Goal: Task Accomplishment & Management: Complete application form

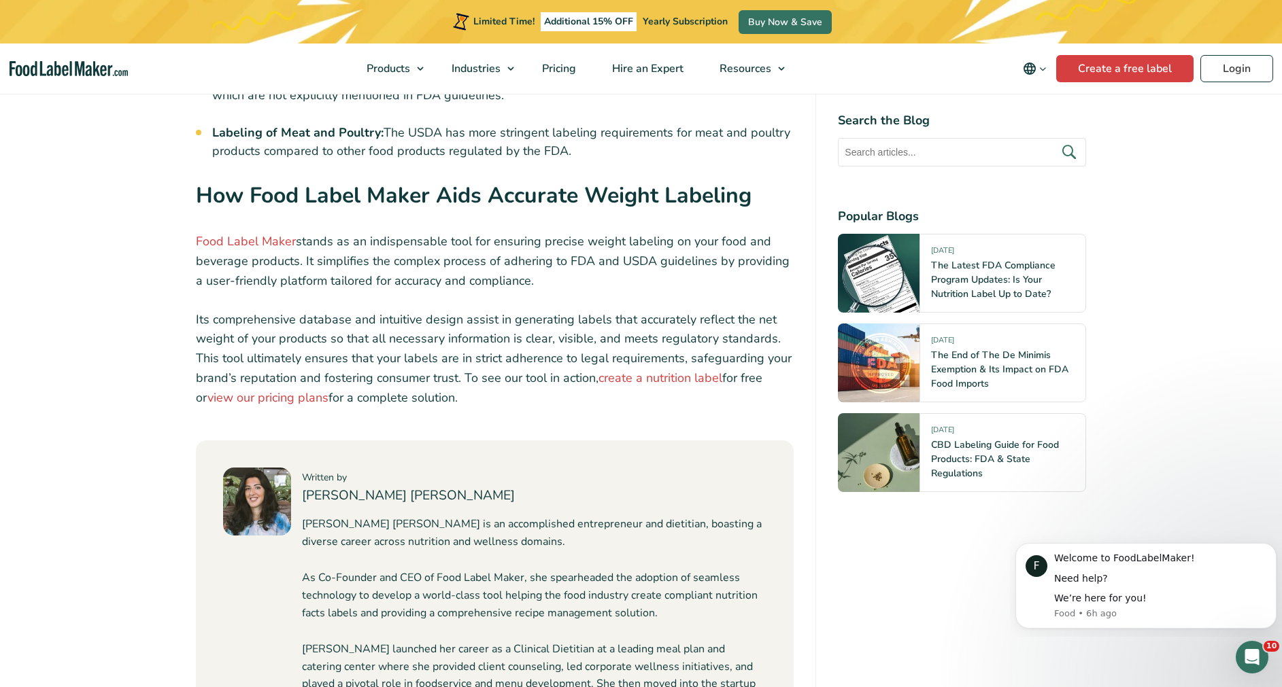
scroll to position [4578, 0]
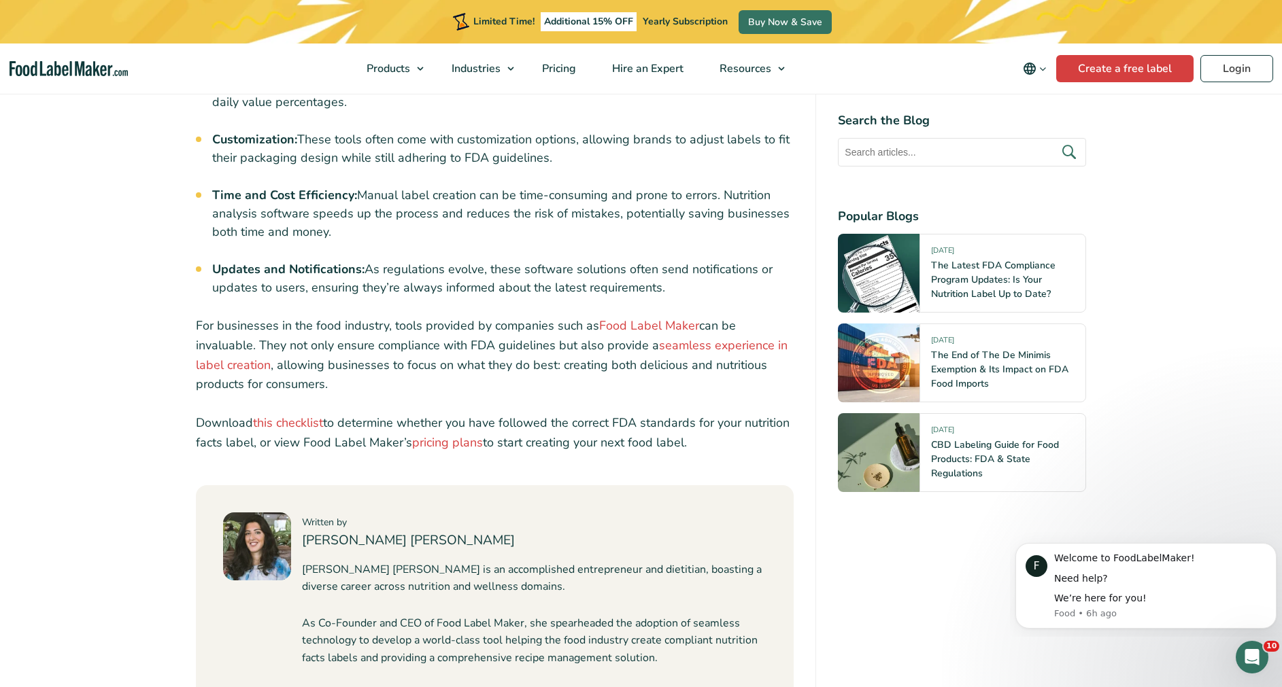
scroll to position [5226, 0]
click at [282, 413] on link "this checklist" at bounding box center [288, 421] width 70 height 16
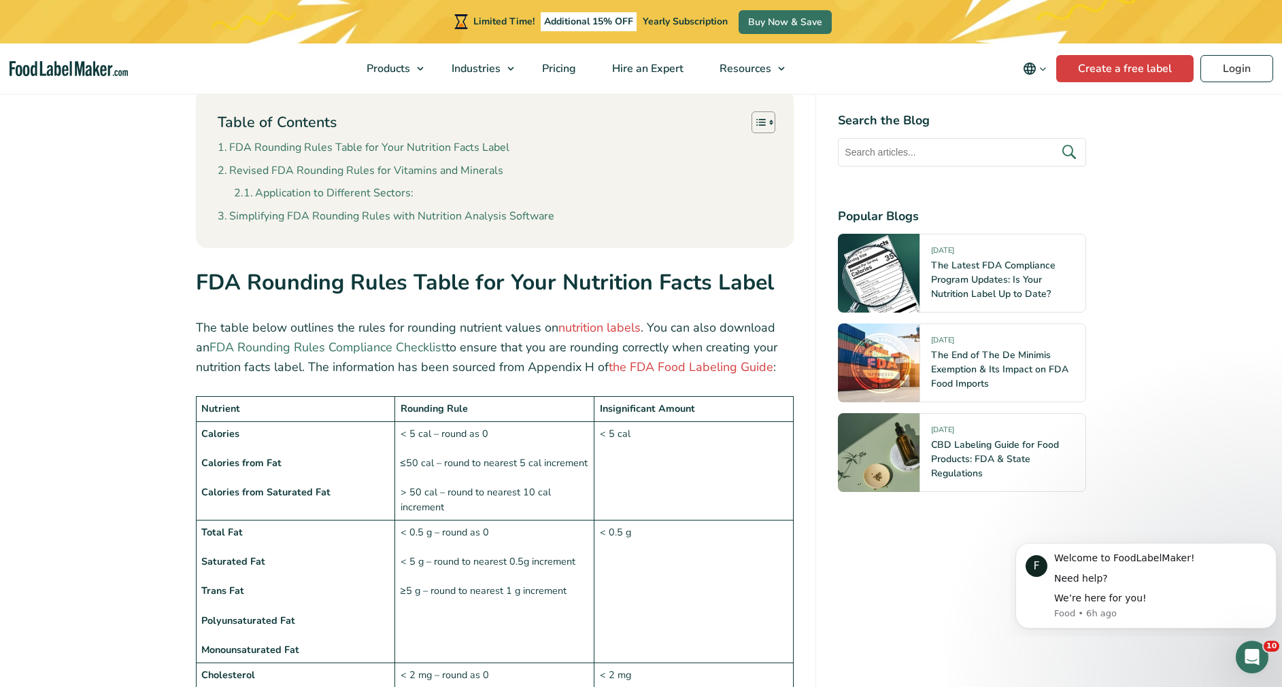
click at [402, 339] on link "FDA Rounding Rules Compliance Checklist" at bounding box center [327, 347] width 236 height 16
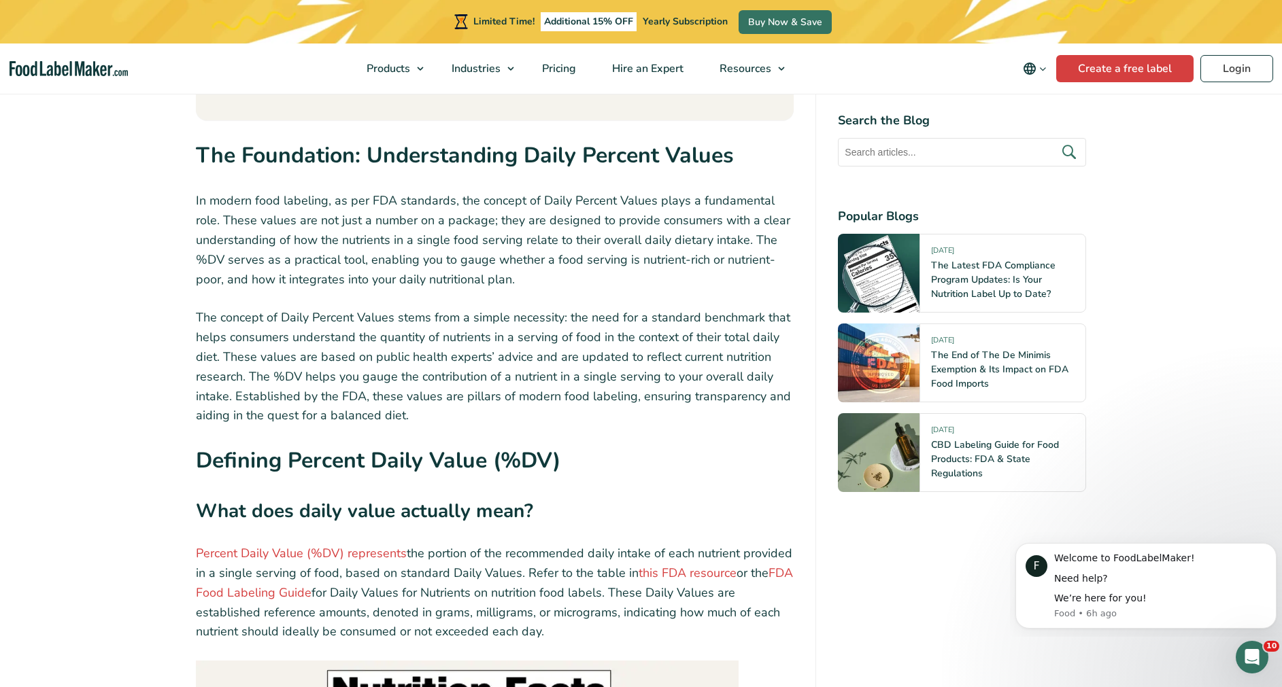
scroll to position [1694, 0]
click at [286, 564] on link "FDA Food Labeling Guide" at bounding box center [494, 582] width 597 height 36
click at [706, 564] on link "this FDA resource" at bounding box center [687, 572] width 98 height 16
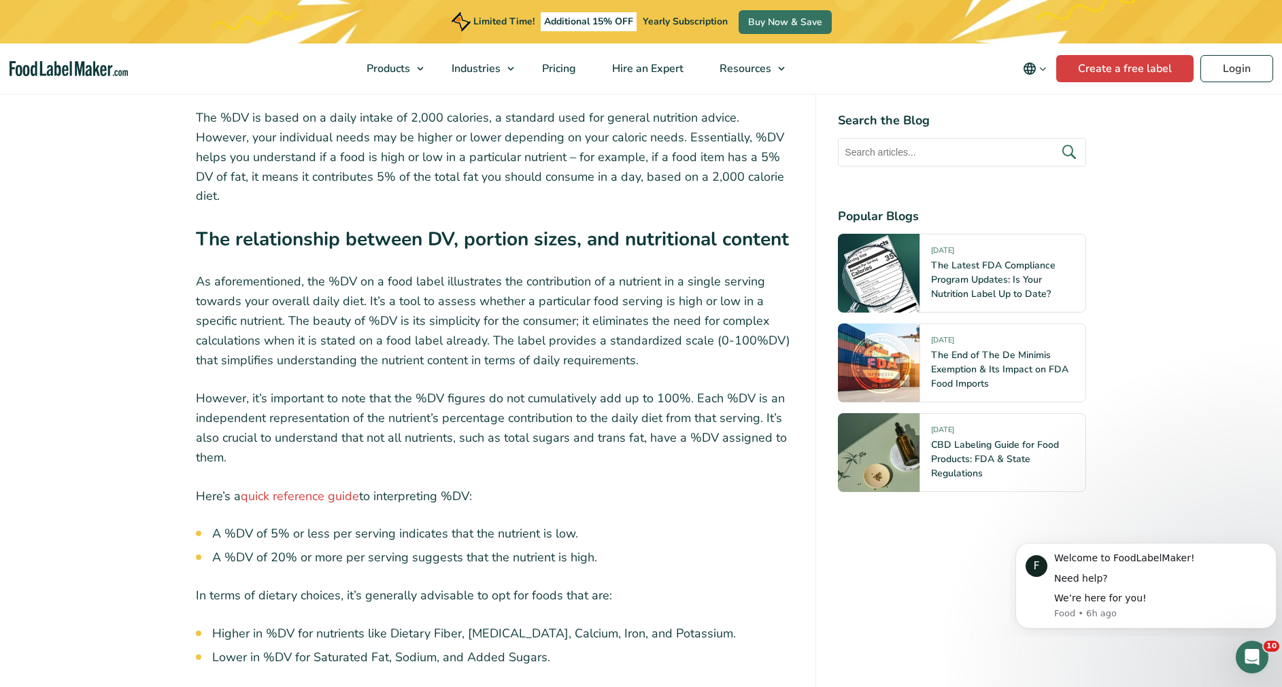
scroll to position [2812, 0]
click at [313, 487] on link "quick reference guide" at bounding box center [300, 495] width 118 height 16
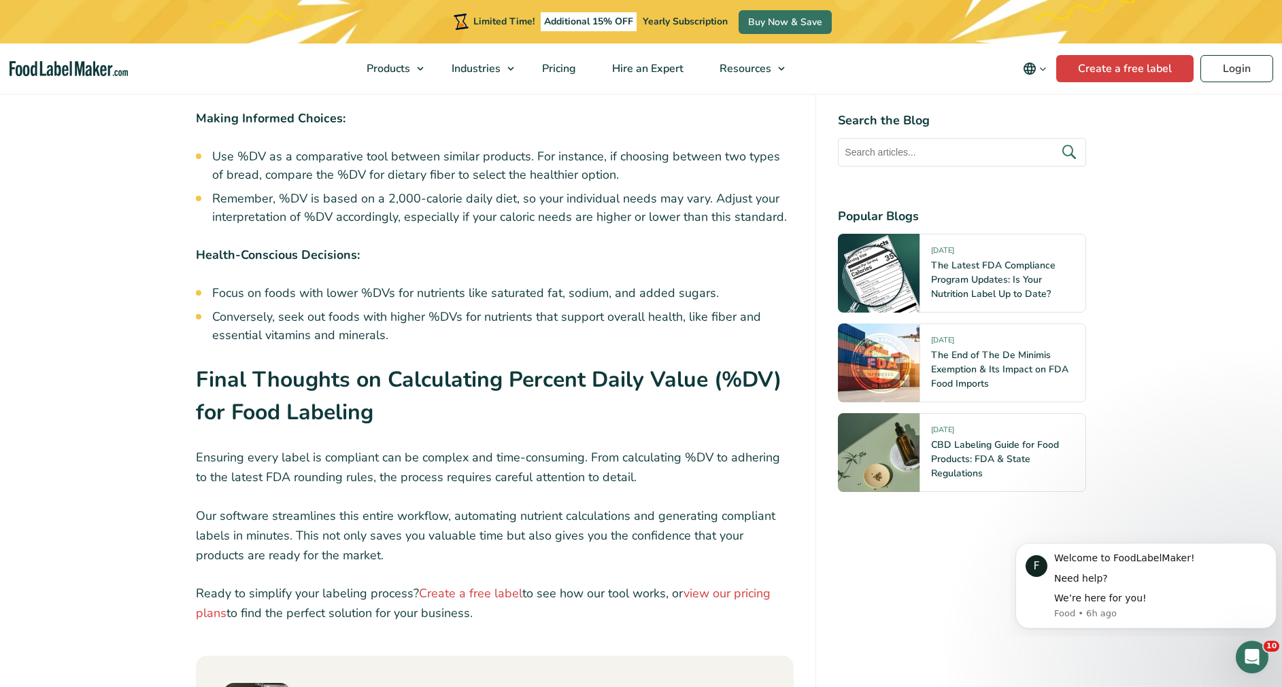
scroll to position [6588, 0]
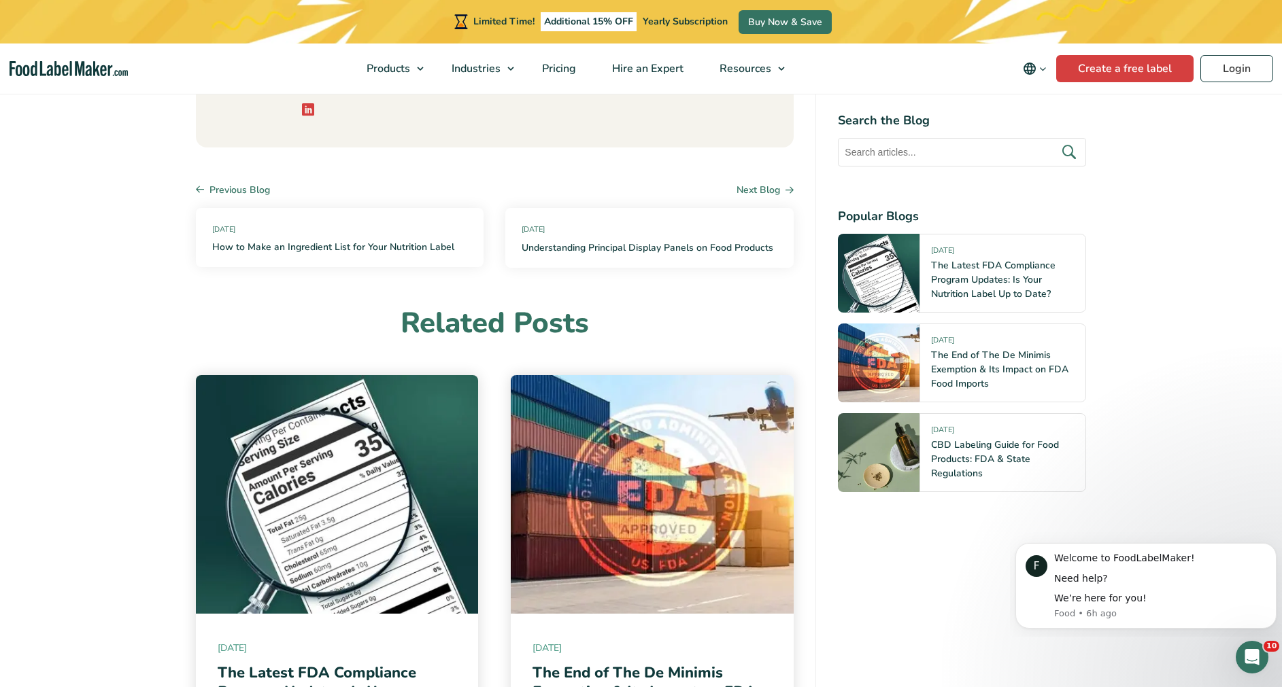
scroll to position [12098, 0]
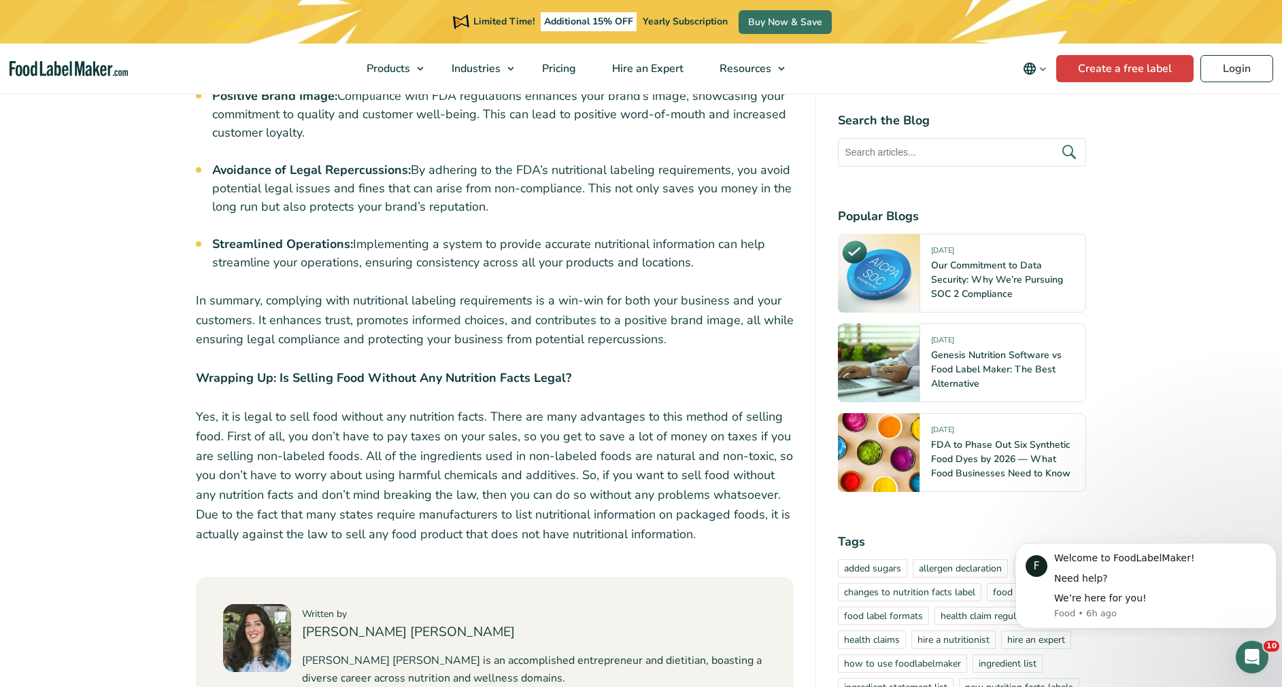
scroll to position [3973, 0]
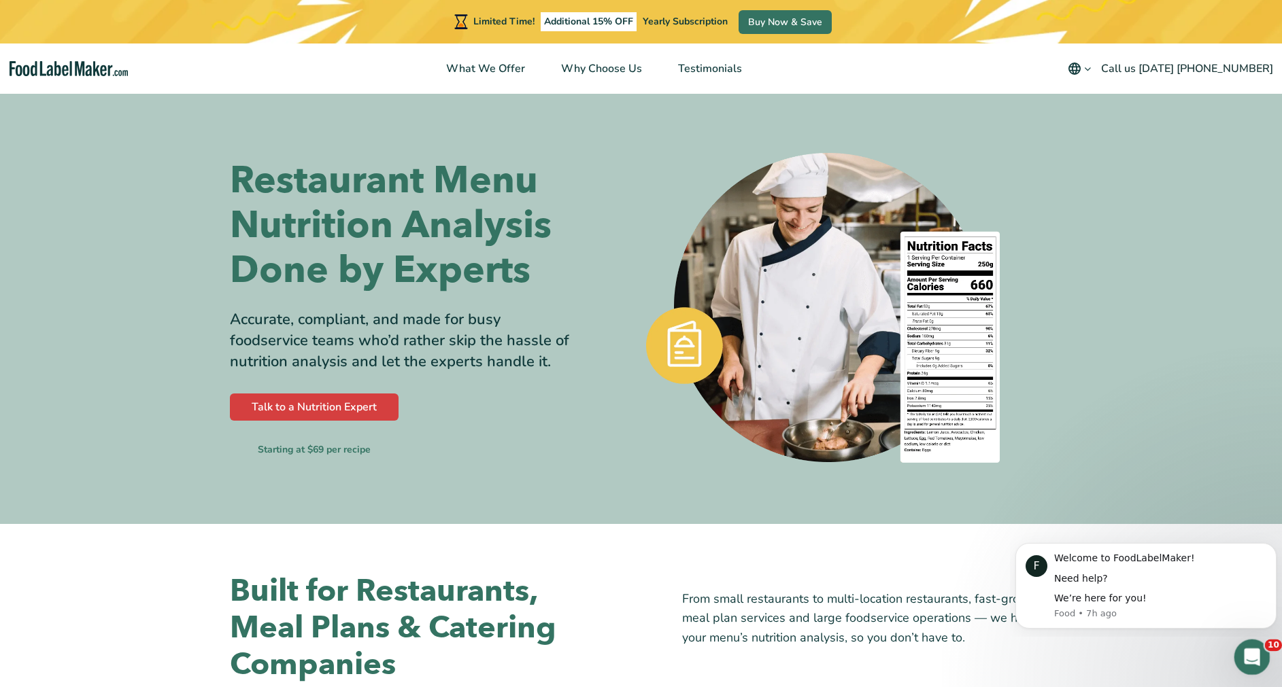
click at [1250, 655] on icon "Open Intercom Messenger" at bounding box center [1250, 656] width 22 height 22
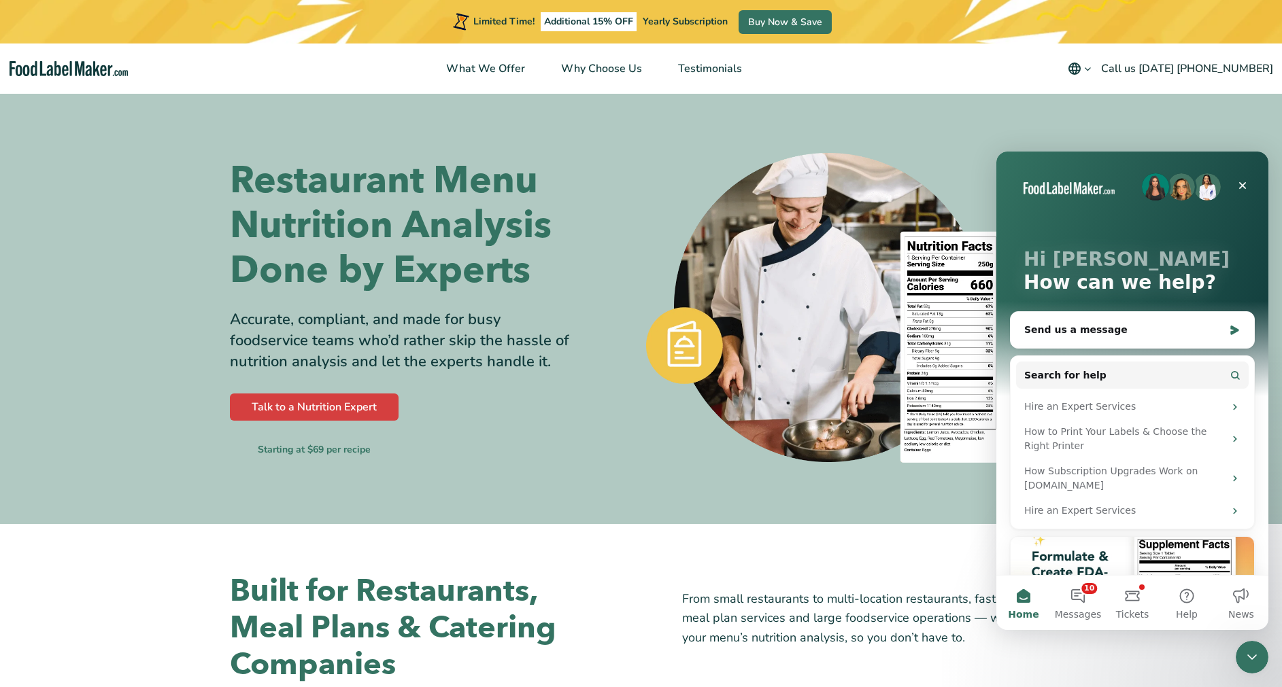
click at [1239, 655] on div "Close Intercom Messenger" at bounding box center [1249, 655] width 33 height 33
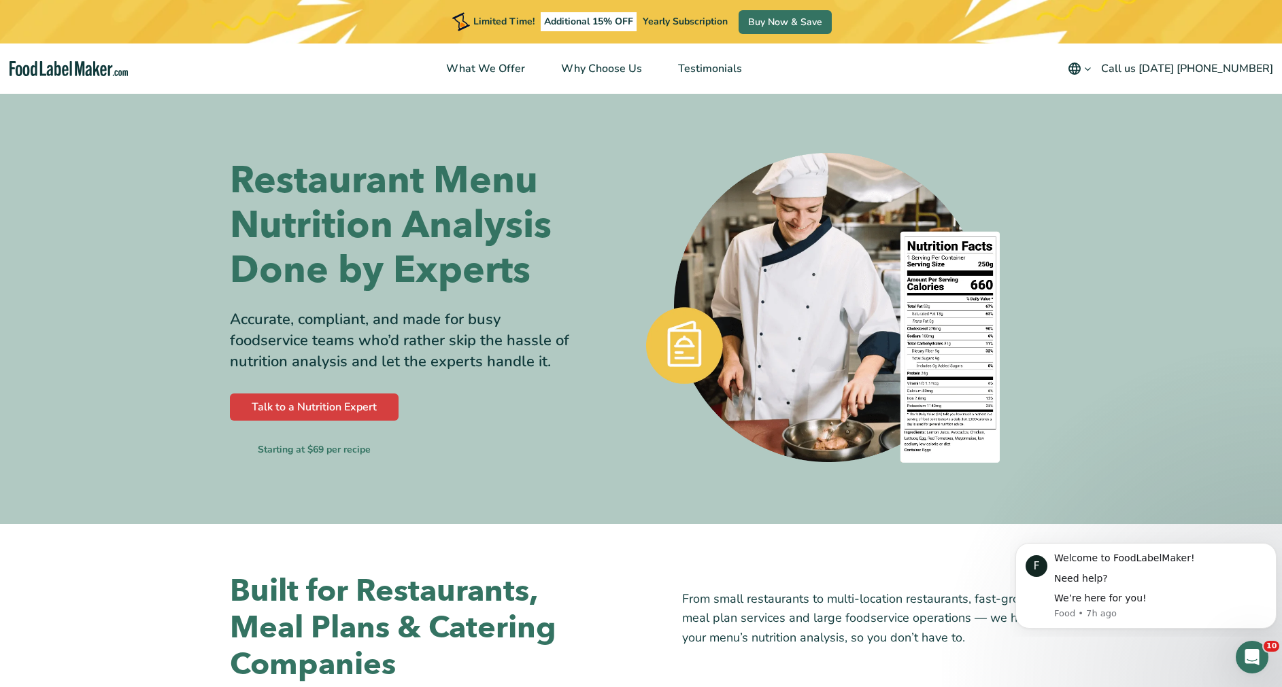
click at [101, 68] on img "Food Label Maker homepage" at bounding box center [69, 69] width 119 height 16
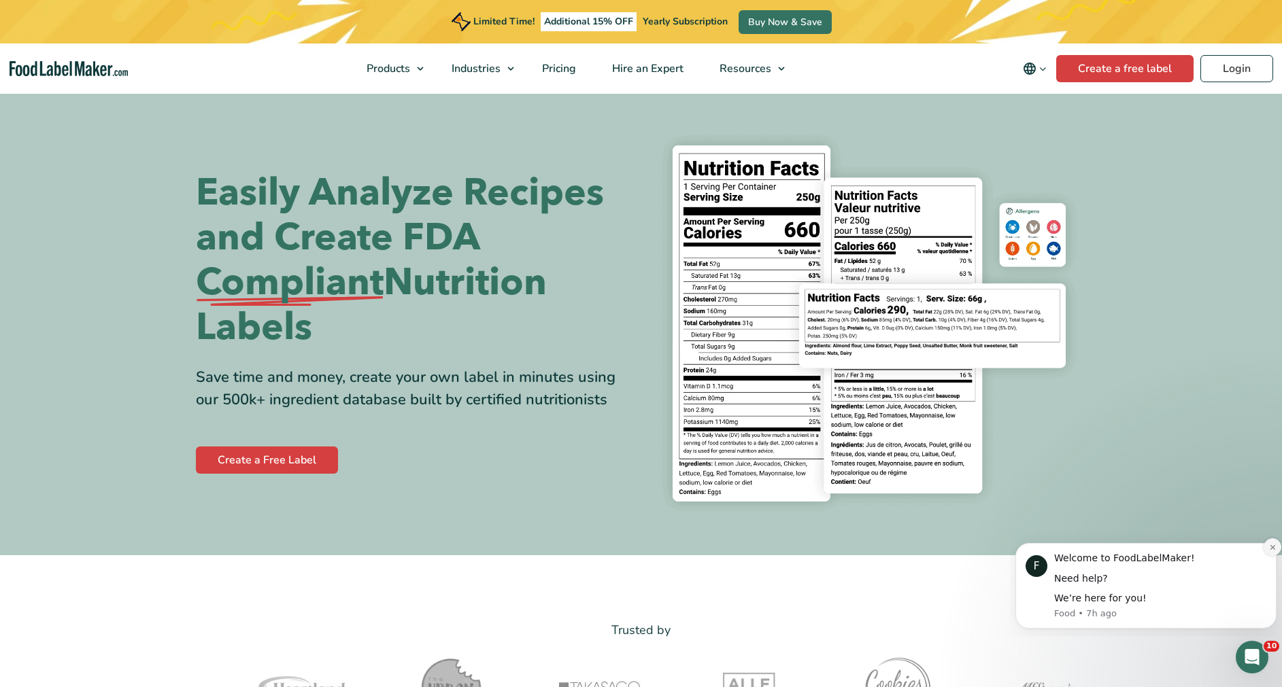
click at [1269, 544] on icon "Dismiss notification" at bounding box center [1272, 547] width 7 height 7
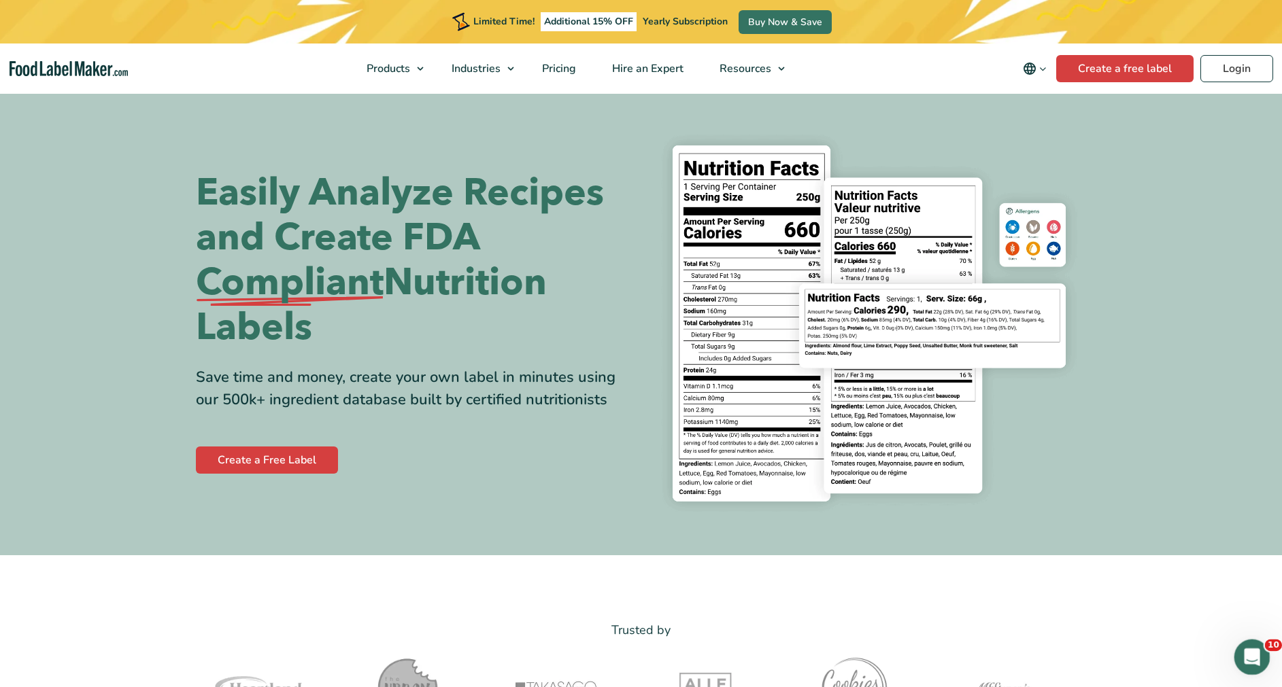
click at [1239, 651] on div "Open Intercom Messenger" at bounding box center [1249, 655] width 45 height 45
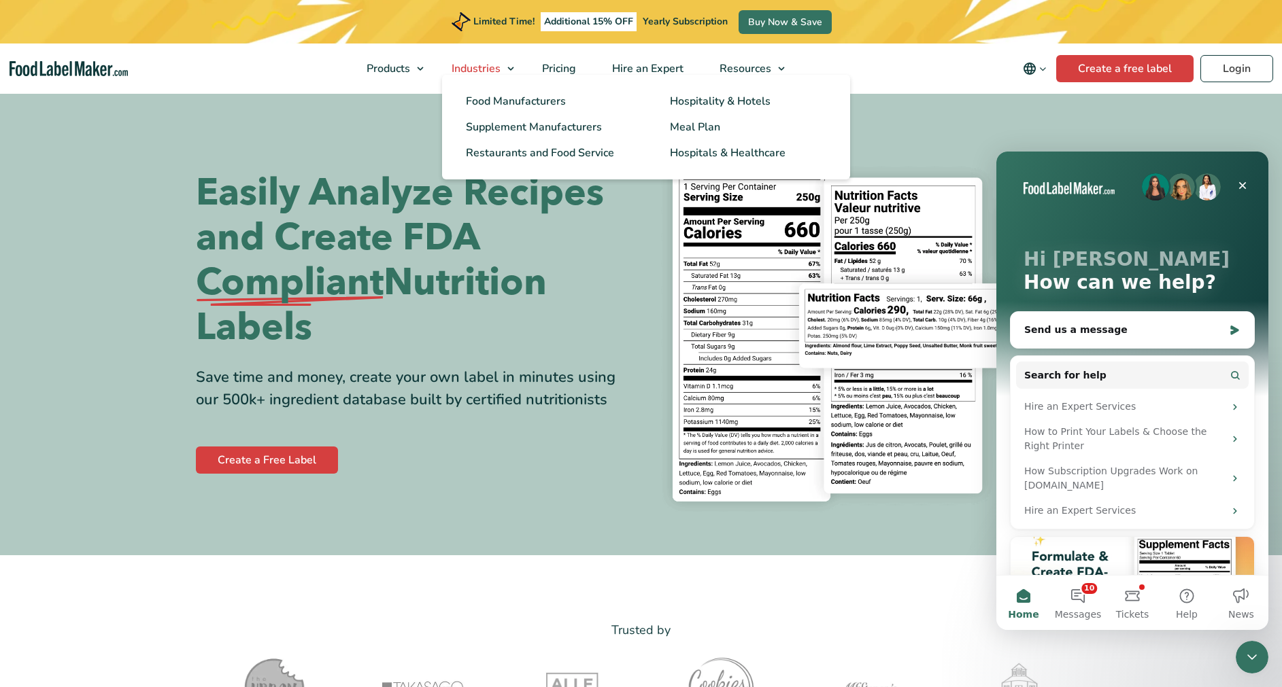
click at [485, 64] on span "Industries" at bounding box center [474, 68] width 54 height 15
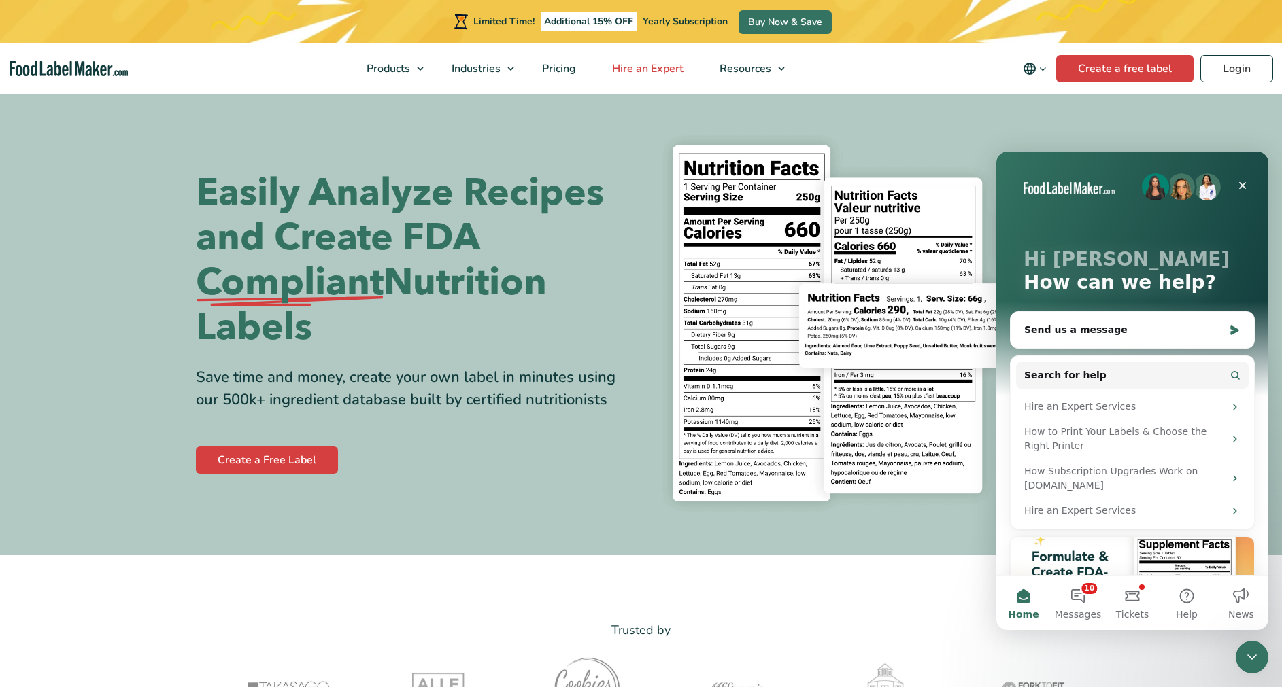
click at [653, 60] on link "Hire an Expert" at bounding box center [646, 69] width 104 height 50
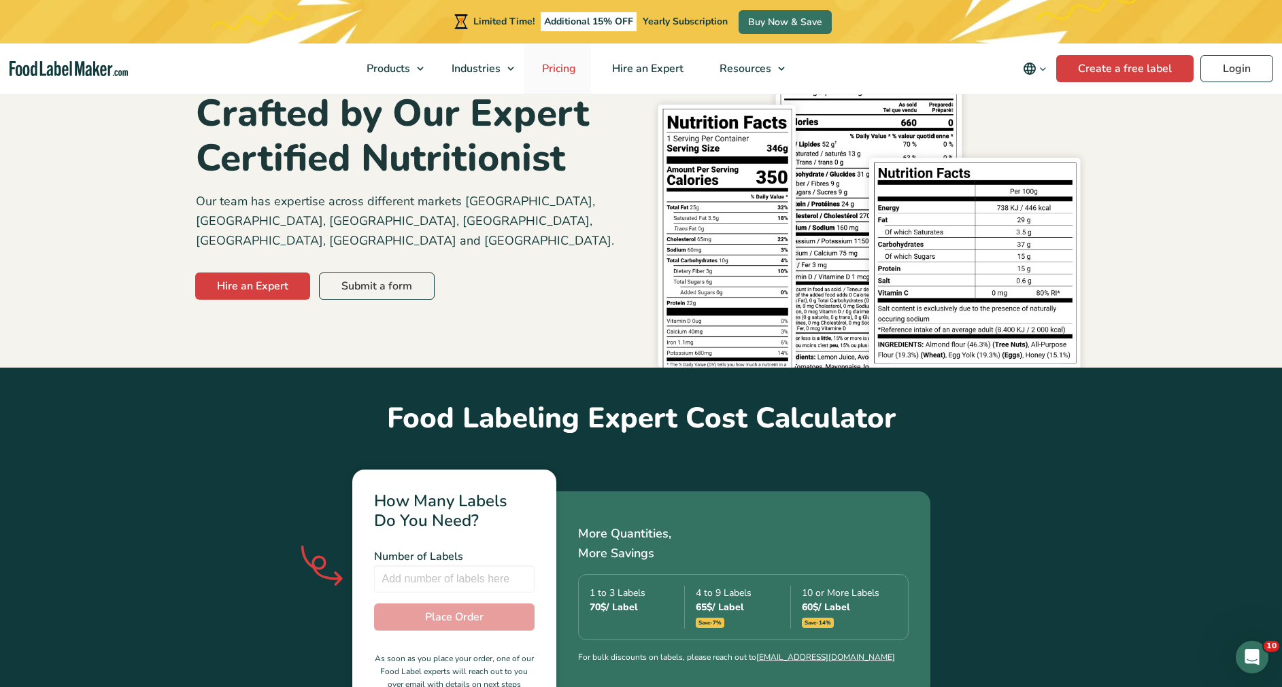
click at [553, 63] on span "Pricing" at bounding box center [557, 68] width 39 height 15
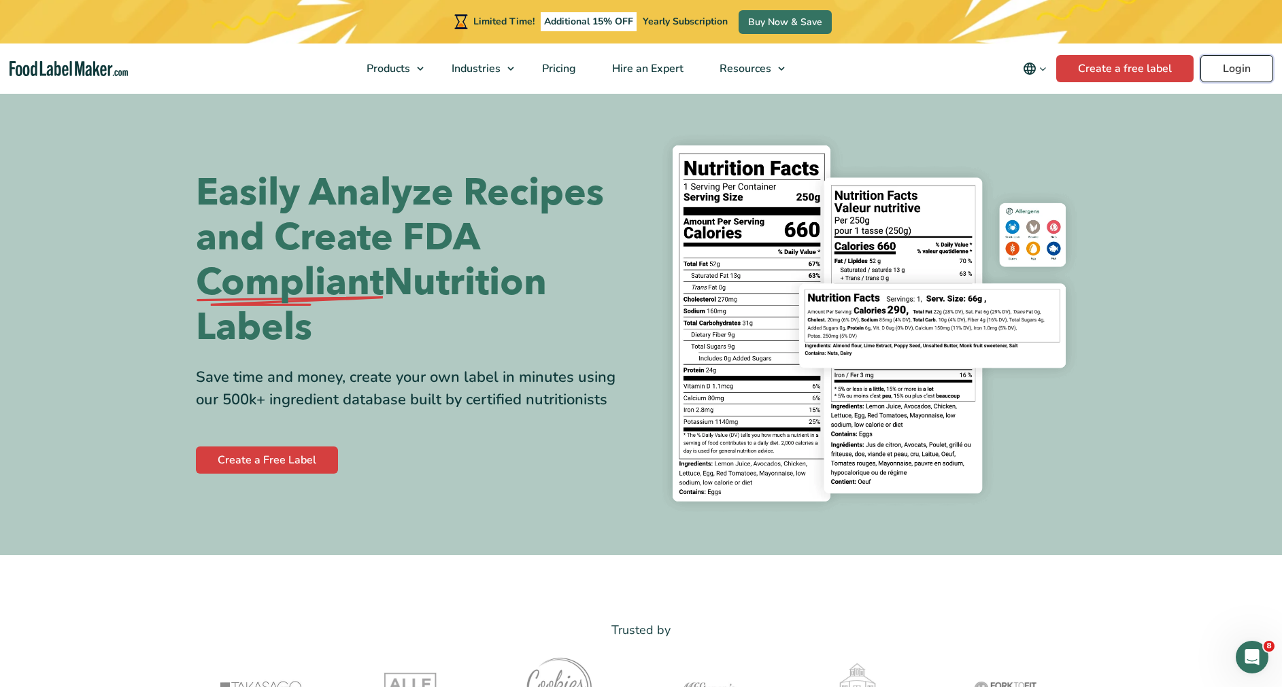
click at [1240, 61] on link "Login" at bounding box center [1236, 68] width 73 height 27
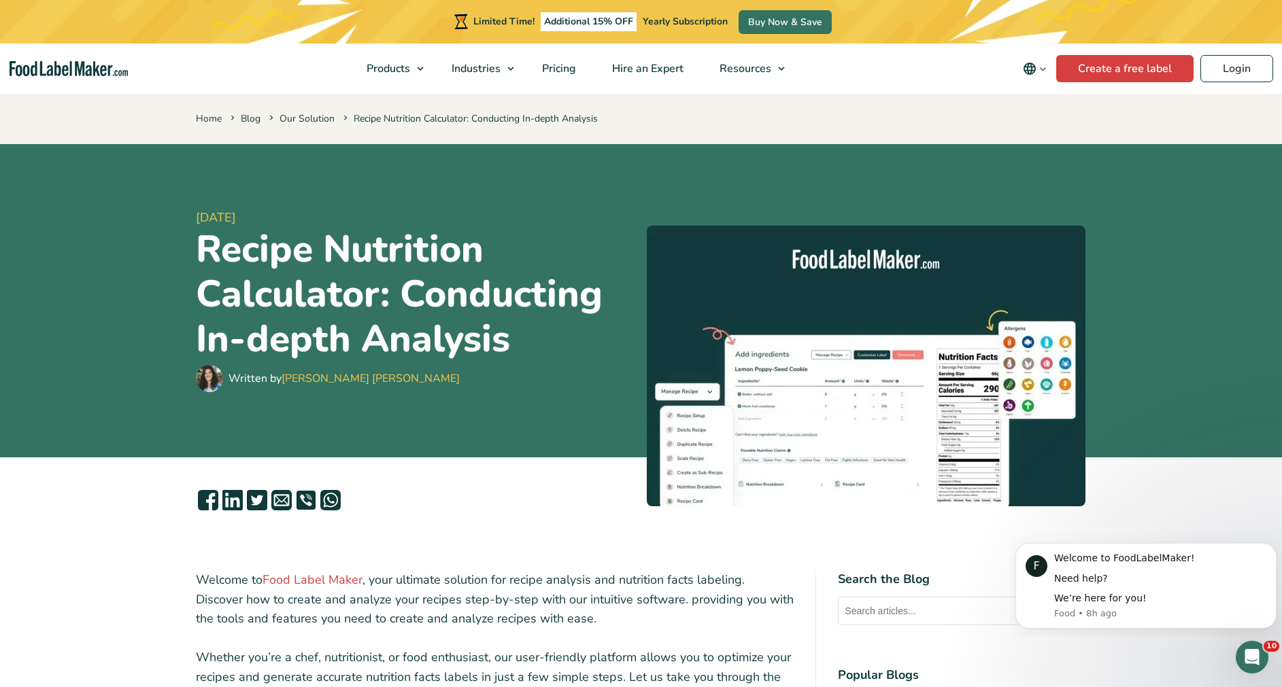
click at [139, 55] on nav "Products Food Nutrition Labelling Supplements Formulation & Labelling Industrie…" at bounding box center [641, 69] width 1282 height 50
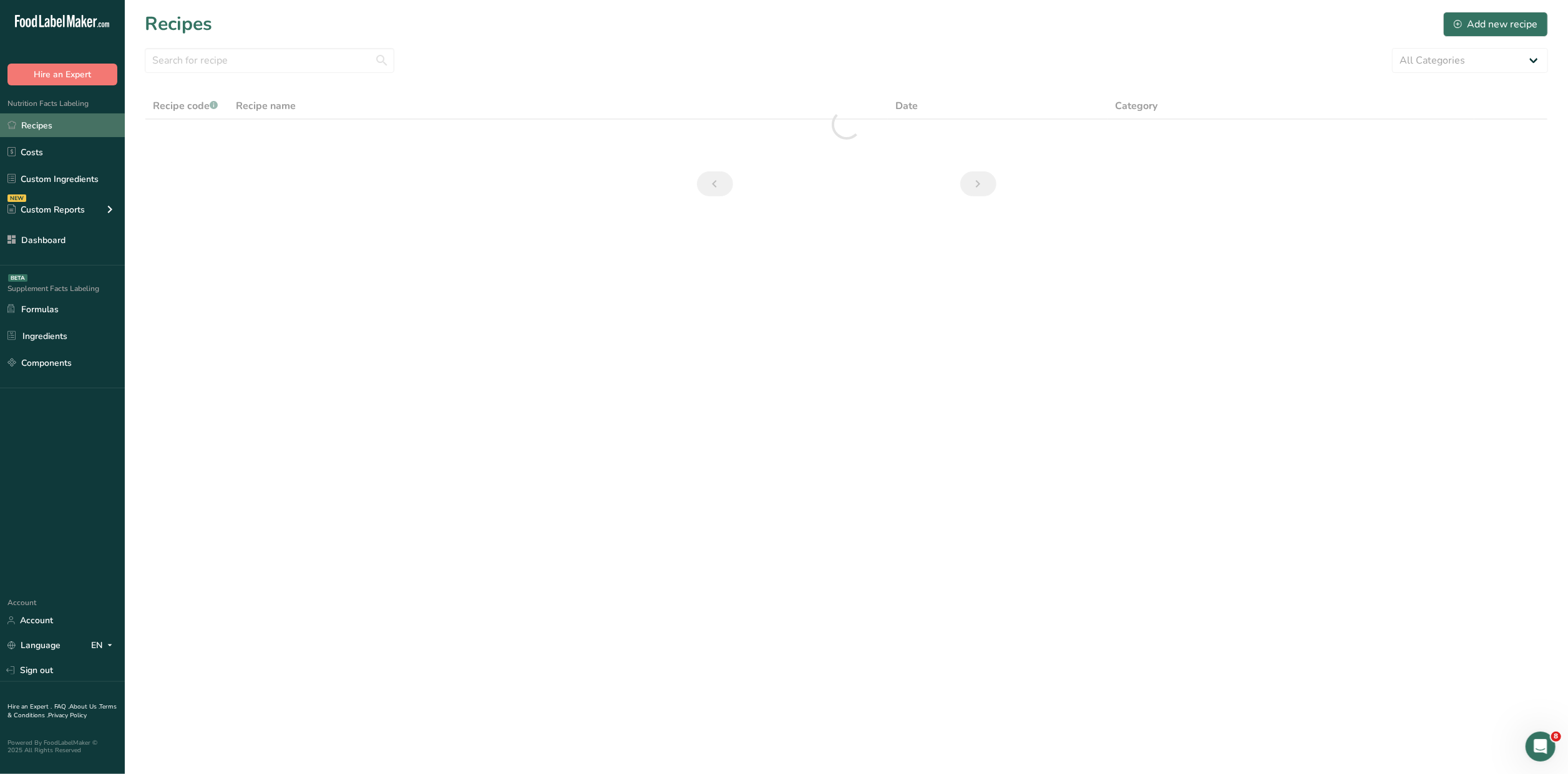
click at [53, 128] on link "Recipes" at bounding box center [62, 126] width 125 height 24
click at [233, 100] on div at bounding box center [846, 124] width 1403 height 63
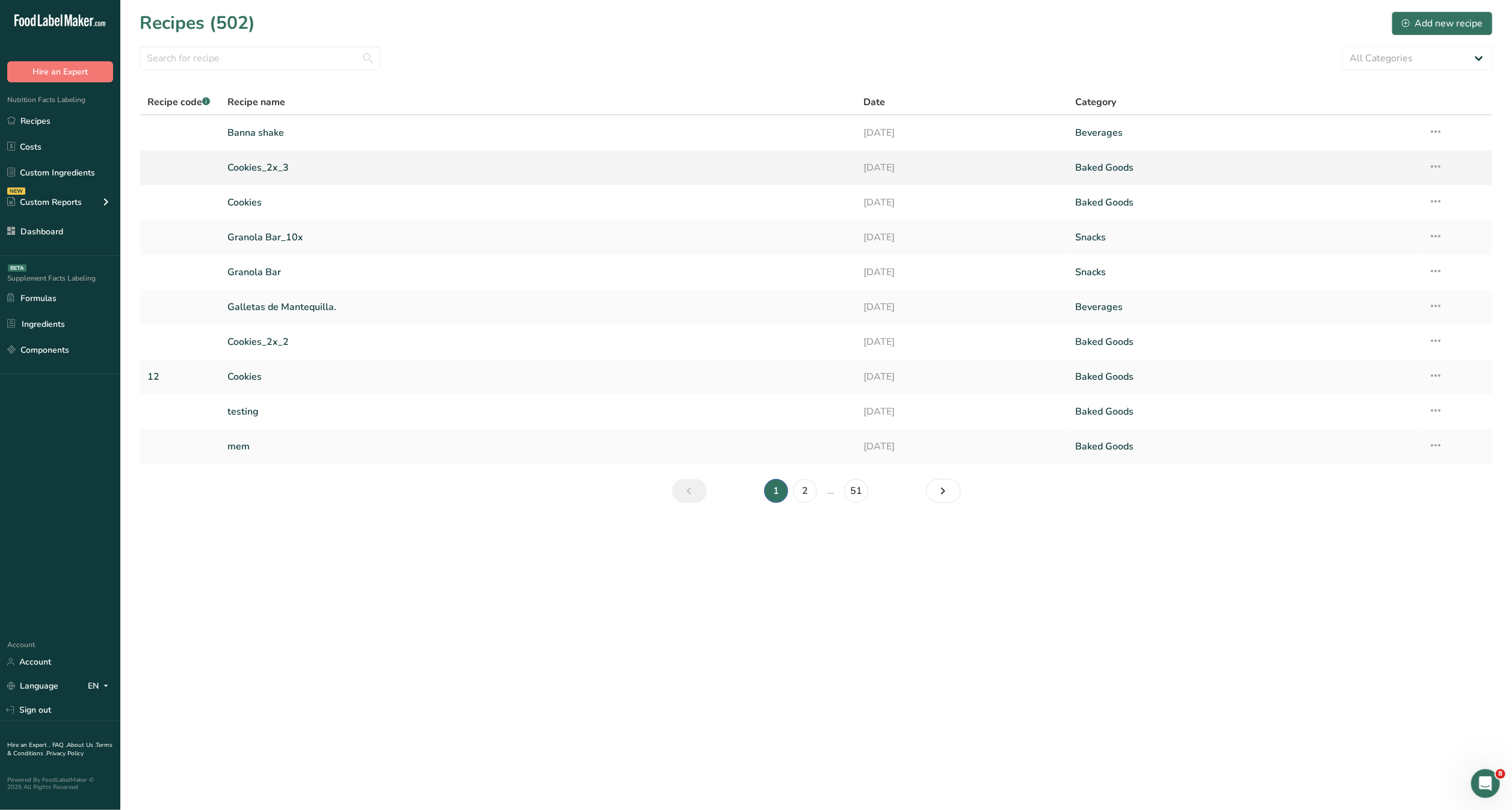
click at [489, 183] on td "Cookies_2x_3" at bounding box center [538, 167] width 636 height 34
click at [291, 164] on link "Cookies_2x_3" at bounding box center [538, 167] width 621 height 26
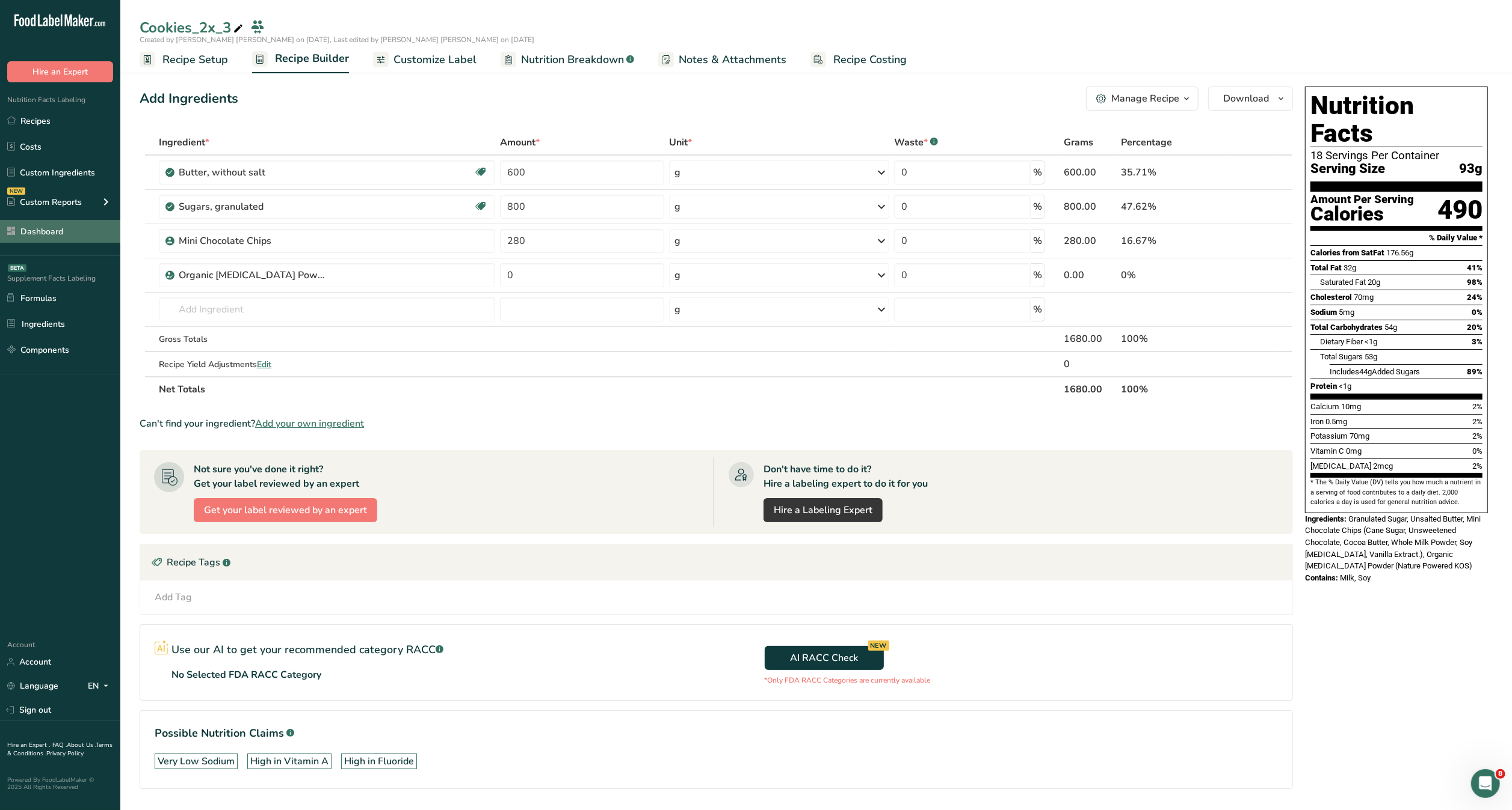
click at [58, 232] on link "Dashboard" at bounding box center [60, 232] width 120 height 23
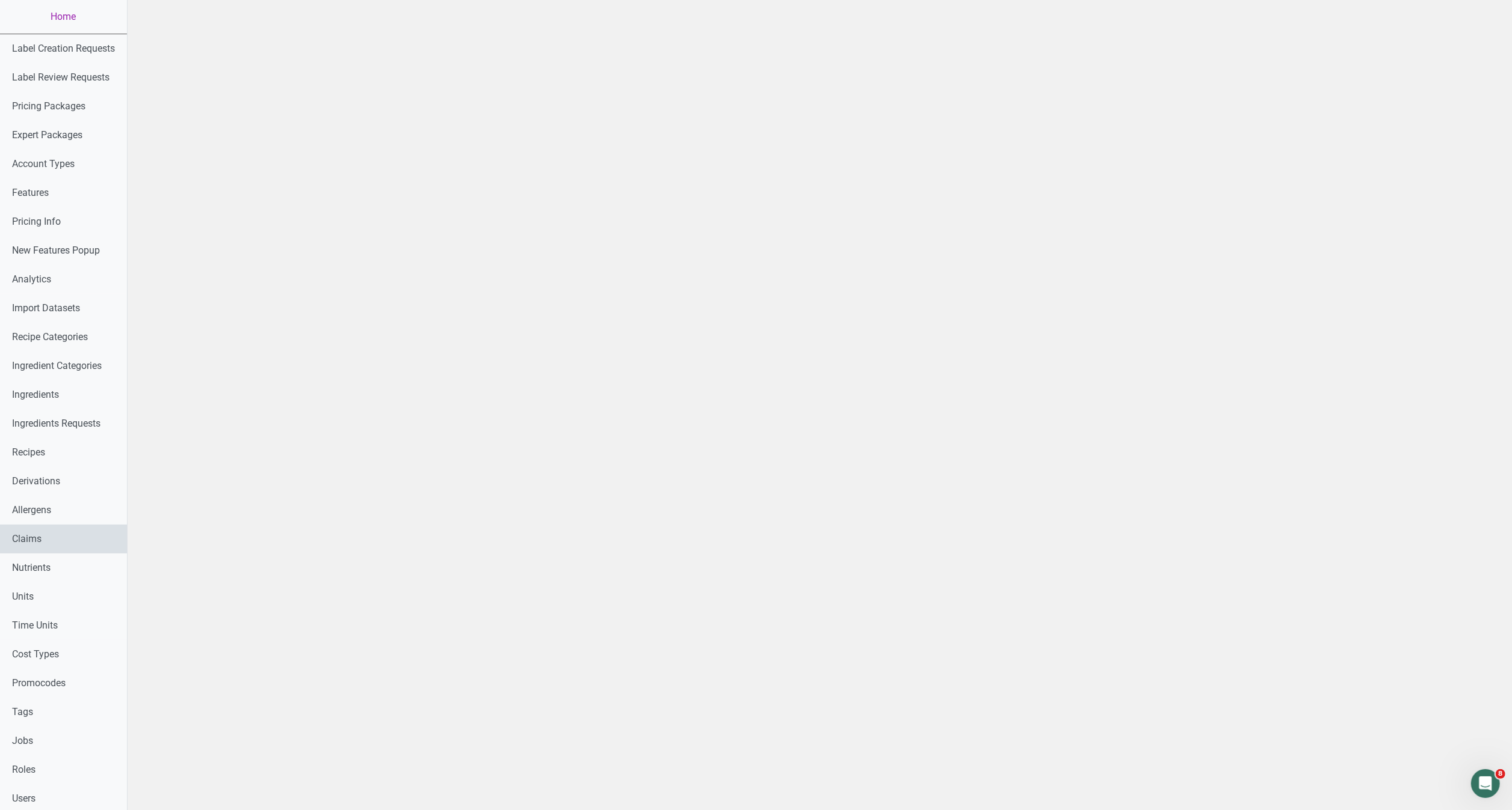
click at [65, 525] on link "Claims" at bounding box center [63, 539] width 127 height 29
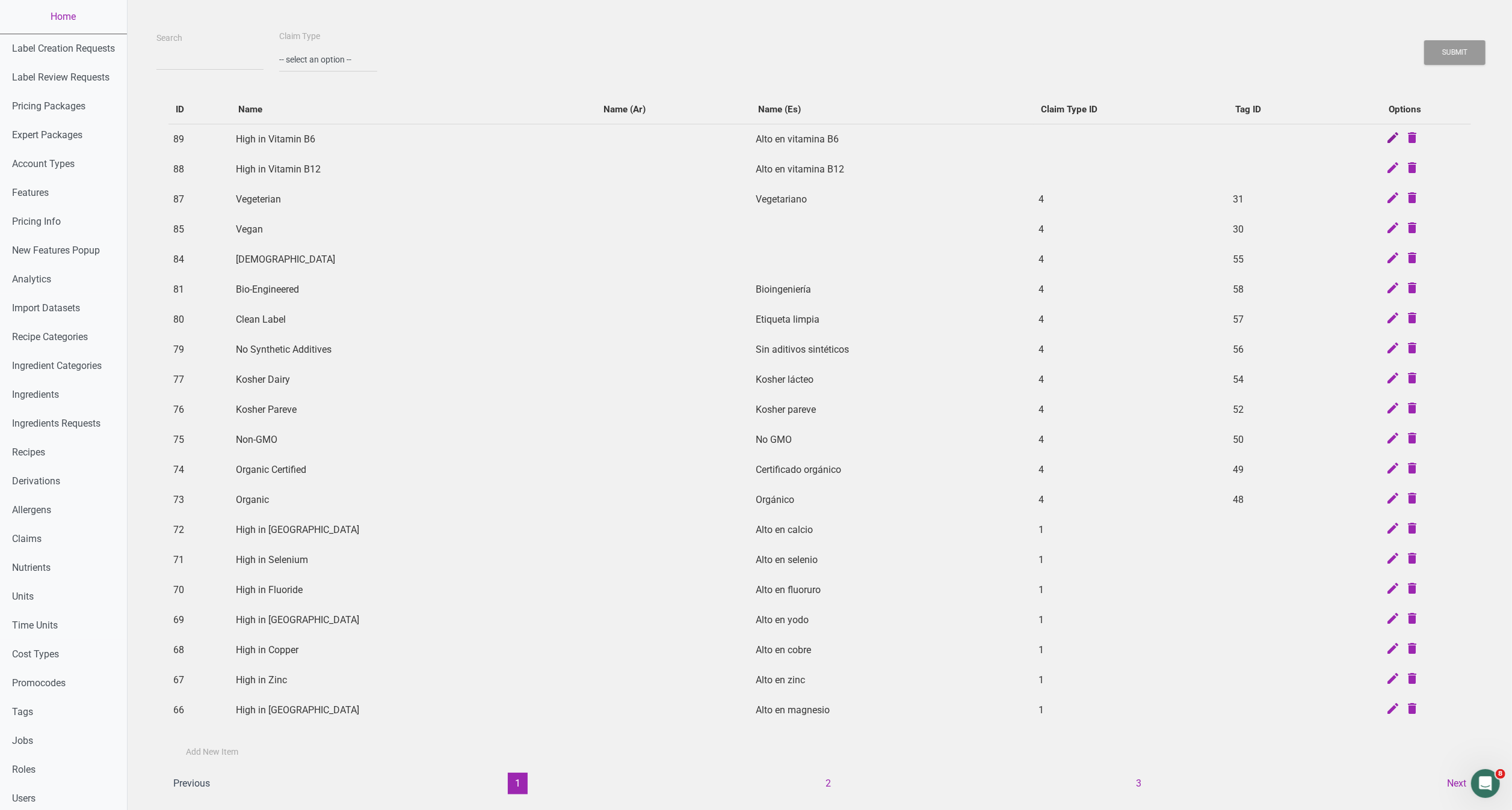
click at [1385, 140] on icon at bounding box center [1393, 139] width 14 height 17
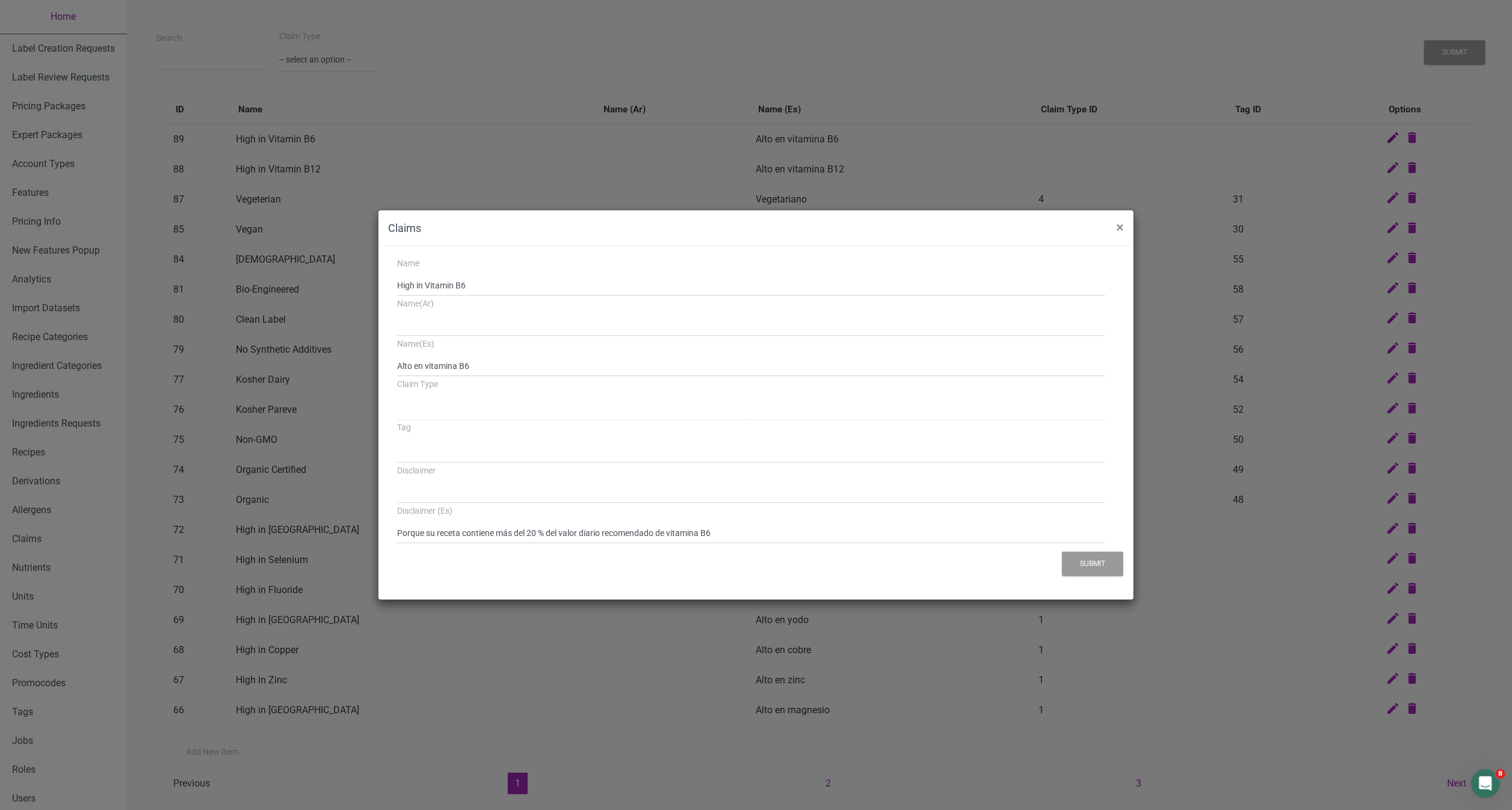
select select
click at [1260, 106] on div "Claims × Name High in Vitamin B6 Name(Ar) Name(Es) Alto en vitamina B6 Claim Ty…" at bounding box center [756, 405] width 1512 height 810
select select
click at [1120, 218] on span "×" at bounding box center [1119, 226] width 8 height 17
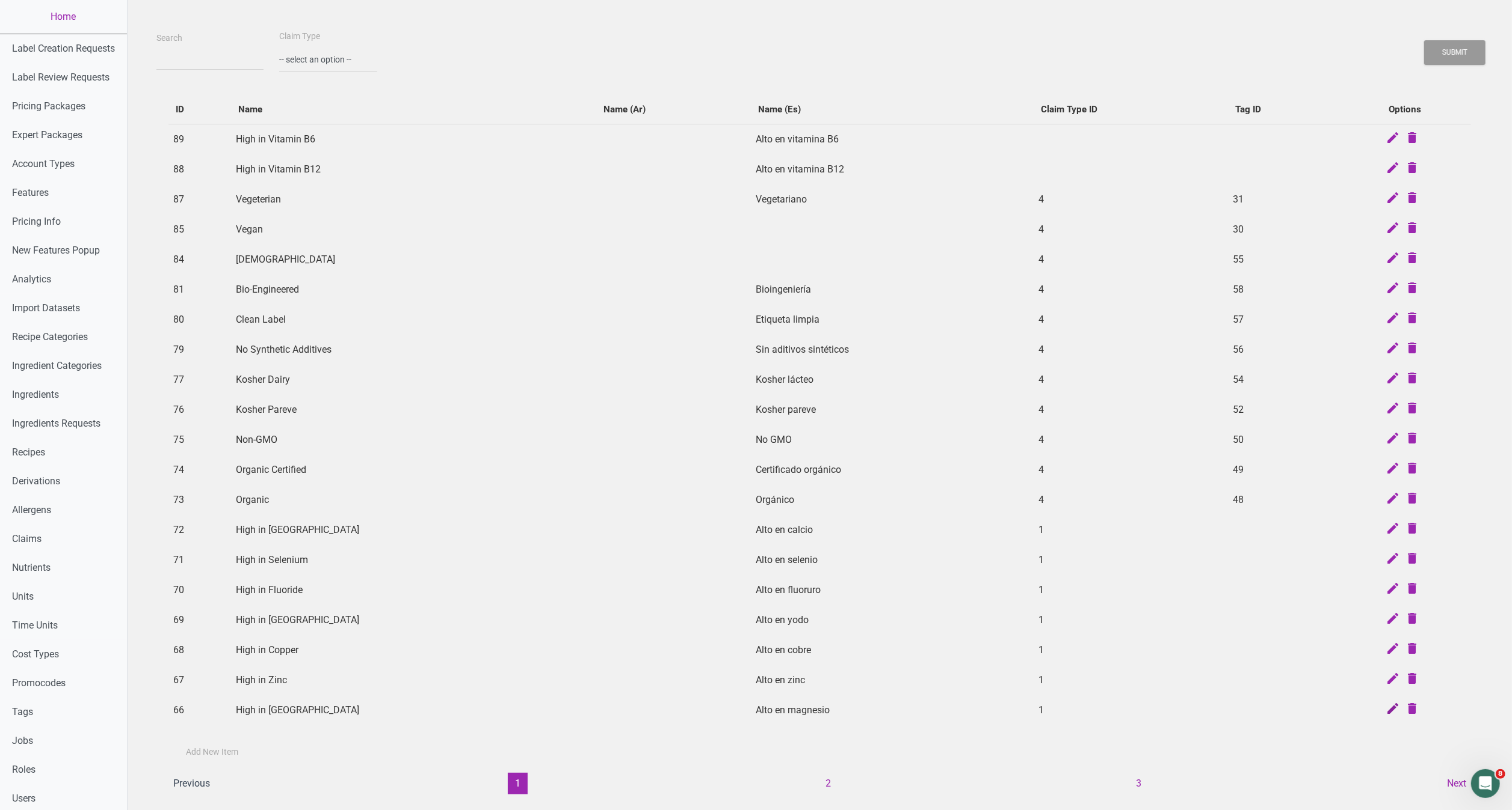
click at [1390, 714] on icon at bounding box center [1393, 709] width 14 height 17
select select "daily_value"
select select ">="
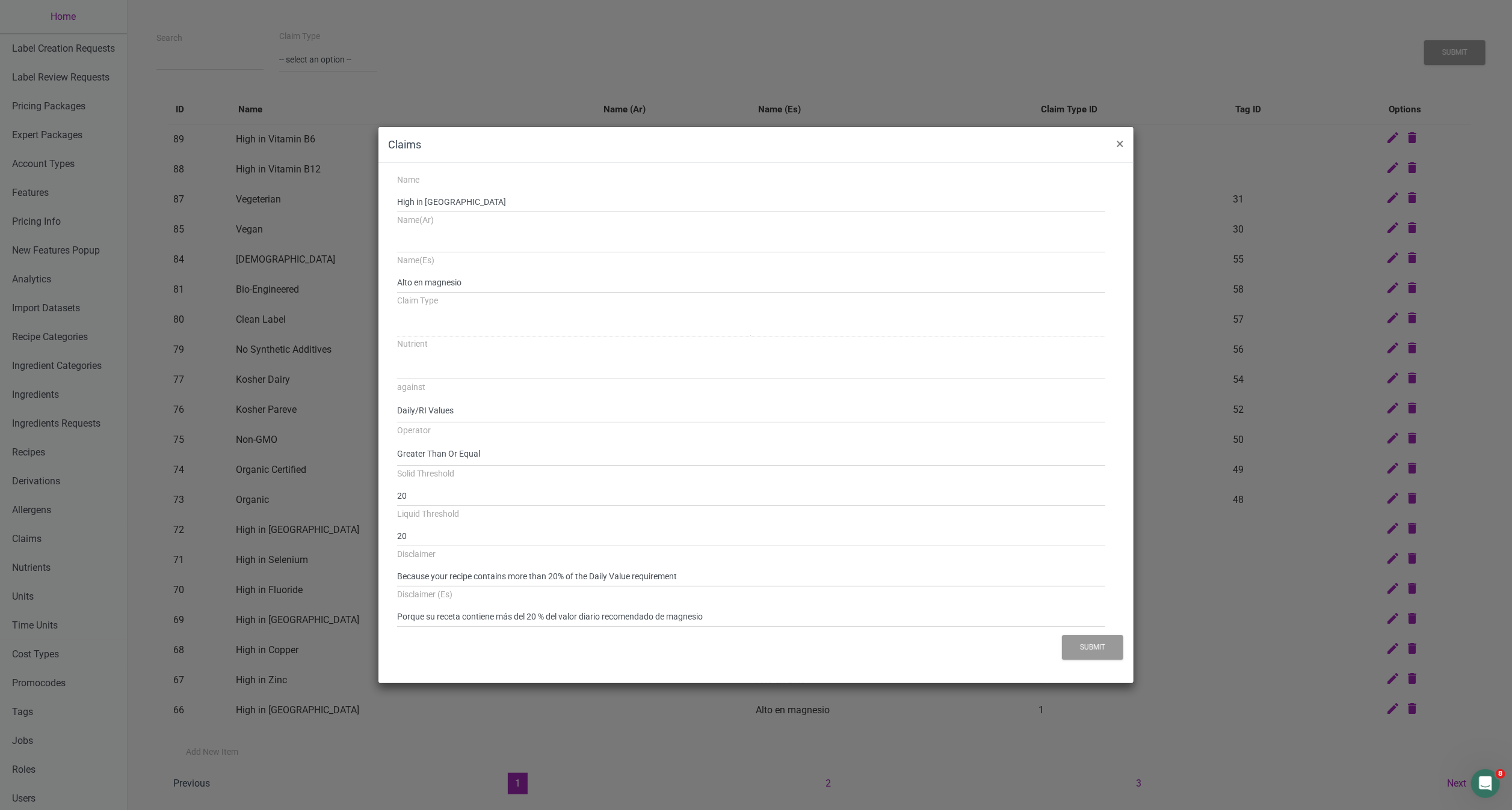
select select
select select "1"
click at [1115, 141] on button "×" at bounding box center [1119, 143] width 27 height 34
select select "36"
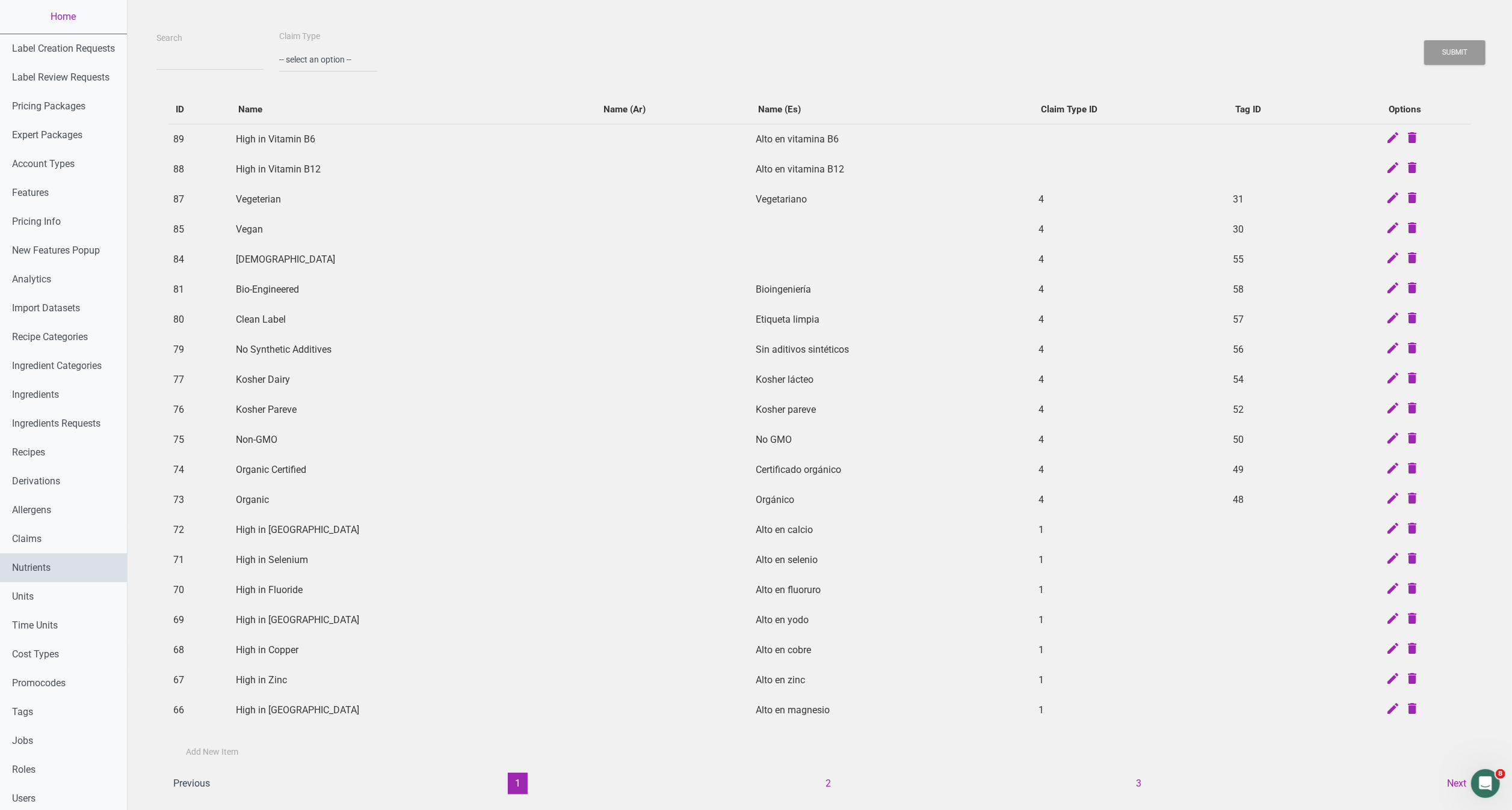
click at [76, 555] on link "Nutrients" at bounding box center [63, 568] width 127 height 29
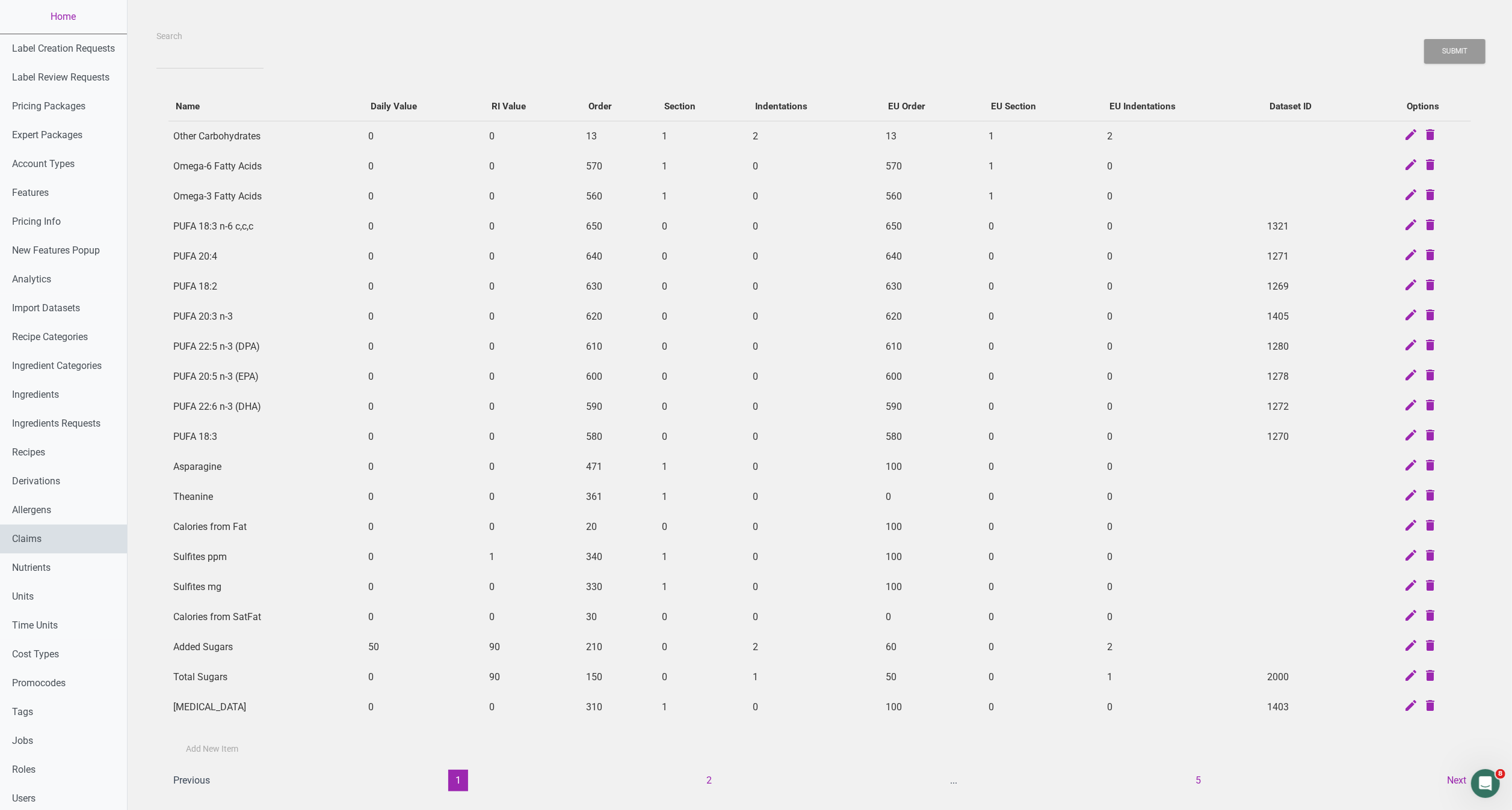
click at [84, 537] on link "Claims" at bounding box center [63, 539] width 127 height 29
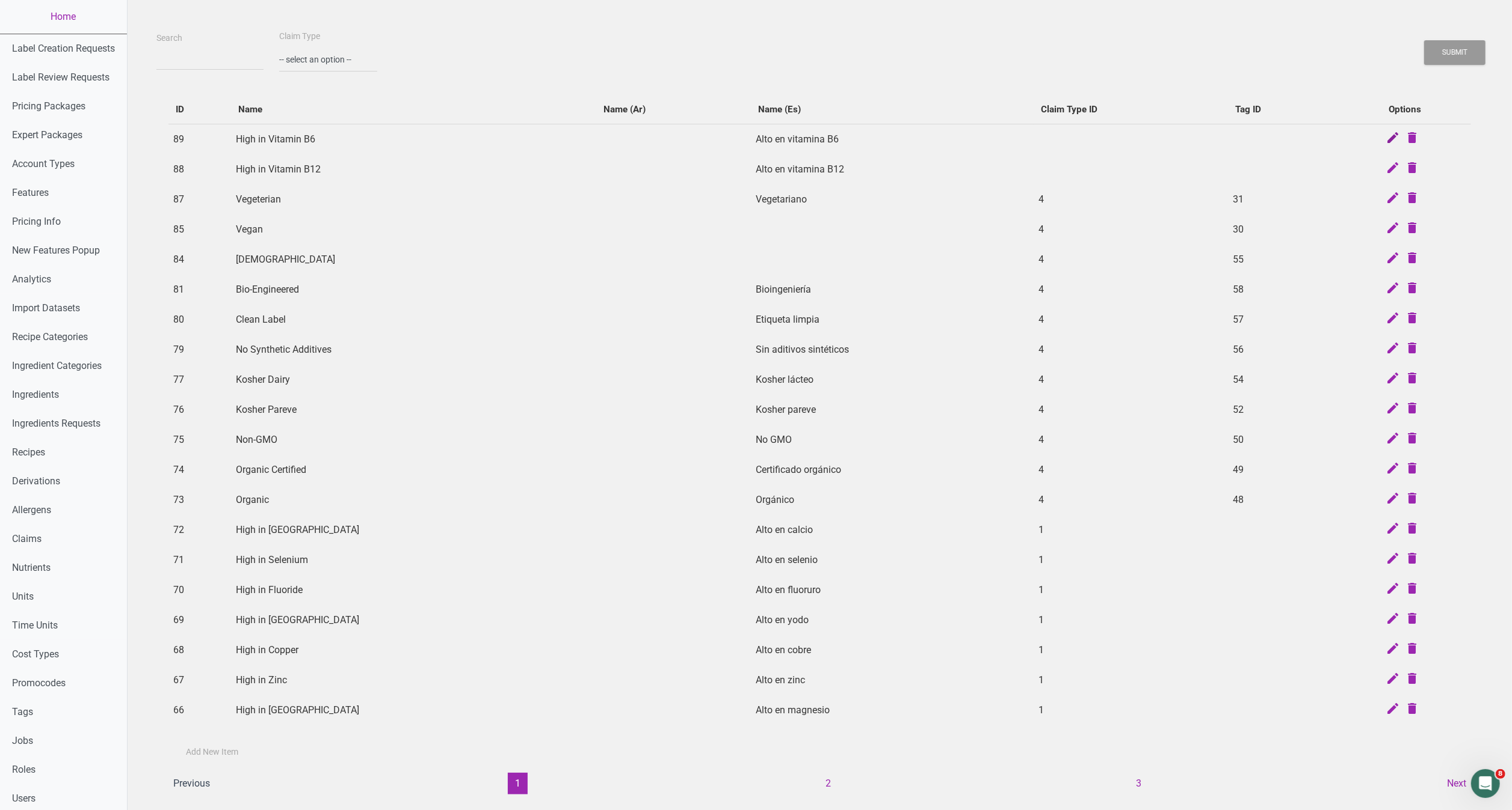
click at [1387, 142] on icon at bounding box center [1393, 139] width 14 height 17
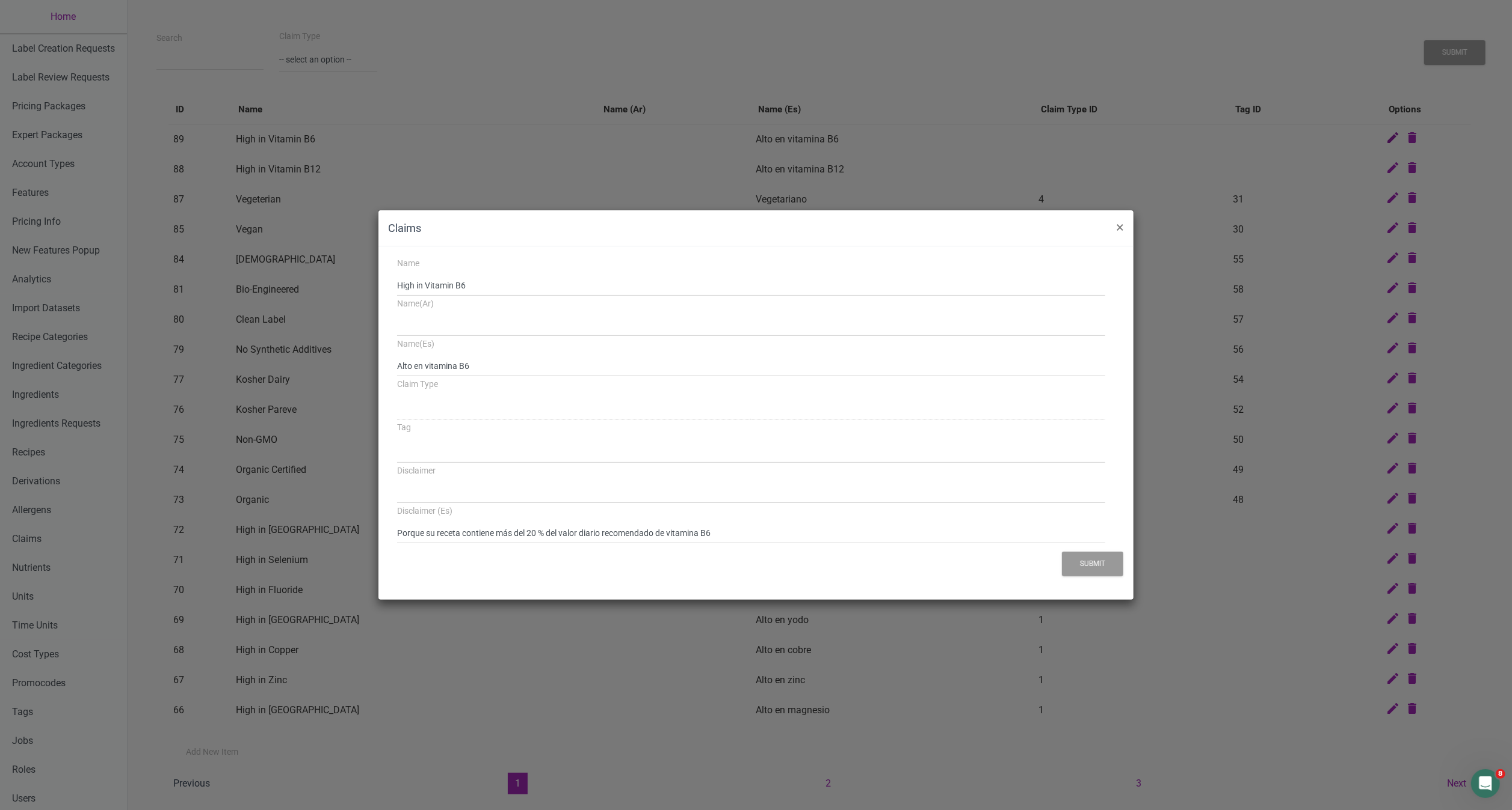
select select
click at [1271, 200] on div "Claims × Name High in Vitamin B6 Name(Ar) Name(Es) Alto en vitamina B6 Claim Ty…" at bounding box center [756, 405] width 1512 height 810
click at [1117, 221] on span "×" at bounding box center [1119, 226] width 8 height 17
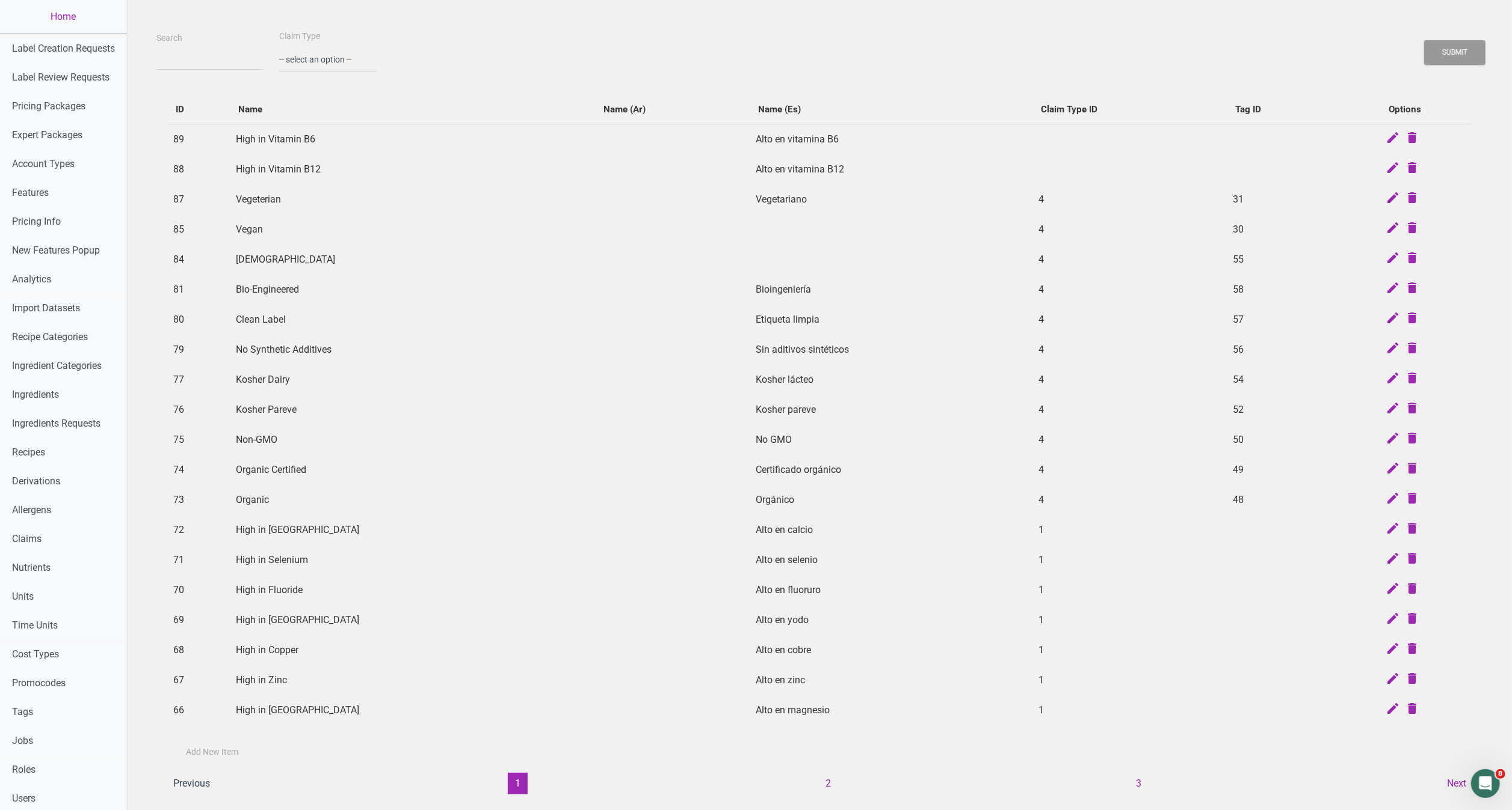
drag, startPoint x: 1117, startPoint y: 221, endPoint x: 682, endPoint y: 256, distance: 436.4
click at [682, 256] on tbody "89 High in Vitamin B6 Alto en vitamina B6 88 High in Vitamin B12 Alto en vitami…" at bounding box center [819, 424] width 1302 height 602
click at [26, 536] on link "Claims" at bounding box center [63, 539] width 127 height 29
click at [27, 534] on link "Claims" at bounding box center [63, 539] width 127 height 29
click at [835, 746] on button "2" at bounding box center [828, 783] width 19 height 21
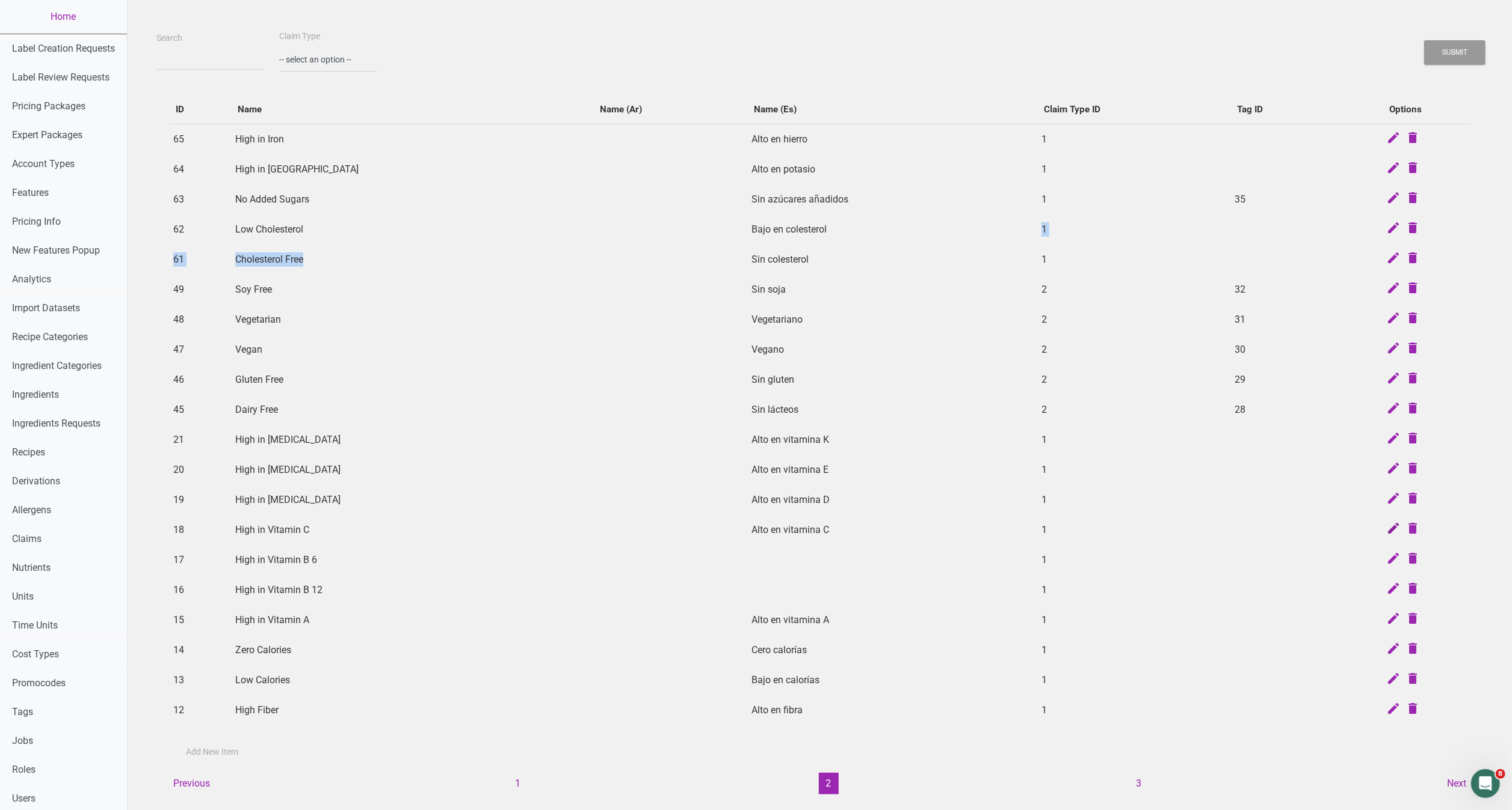
click at [1385, 528] on icon at bounding box center [1393, 529] width 14 height 17
select select "daily_value"
select select ">="
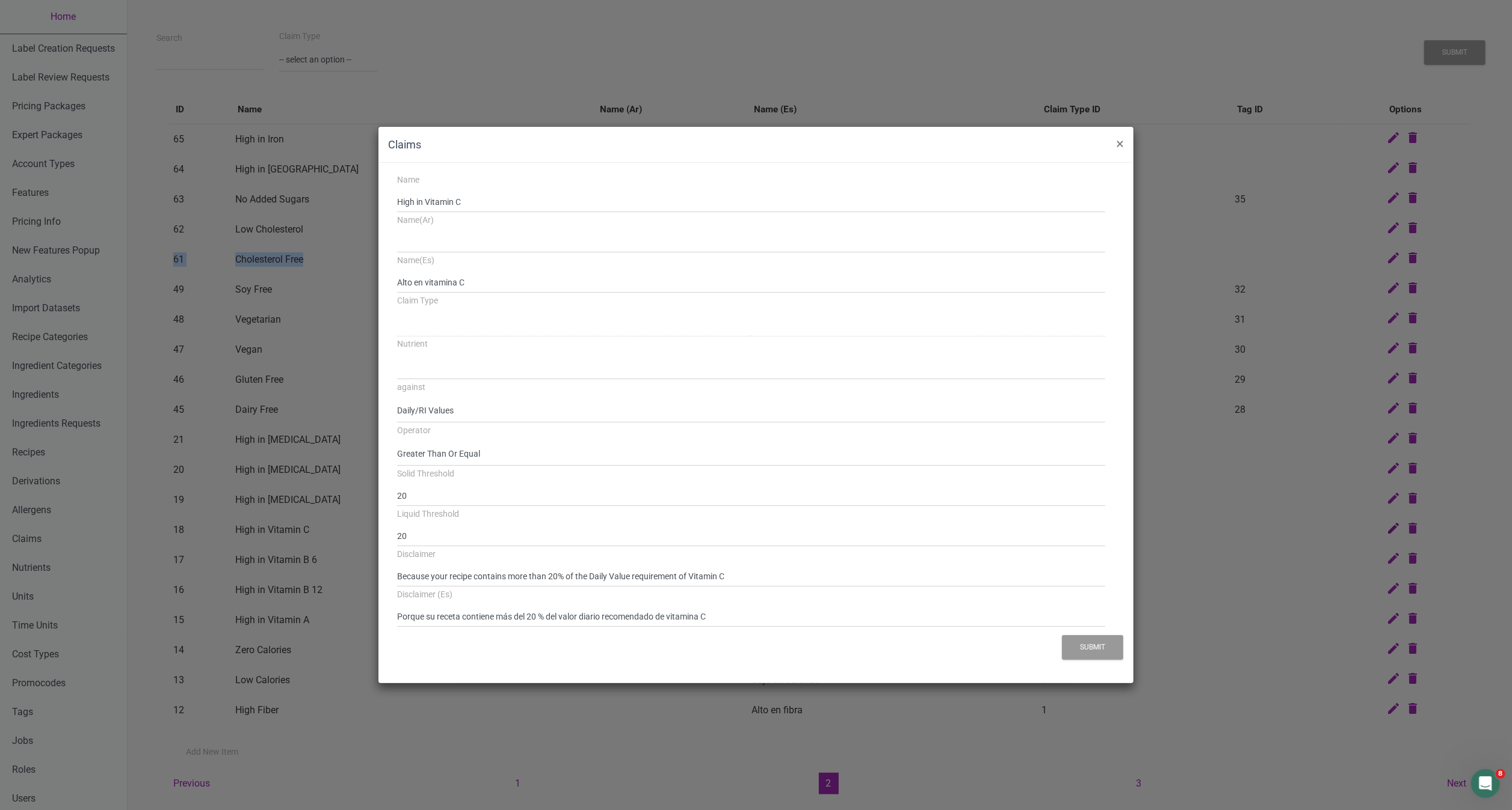
select select
select select "1"
select select "82"
click at [1301, 570] on div "Claims × Name High in Vitamin C Name(Ar) Name(Es) Alto en vitamina C Claim Type…" at bounding box center [756, 405] width 1512 height 810
click at [1116, 146] on span "×" at bounding box center [1119, 143] width 8 height 17
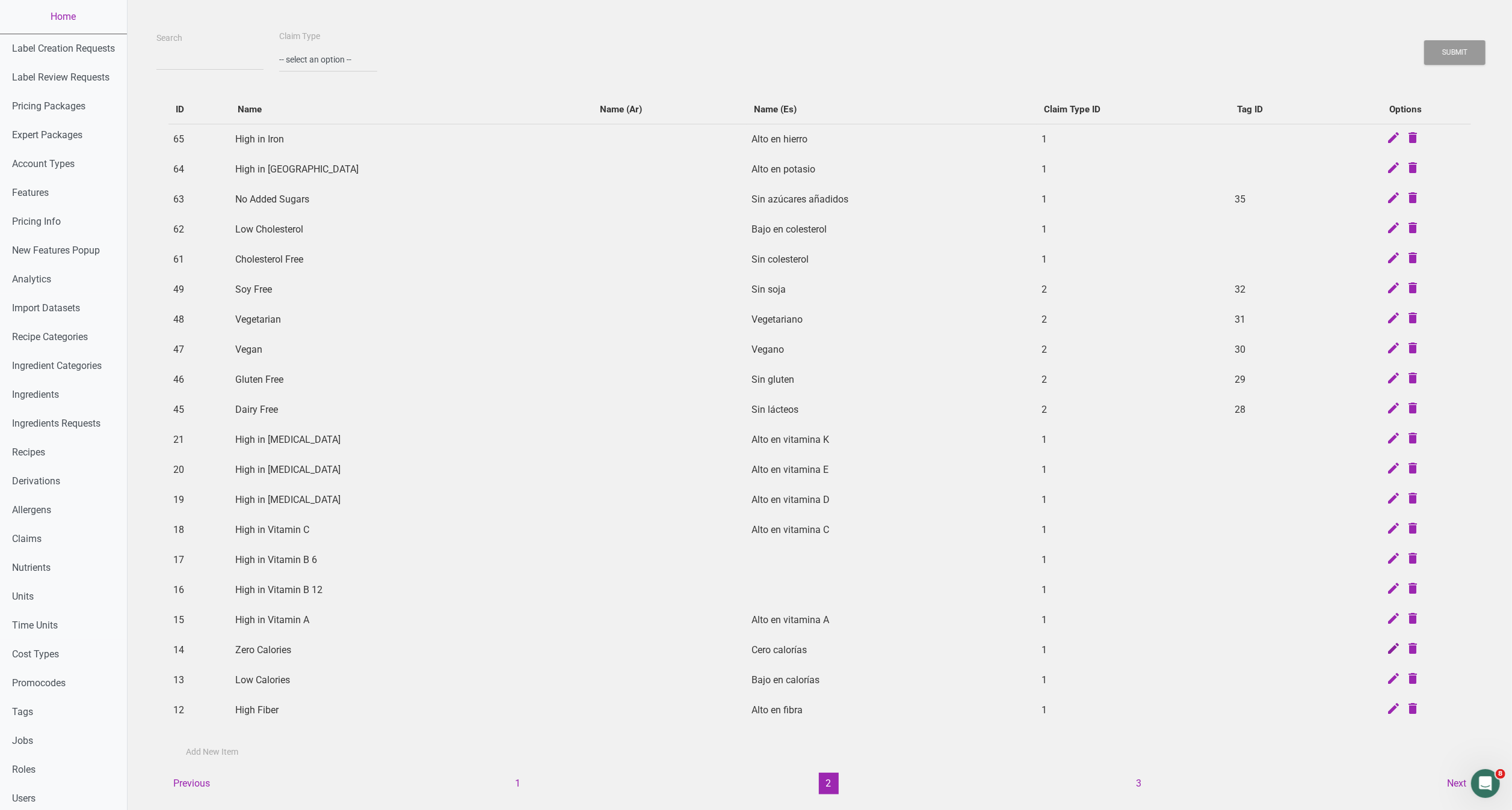
click at [1385, 651] on icon at bounding box center [1393, 649] width 14 height 17
select select "serving"
select select "<"
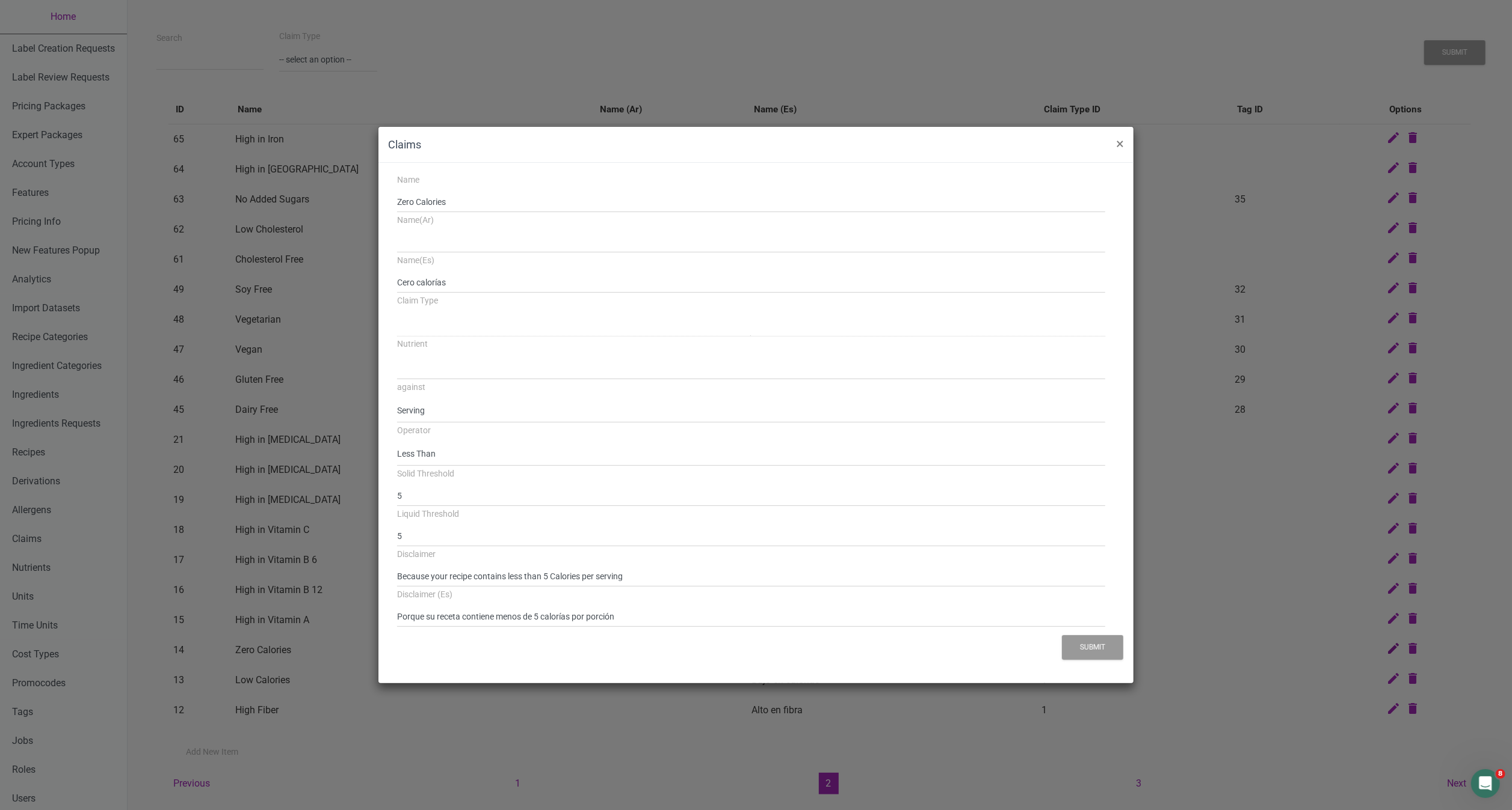
select select
select select "1"
select select "6"
click at [1199, 585] on div "Claims × Name Zero Calories Name(Ar) Name(Es) Cero calorías Claim Type Standard…" at bounding box center [756, 405] width 1512 height 810
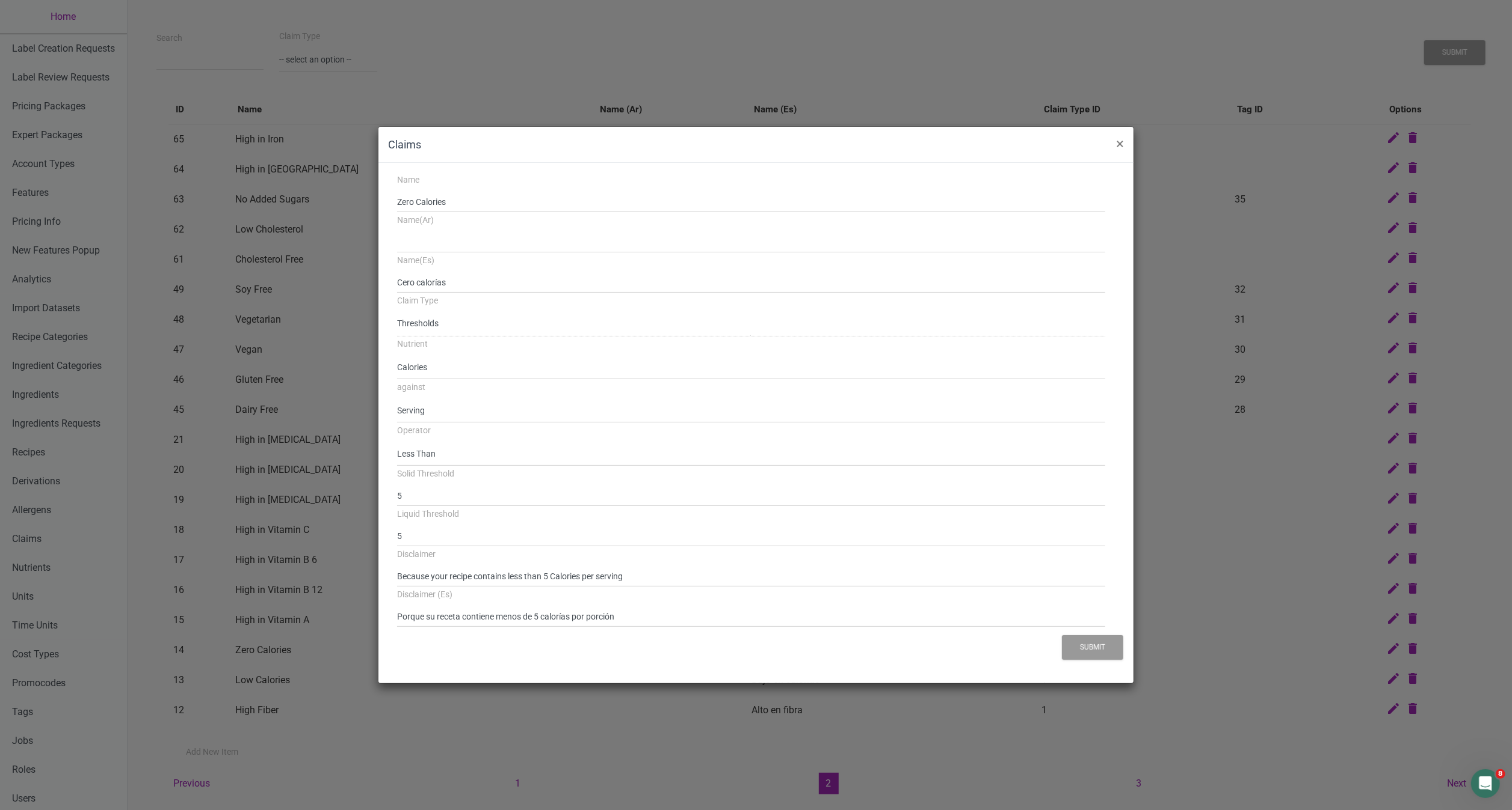
drag, startPoint x: 1199, startPoint y: 585, endPoint x: 1071, endPoint y: 688, distance: 164.3
click at [1071, 688] on div "Claims × Name Zero Calories Name(Ar) Name(Es) Cero calorías Claim Type Standard…" at bounding box center [756, 405] width 1512 height 810
click at [1116, 140] on span "×" at bounding box center [1119, 143] width 8 height 17
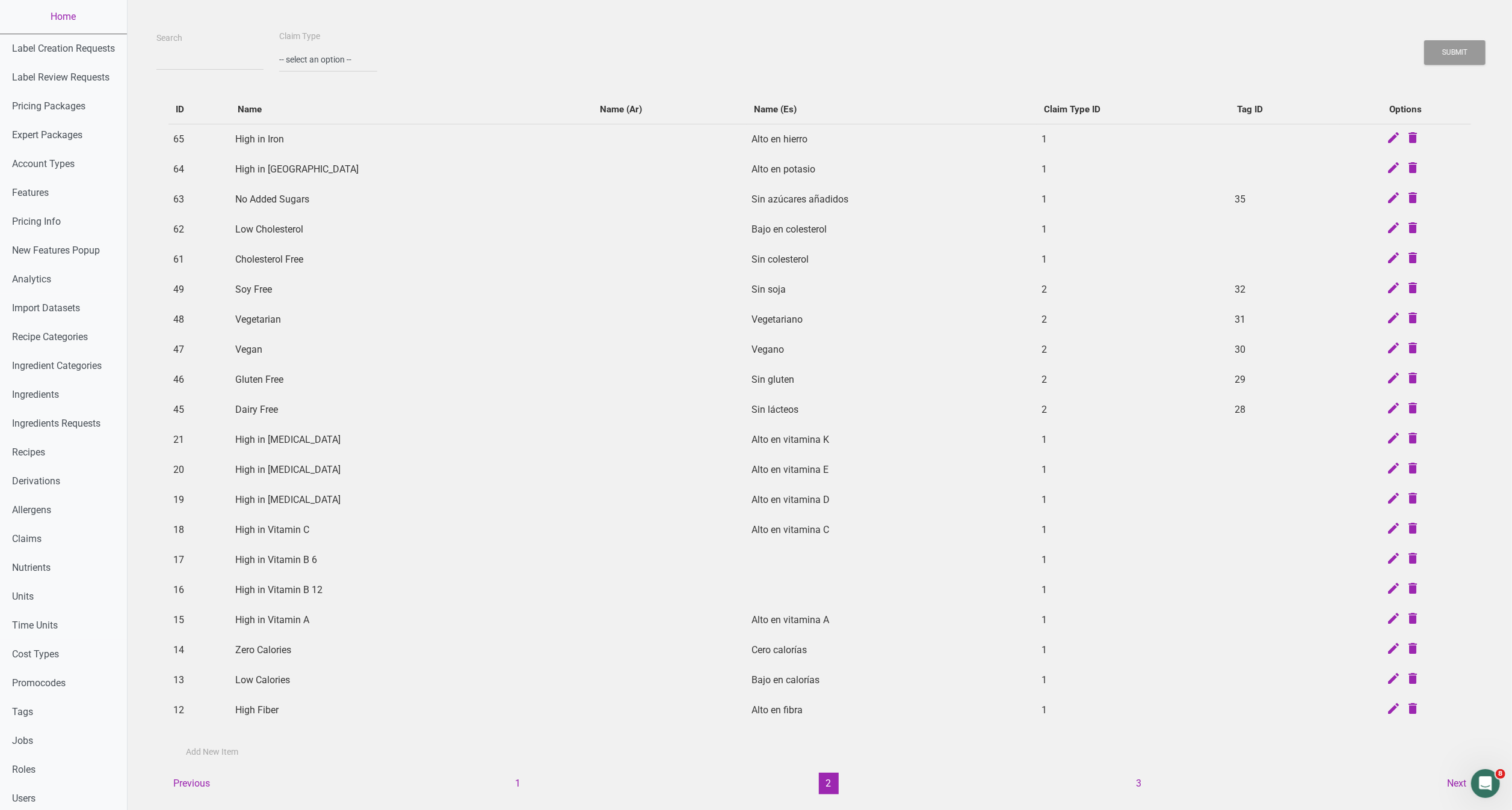
click at [1378, 679] on td at bounding box center [1405, 681] width 131 height 30
click at [1385, 681] on icon at bounding box center [1393, 679] width 14 height 17
select select "serving"
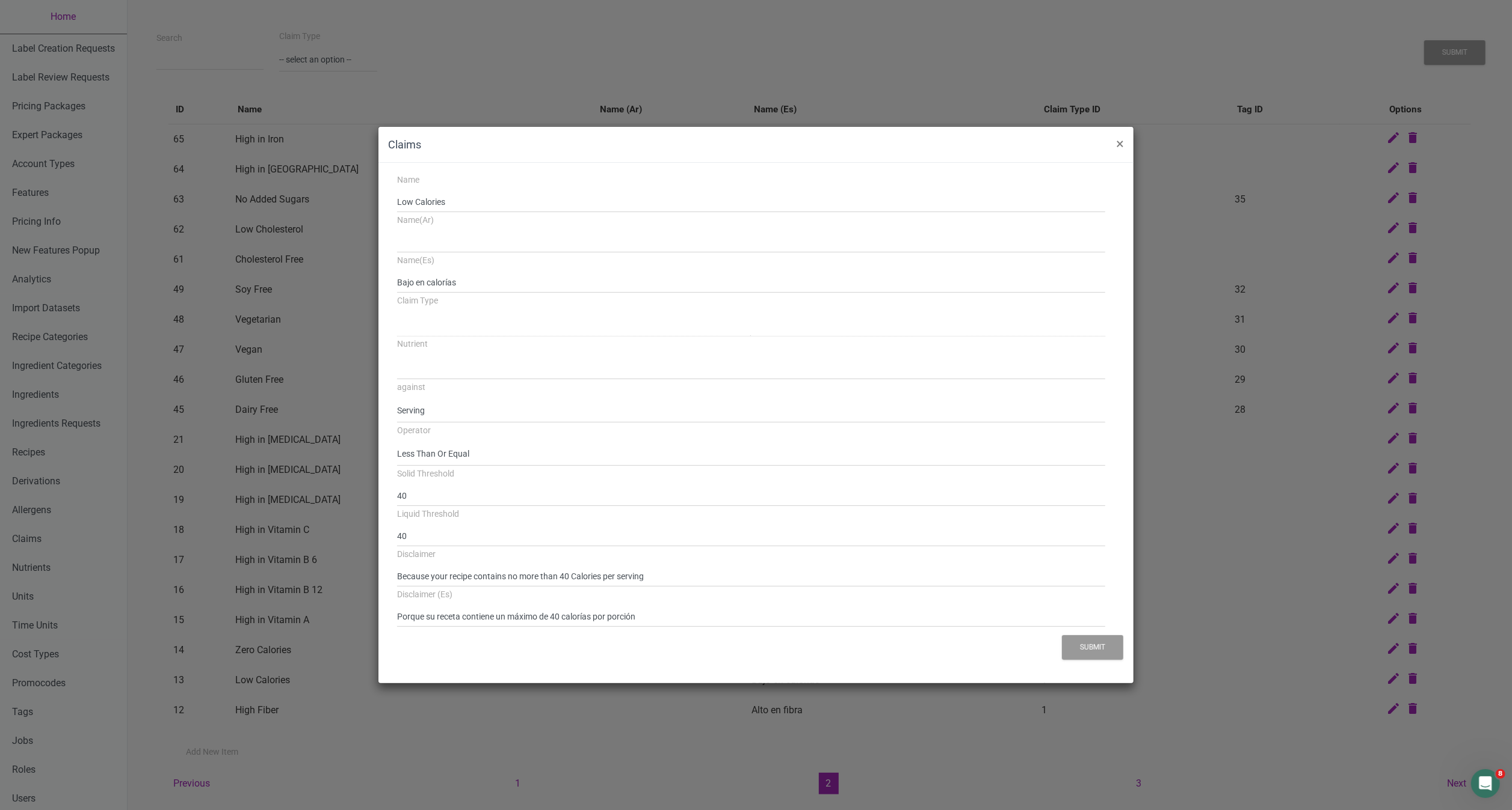
select select
select select "1"
select select "6"
click at [1119, 141] on span "×" at bounding box center [1119, 143] width 8 height 17
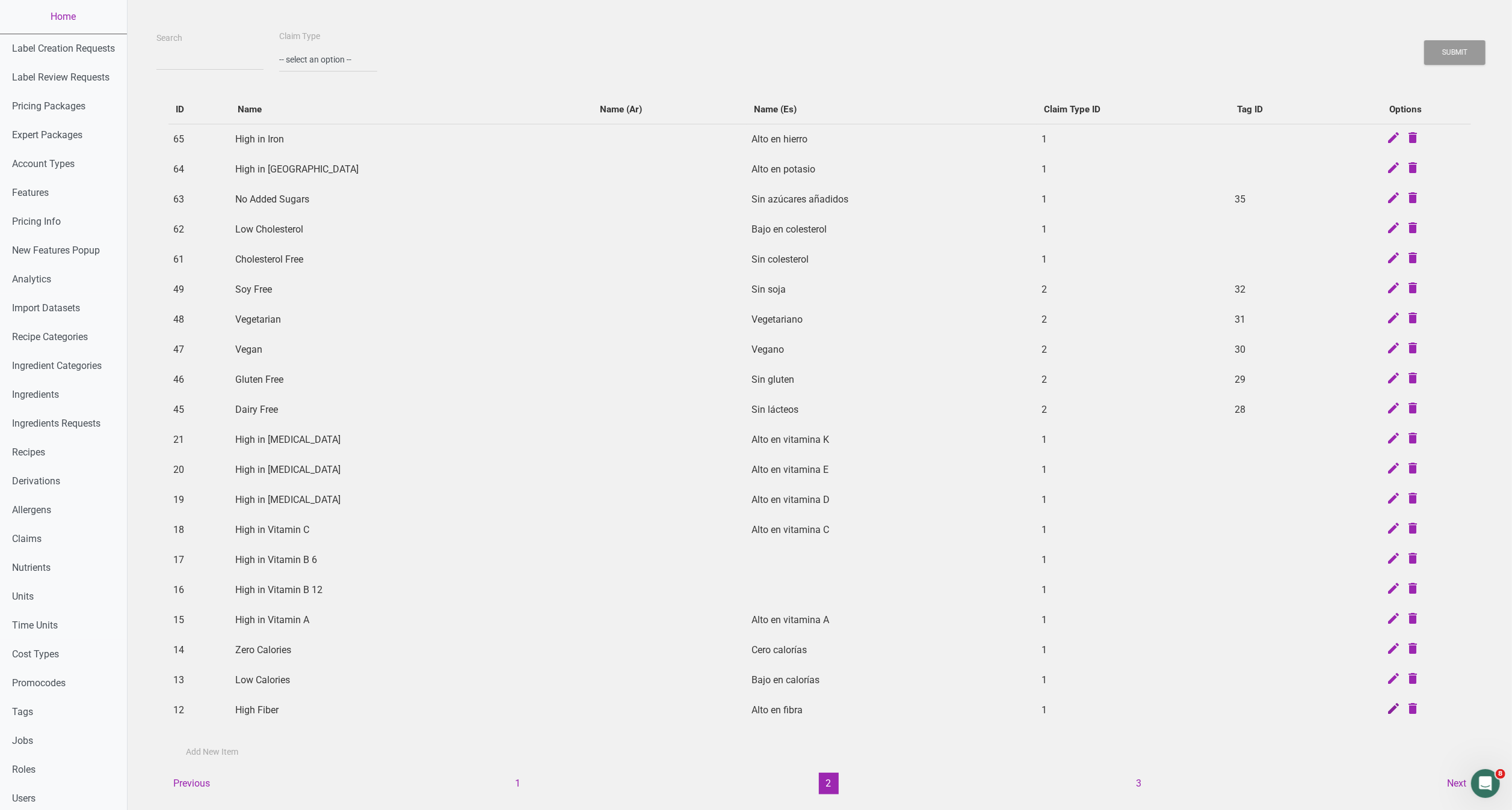
click at [1385, 703] on icon at bounding box center [1393, 709] width 14 height 17
select select "daily_value"
select select ">="
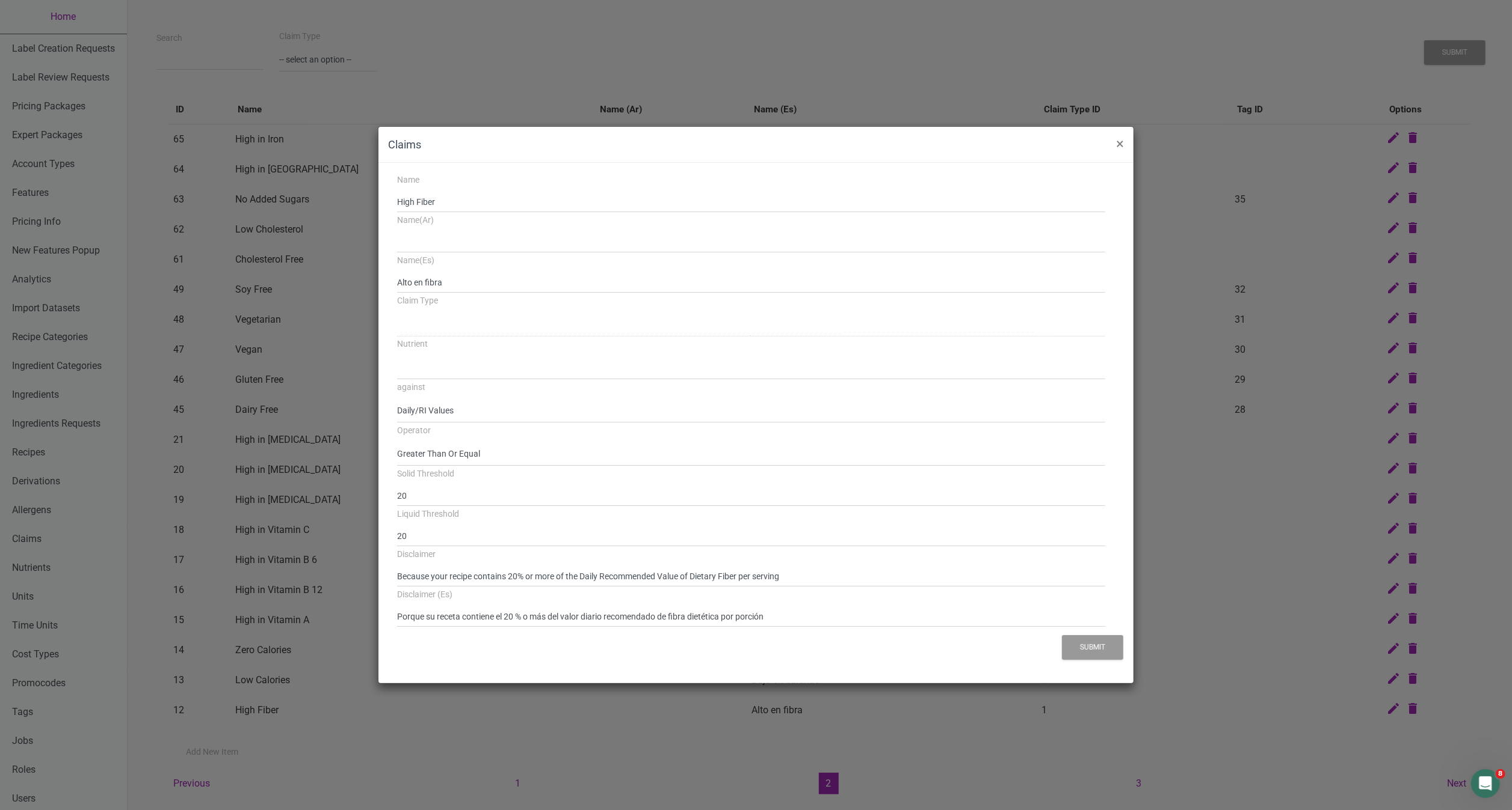
click at [1300, 700] on div "Claims × Name High Fiber Name(Ar) Name(Es) Alto en fibra Claim Type Nutrient ag…" at bounding box center [756, 405] width 1512 height 810
select select
select select "1"
click at [1122, 138] on span "×" at bounding box center [1119, 143] width 8 height 17
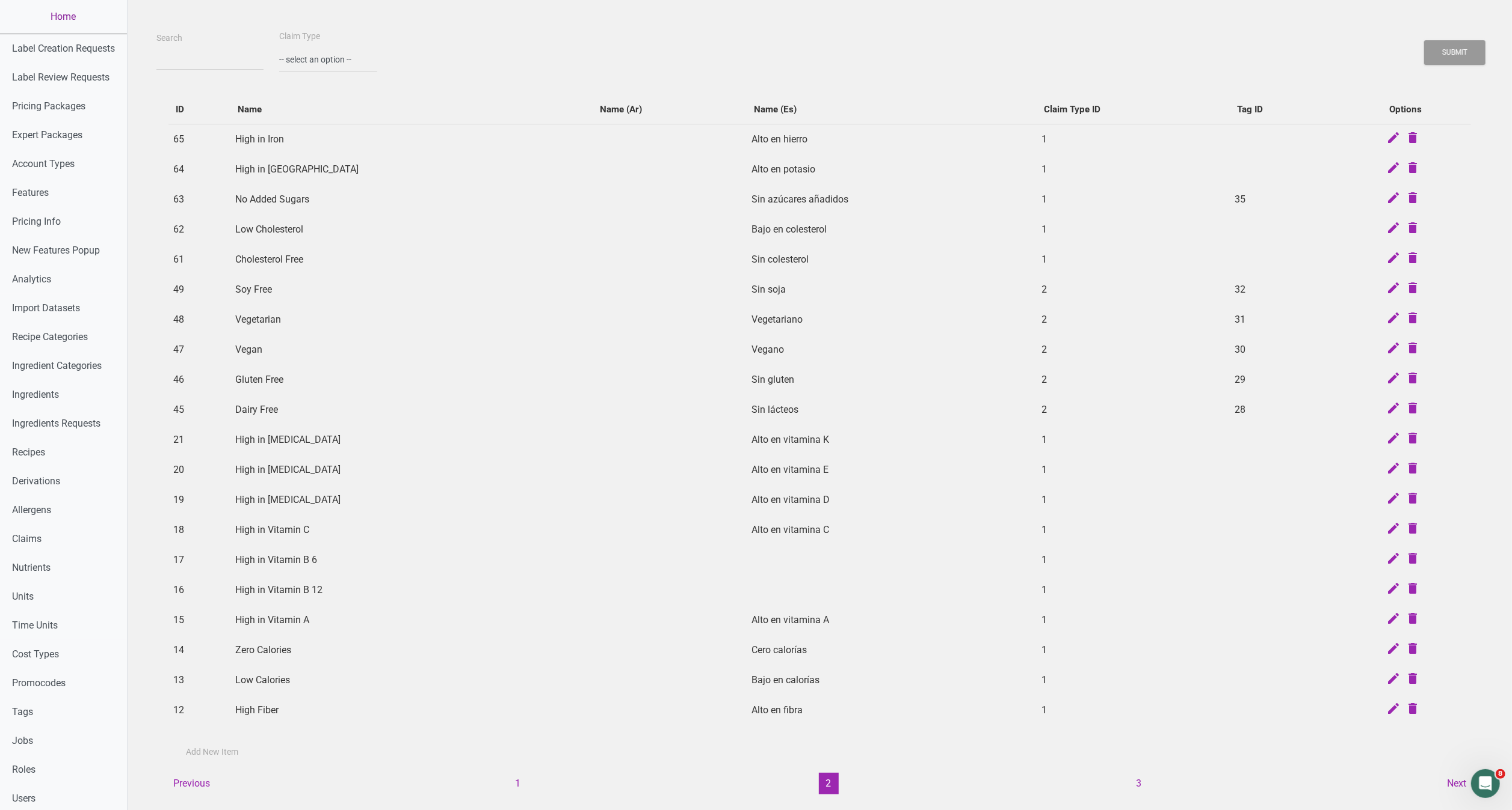
click at [84, 15] on link "Home" at bounding box center [63, 17] width 127 height 34
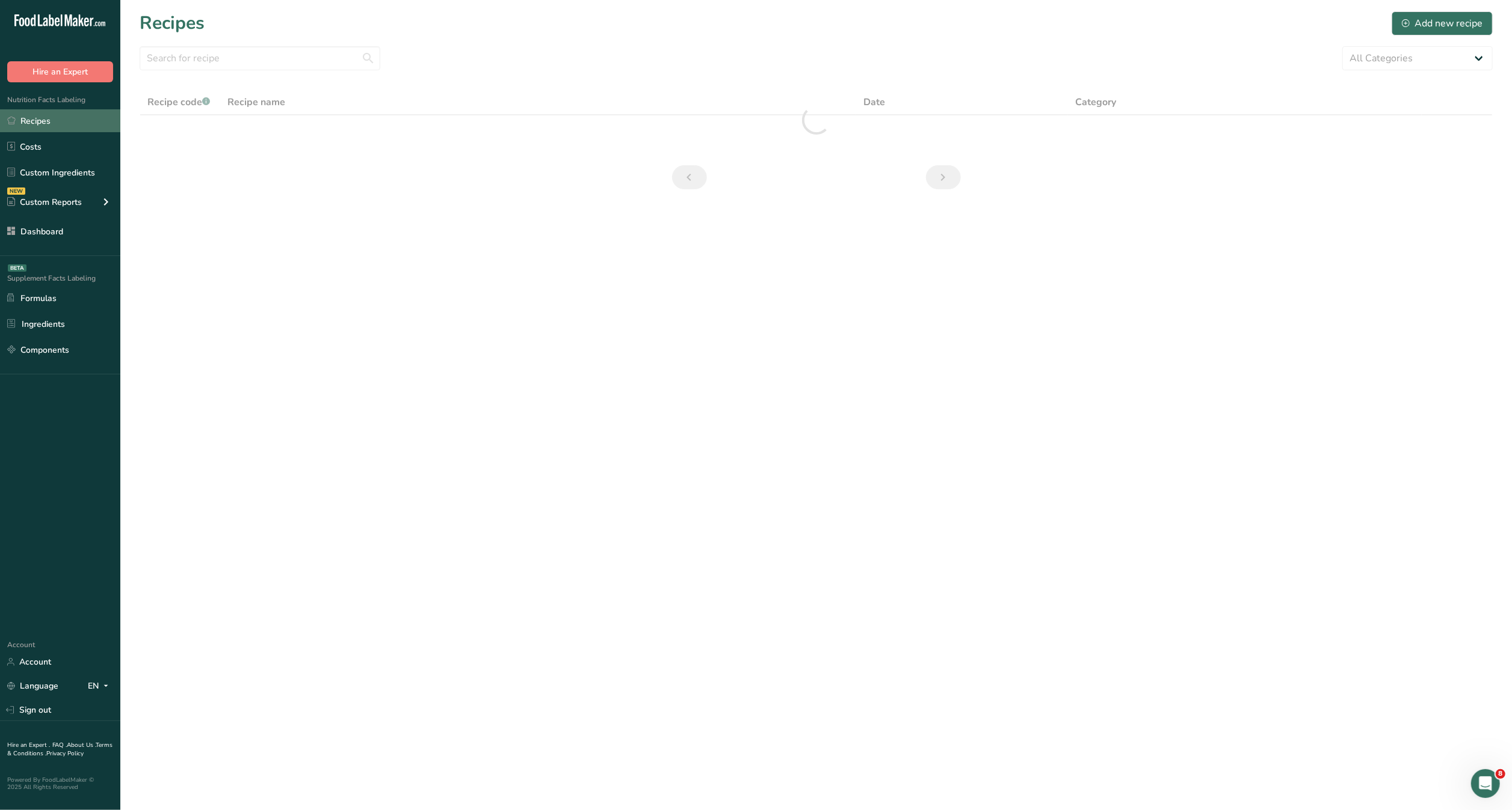
click at [59, 113] on link "Recipes" at bounding box center [60, 121] width 120 height 23
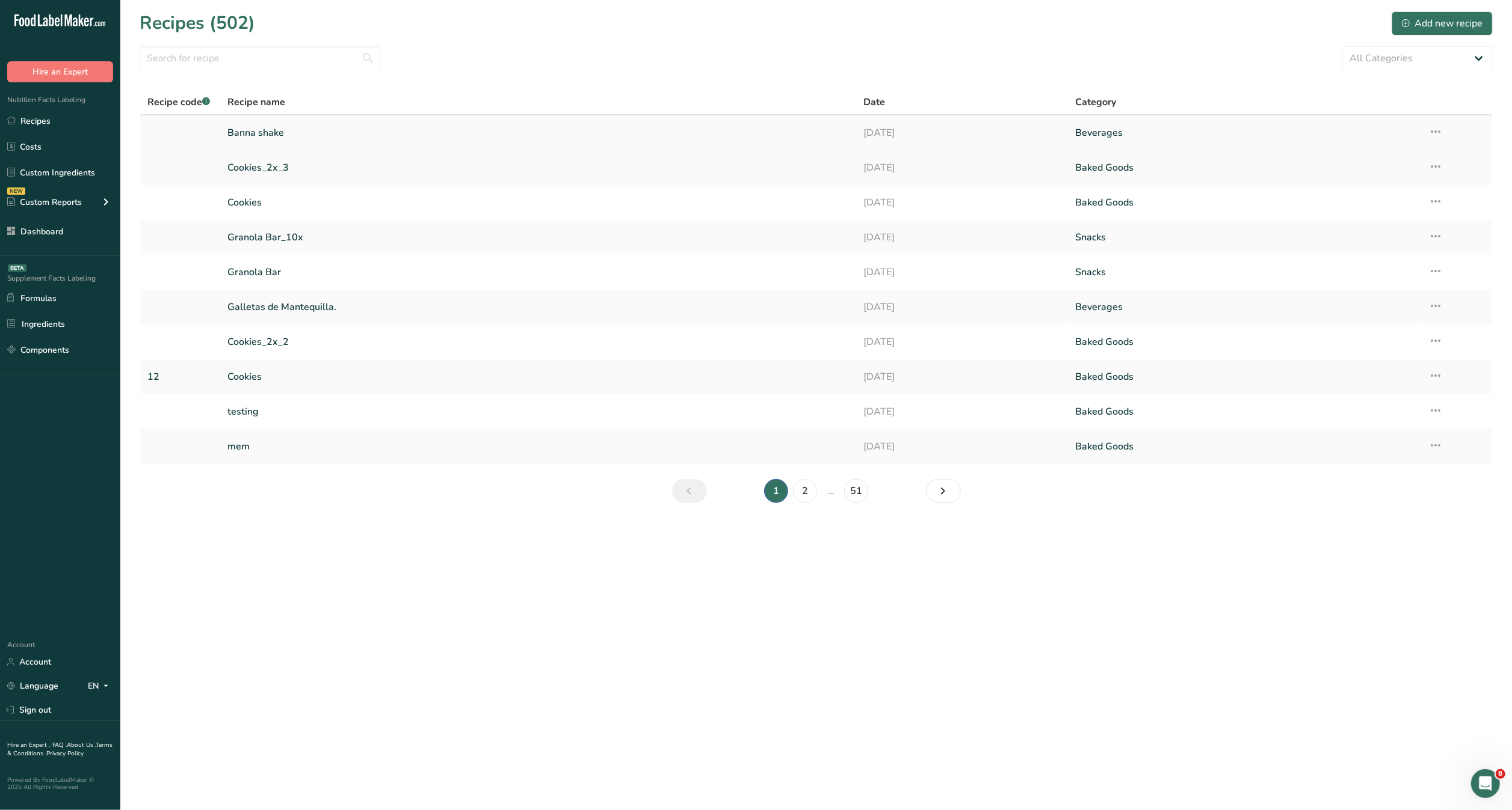
click at [450, 138] on link "Banna shake" at bounding box center [538, 133] width 621 height 26
click at [342, 236] on link "Granola Bar_10x" at bounding box center [538, 237] width 621 height 26
click at [456, 195] on link "Cookies" at bounding box center [538, 202] width 621 height 26
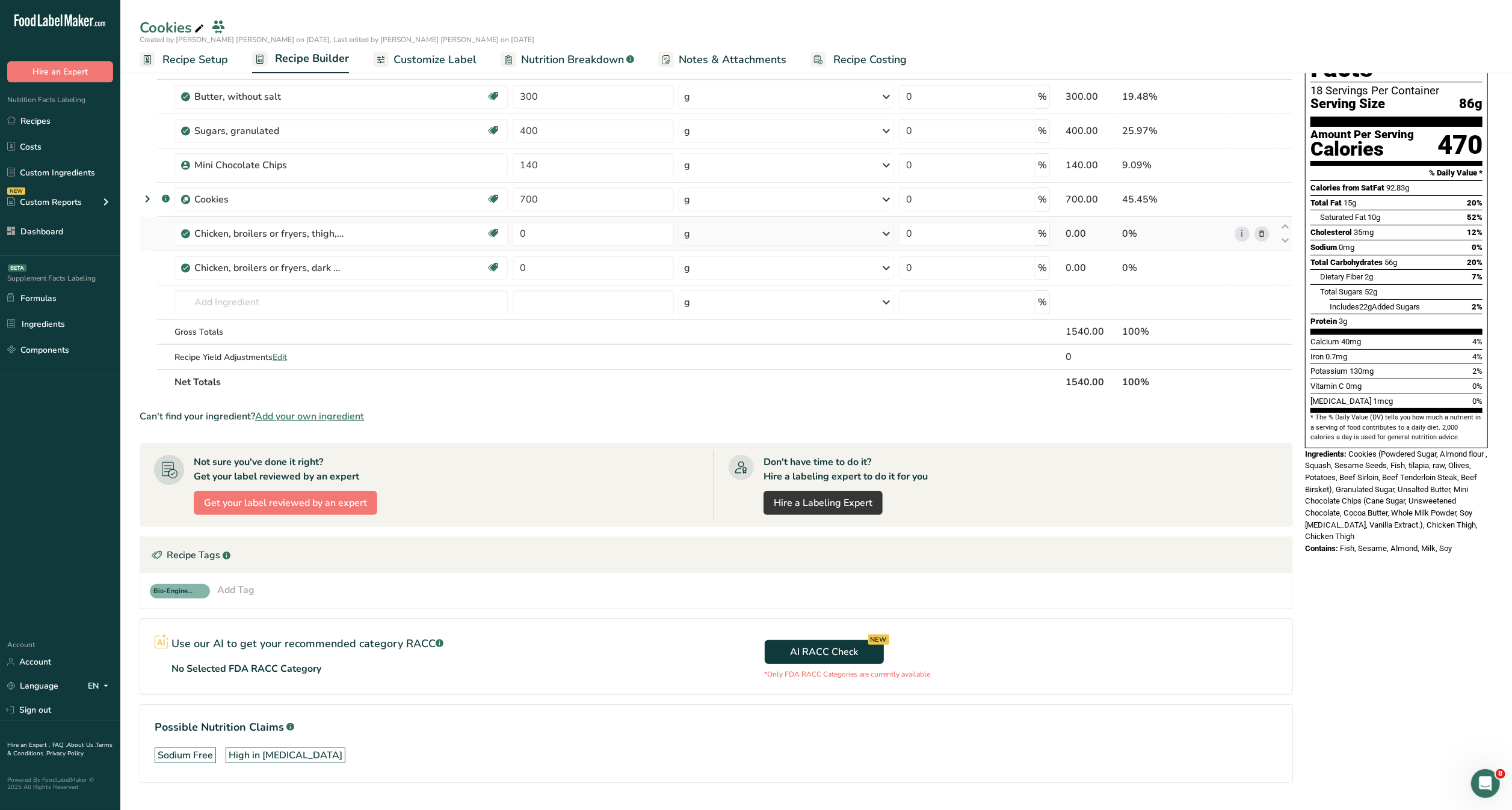
scroll to position [31, 0]
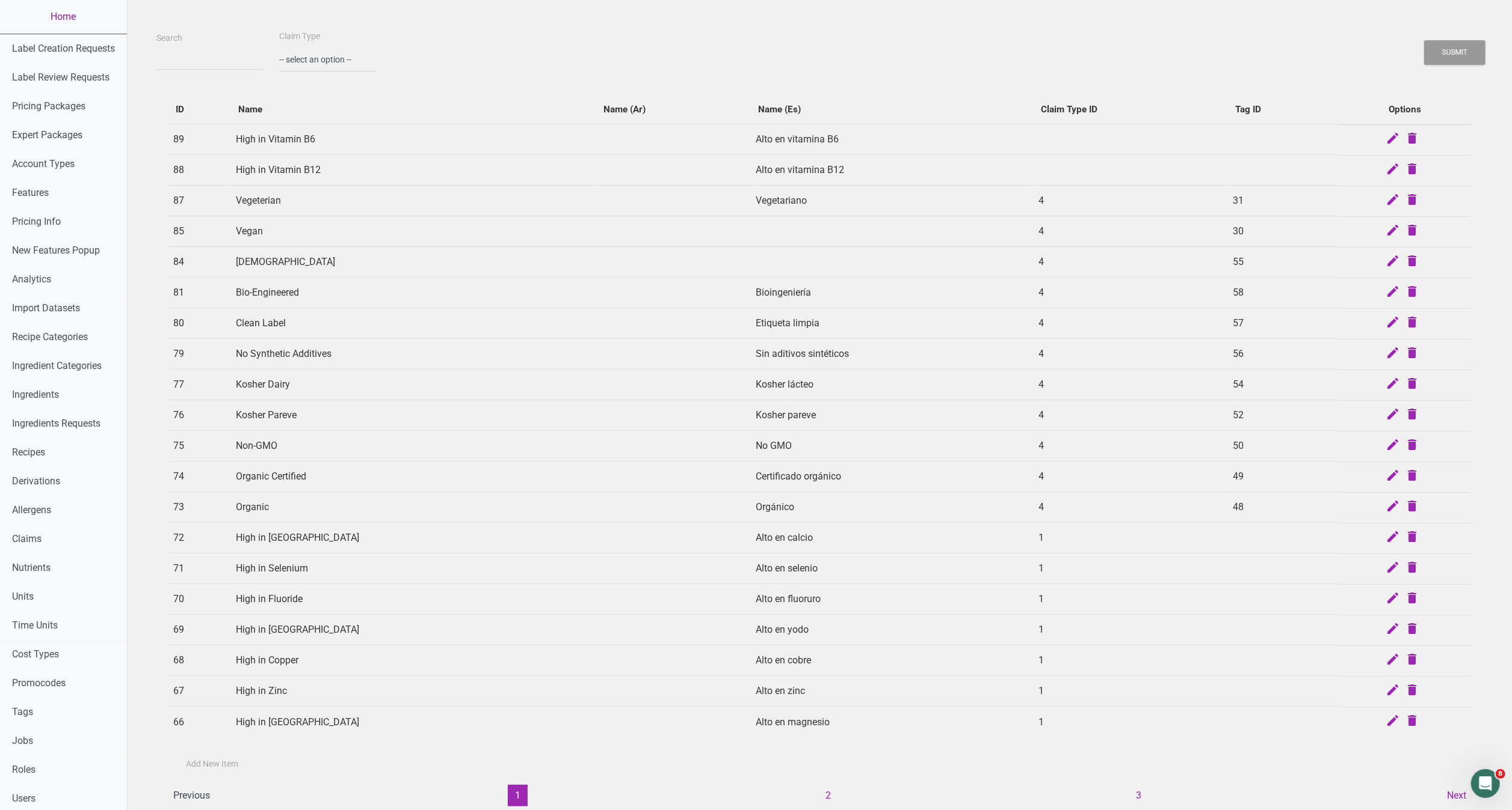
click at [71, 18] on link "Home" at bounding box center [63, 17] width 127 height 34
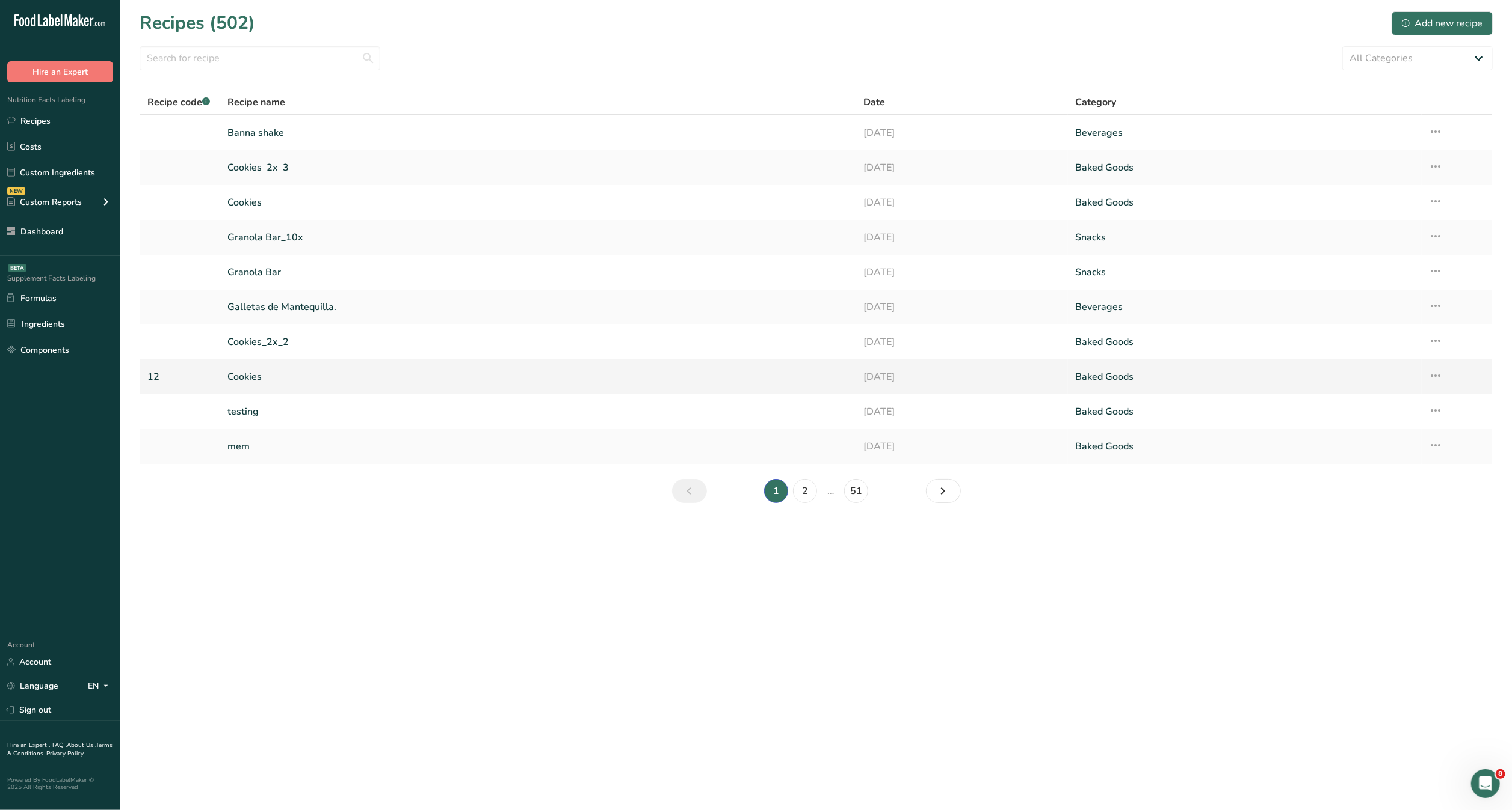
click at [270, 382] on link "Cookies" at bounding box center [538, 377] width 621 height 26
click at [797, 491] on link "2" at bounding box center [804, 491] width 24 height 24
click at [279, 241] on link "Cookies_2x_1" at bounding box center [538, 237] width 621 height 26
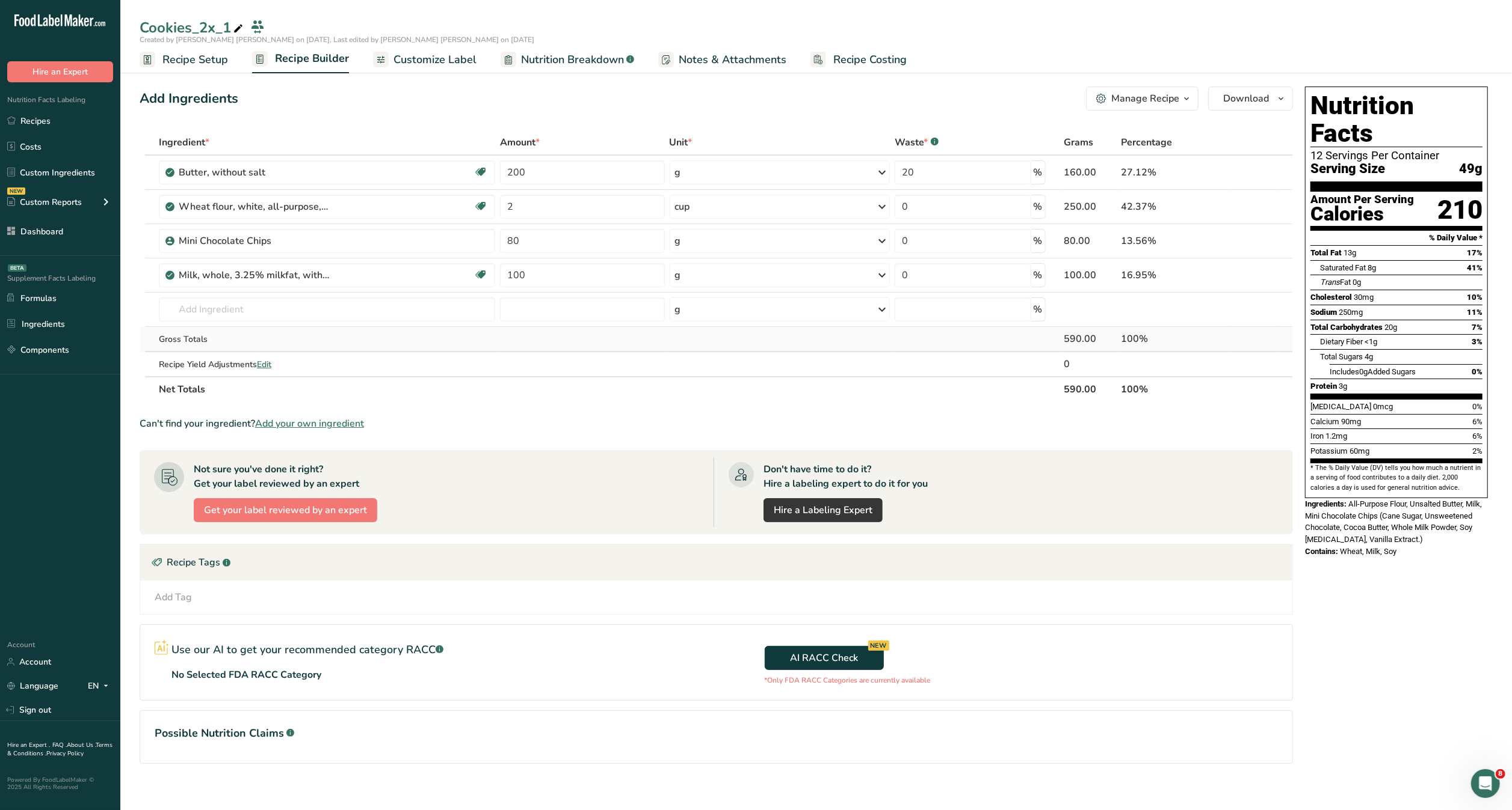
scroll to position [13, 0]
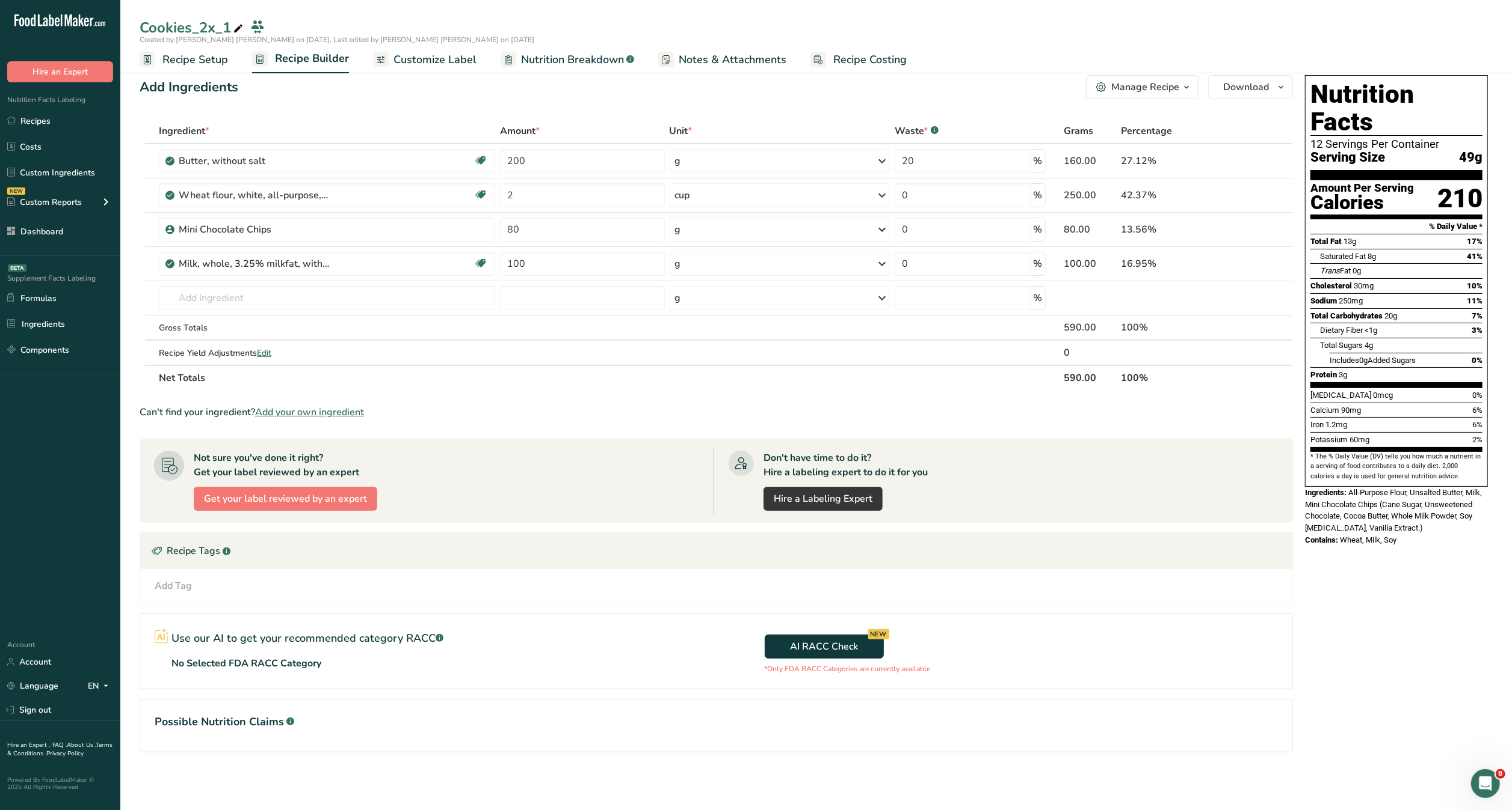
click at [956, 739] on section "Possible Nutrition Claims .a-a{fill:#347362;}.b-a{fill:#fff;}" at bounding box center [716, 726] width 1153 height 54
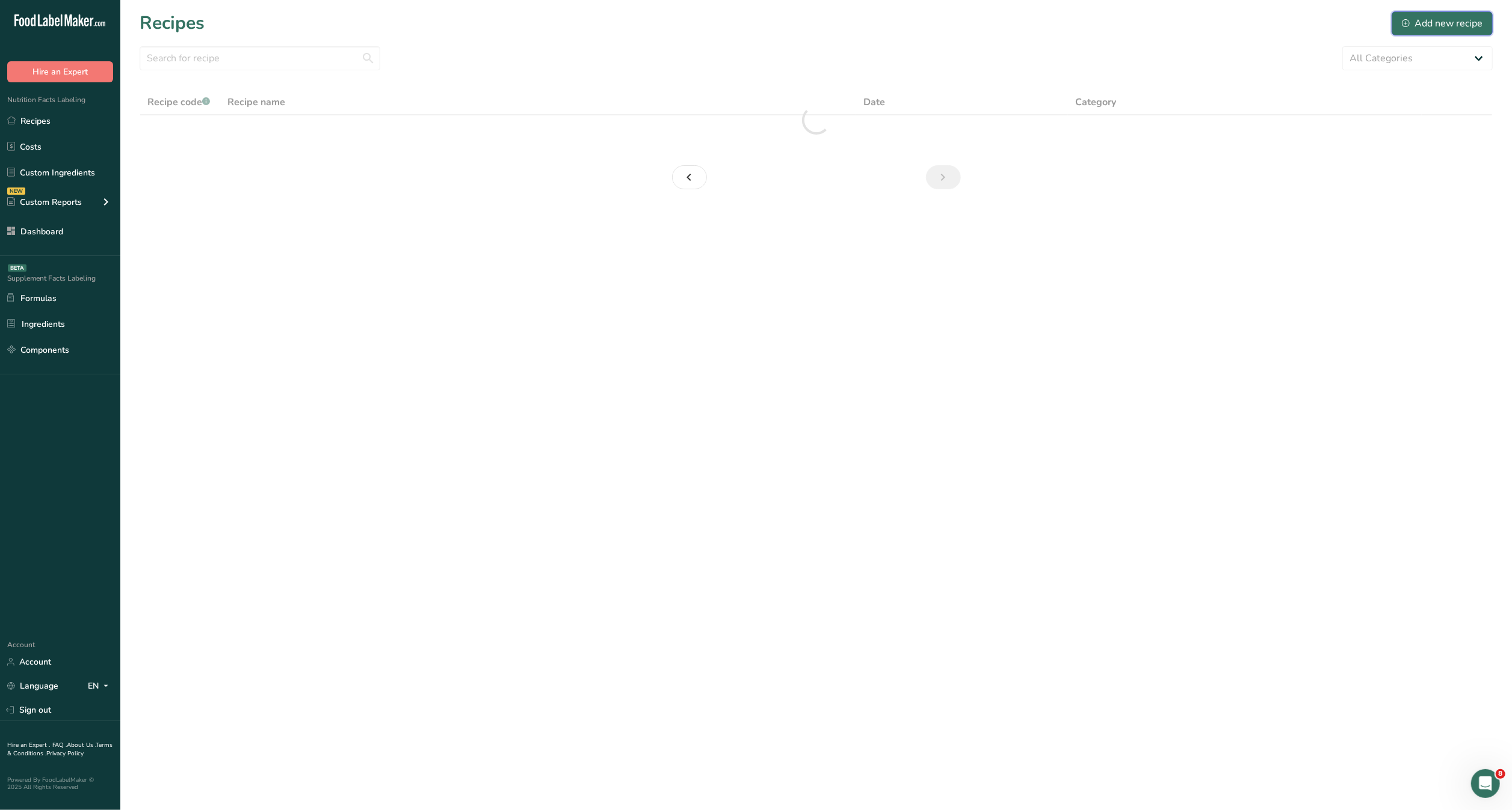
click at [1432, 19] on div "Add new recipe" at bounding box center [1441, 23] width 81 height 14
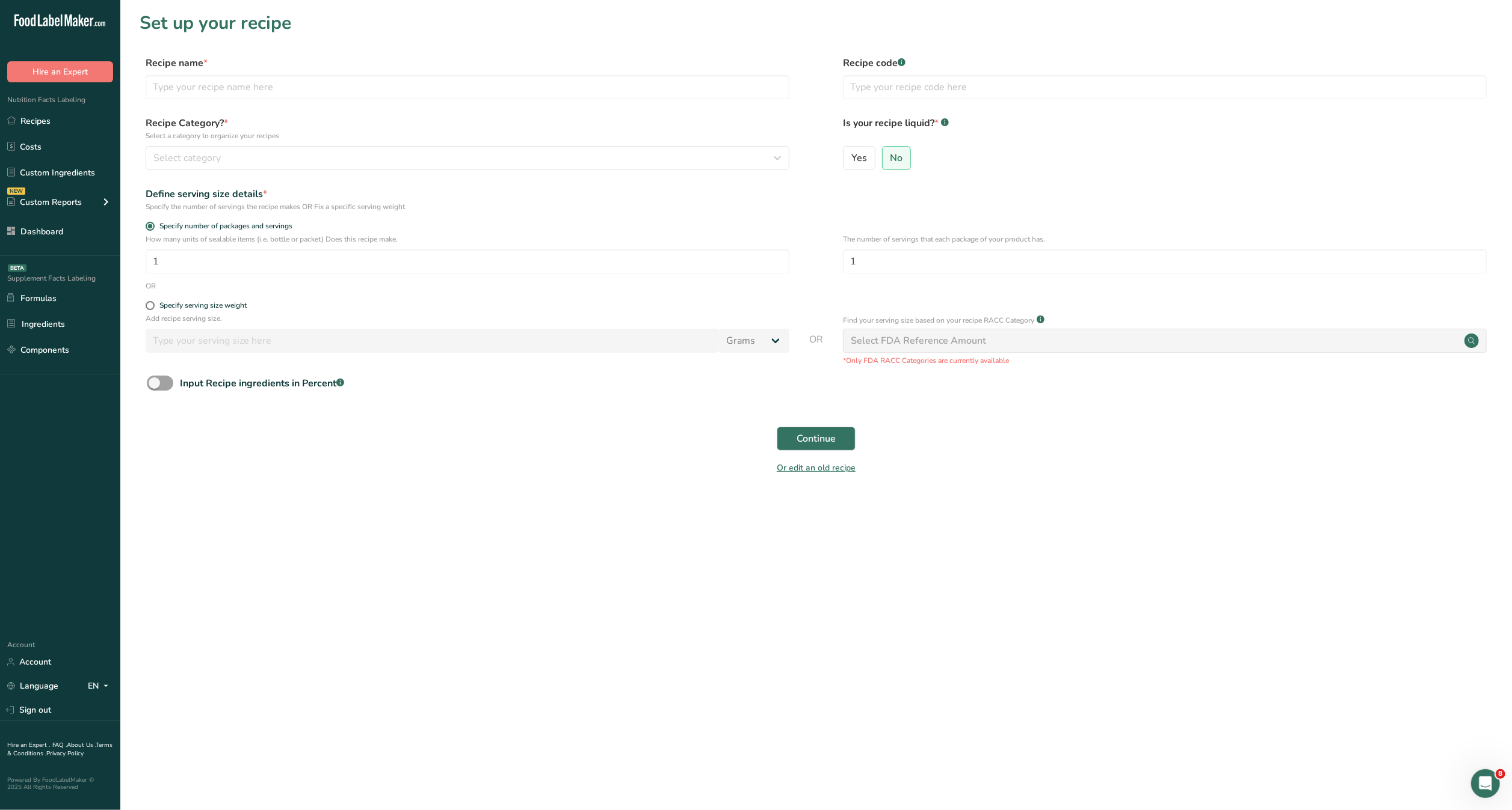
click at [514, 100] on div "Recipe name * Recipe code .a-a{fill:#347362;}.b-a{fill:#fff;}" at bounding box center [816, 80] width 1353 height 50
click at [506, 80] on input "text" at bounding box center [467, 87] width 643 height 24
type input "Testing Recipe"
type input "Claims"
click at [497, 152] on div "Select category" at bounding box center [464, 158] width 621 height 14
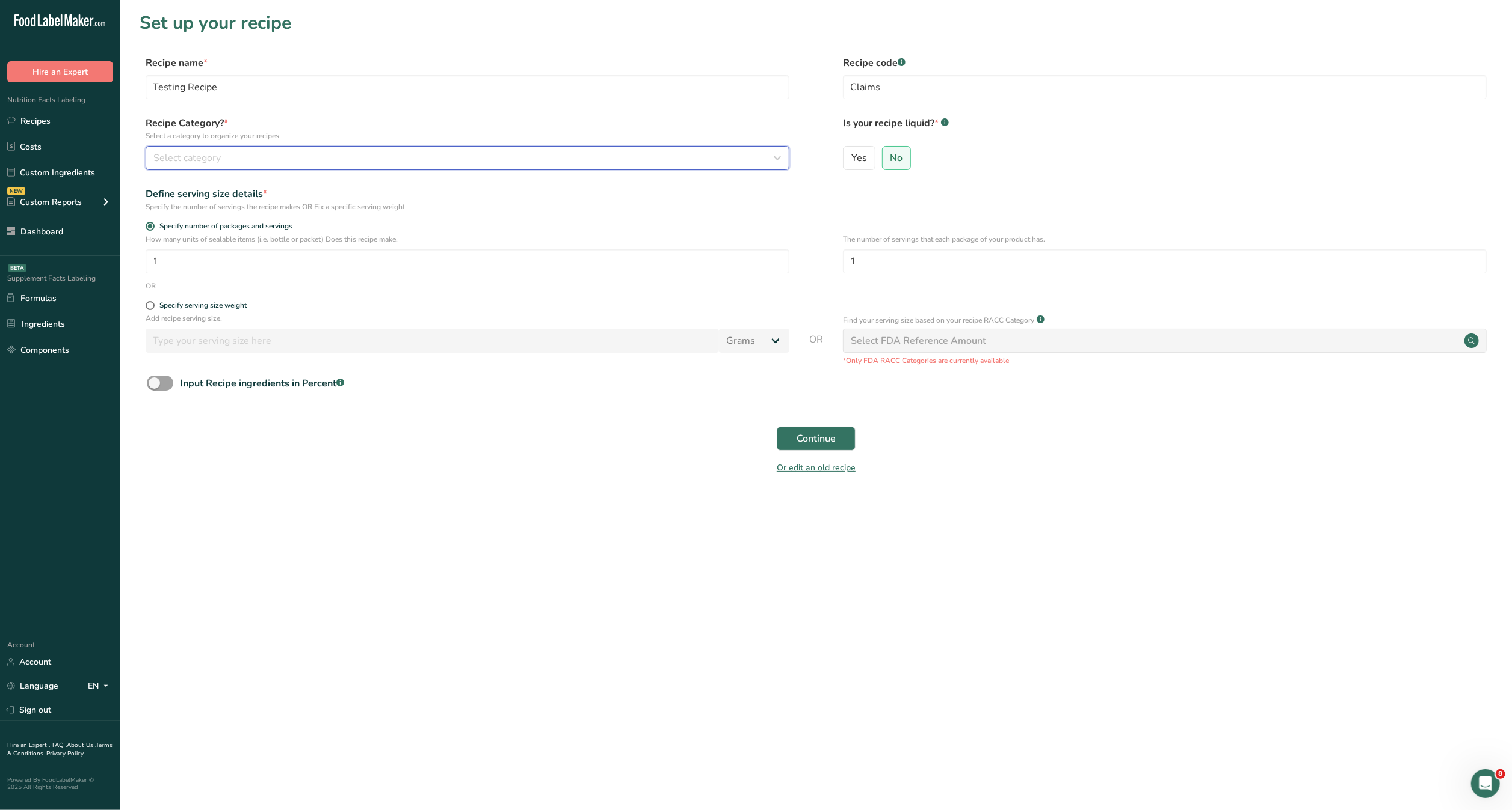
click at [491, 166] on button "Select category" at bounding box center [467, 157] width 643 height 24
click at [571, 170] on button "Select category" at bounding box center [467, 157] width 643 height 24
click at [390, 157] on div "Select category" at bounding box center [464, 158] width 621 height 14
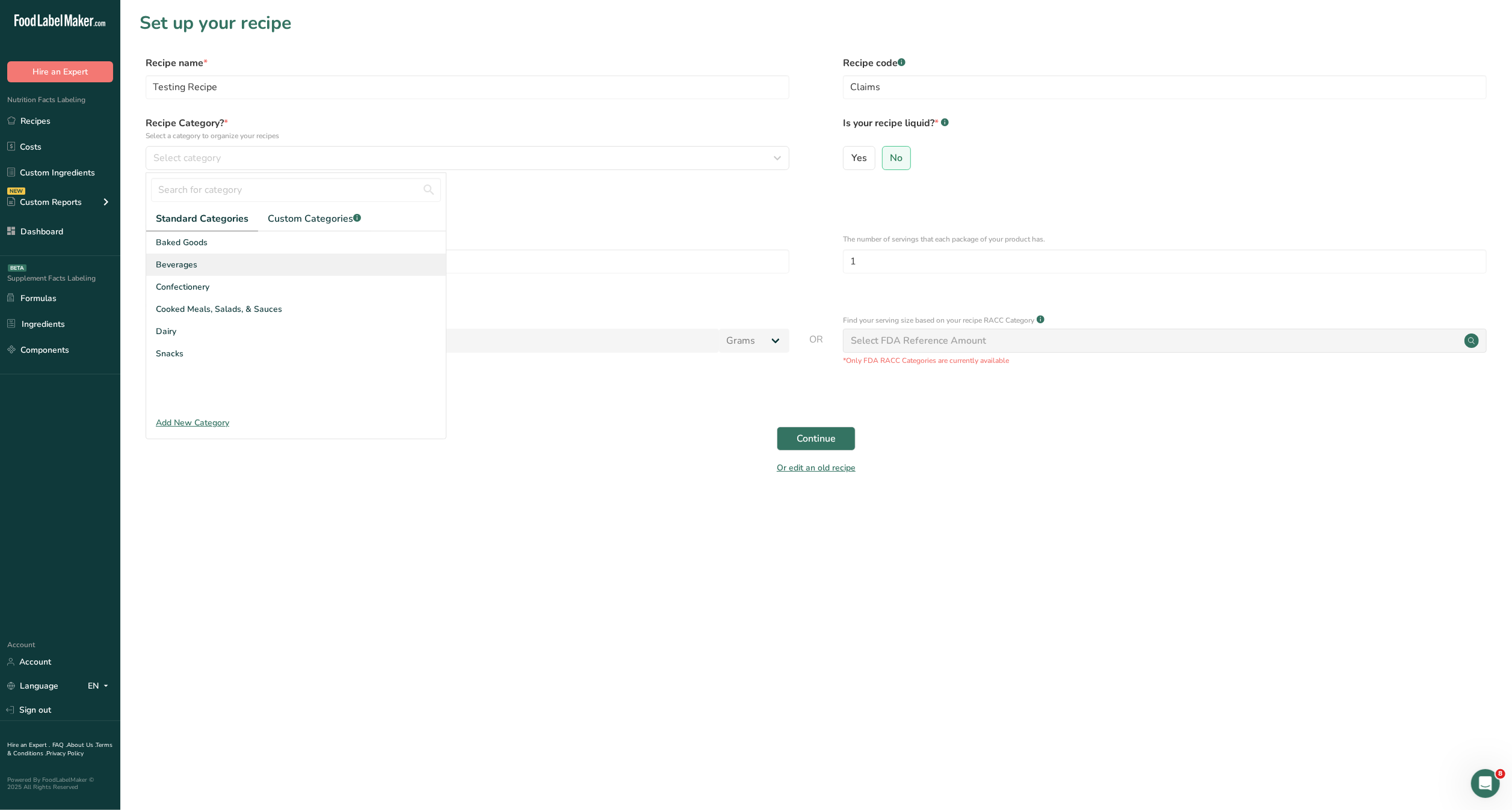
click at [320, 270] on div "Beverages" at bounding box center [295, 264] width 300 height 22
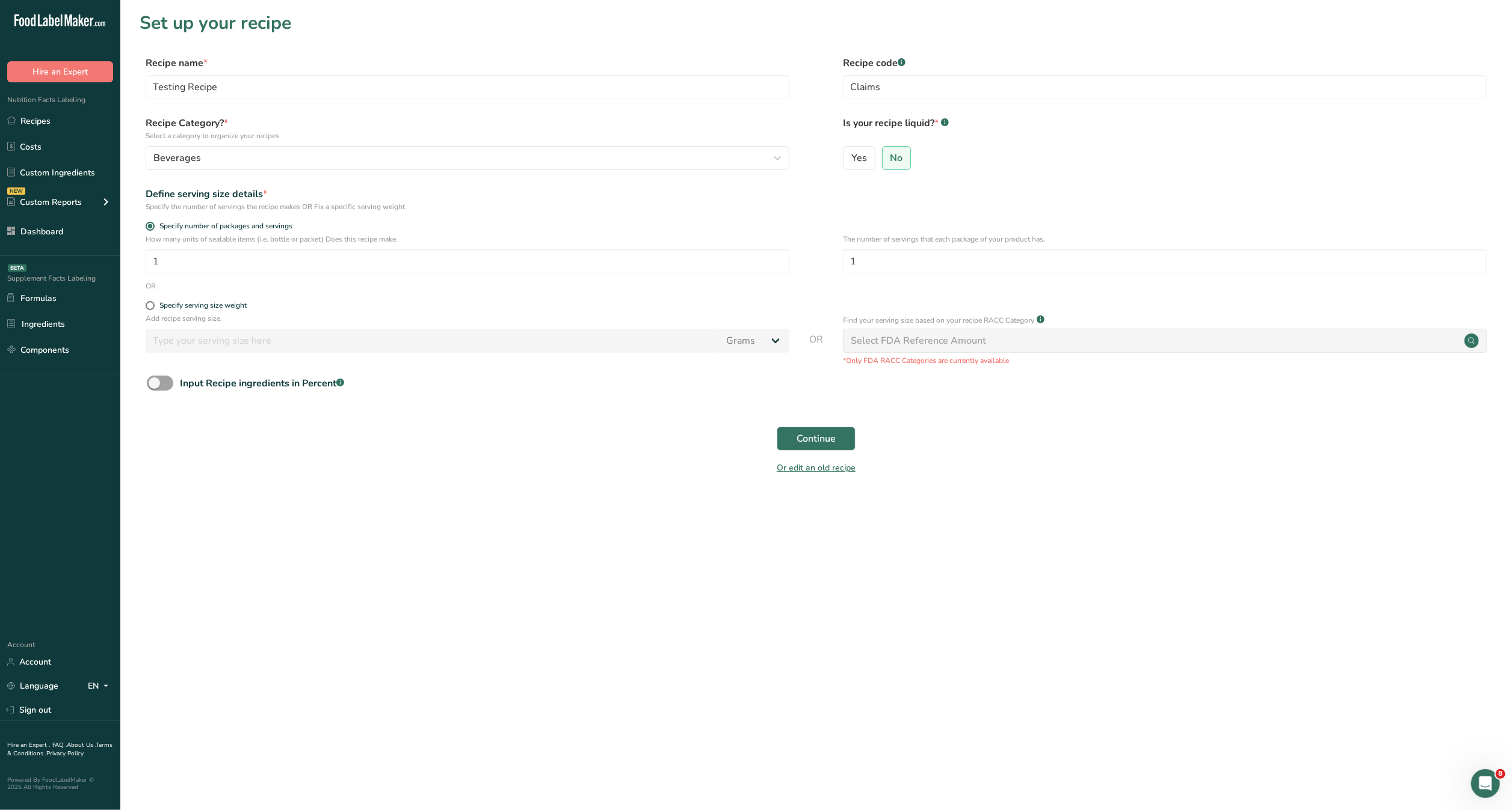
click at [617, 145] on div "Recipe Category? * Select a category to organize your recipes Beverages Standar…" at bounding box center [467, 142] width 643 height 54
click at [604, 157] on div "Beverages" at bounding box center [464, 158] width 621 height 14
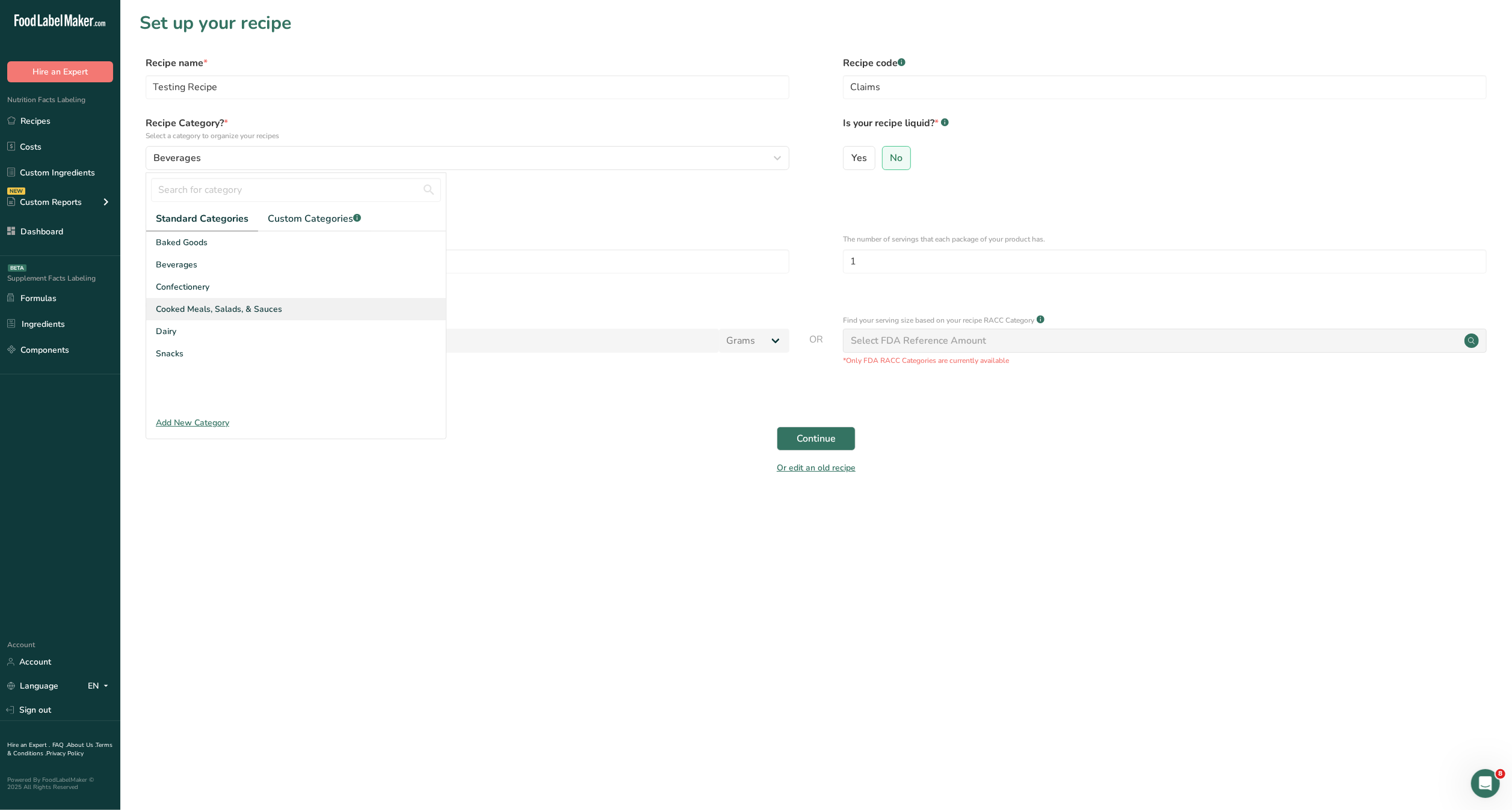
click at [403, 298] on div "Cooked Meals, Salads, & Sauces" at bounding box center [295, 309] width 300 height 22
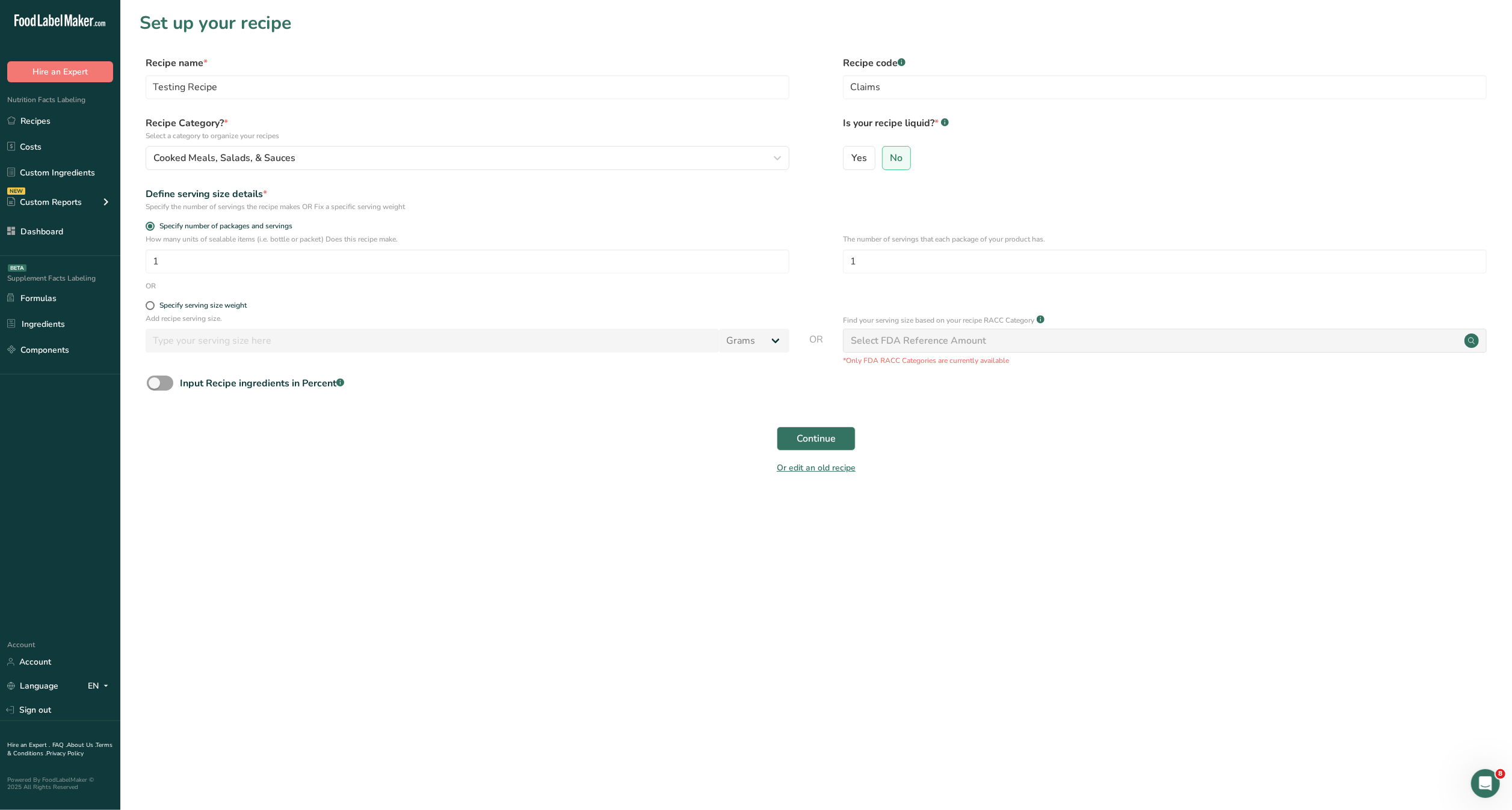
click at [926, 347] on div "Select FDA Reference Amount" at bounding box center [917, 340] width 135 height 14
click at [880, 261] on input "1" at bounding box center [1164, 261] width 643 height 24
type input "8"
click at [830, 444] on span "Continue" at bounding box center [816, 439] width 39 height 14
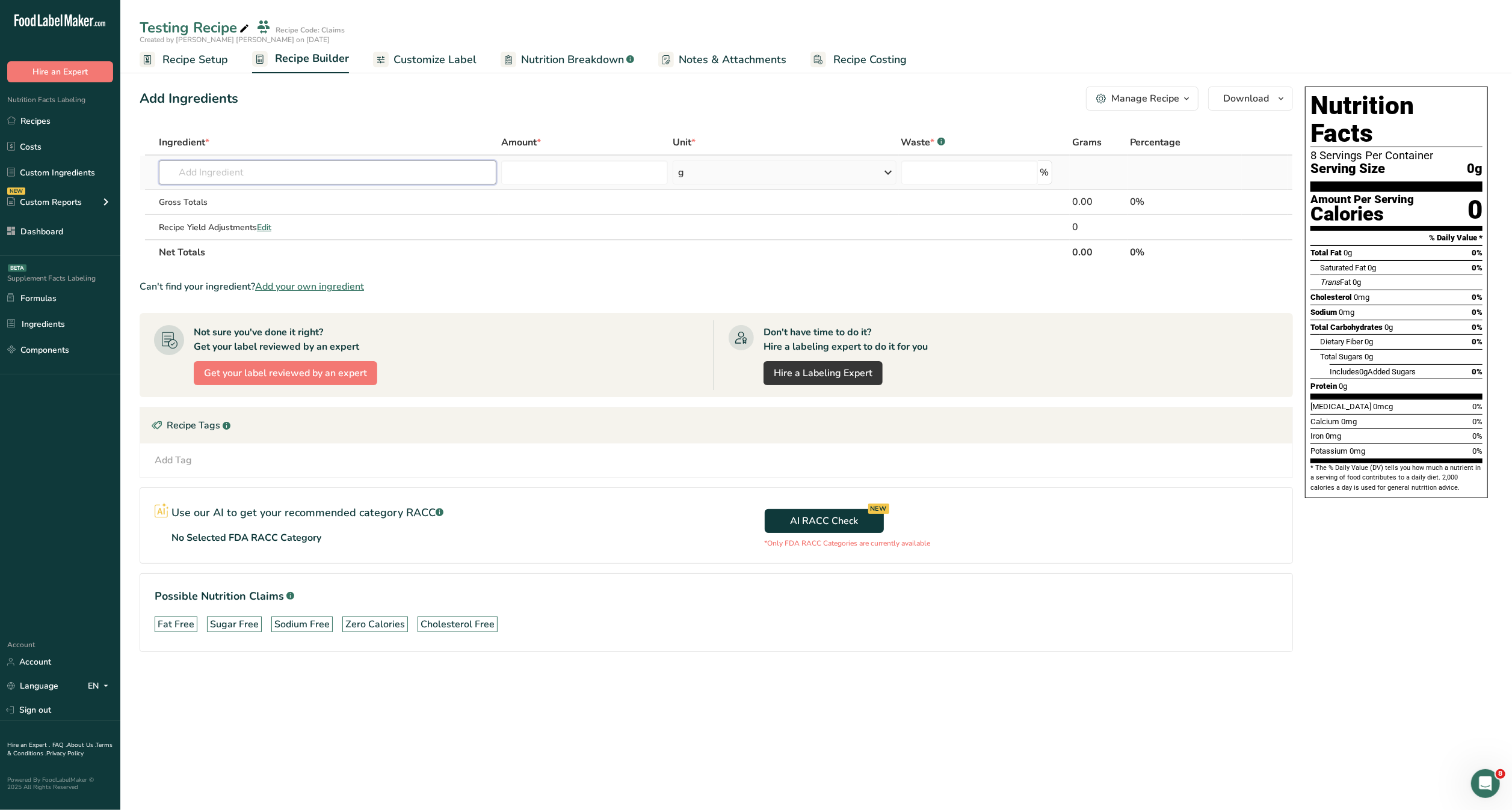
click at [405, 164] on input "text" at bounding box center [326, 172] width 337 height 24
type input "banaa"
click at [345, 198] on div "9040 Bananas, raw" at bounding box center [318, 197] width 299 height 12
type input "Bananas, raw"
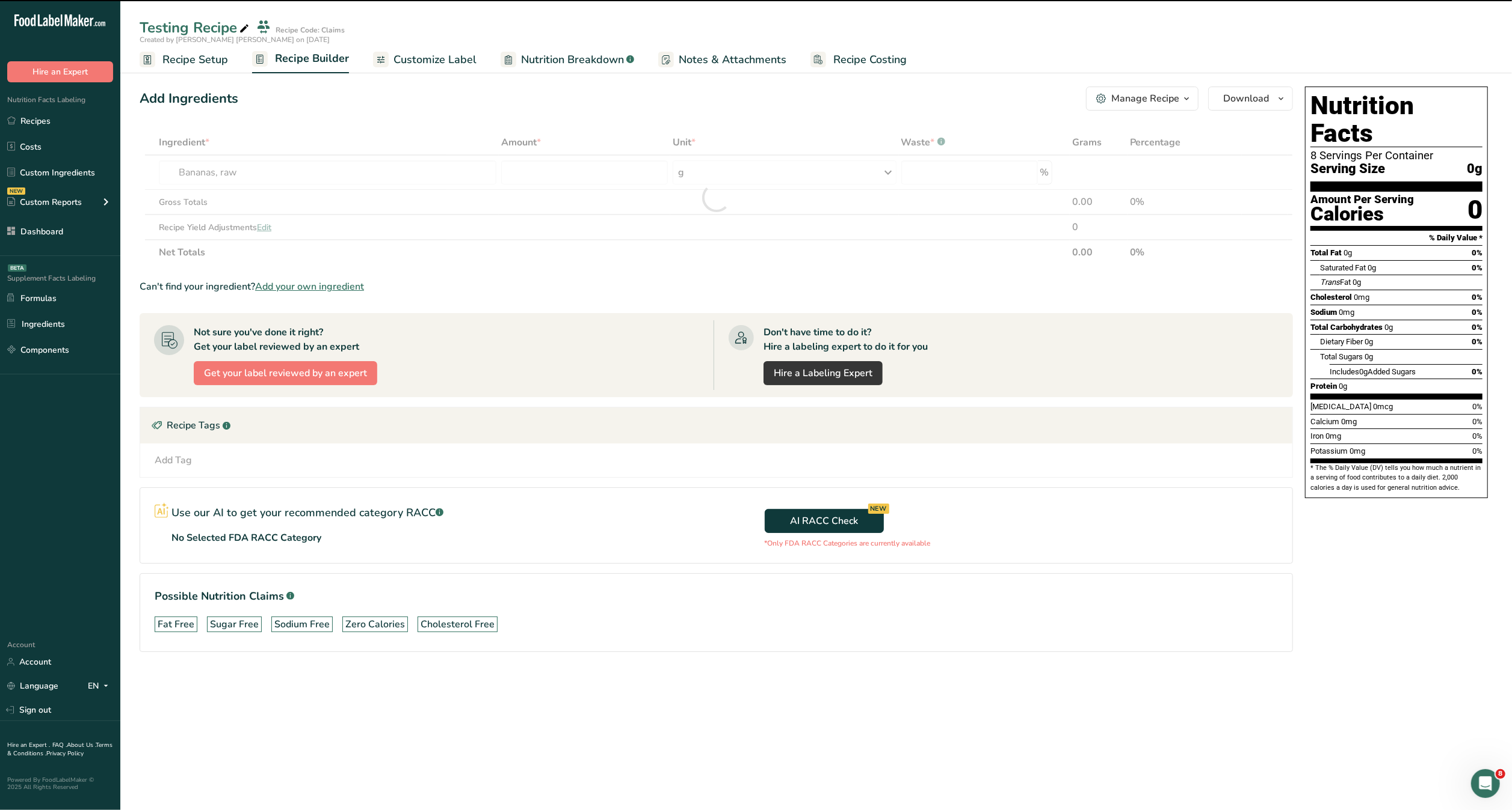
type input "0"
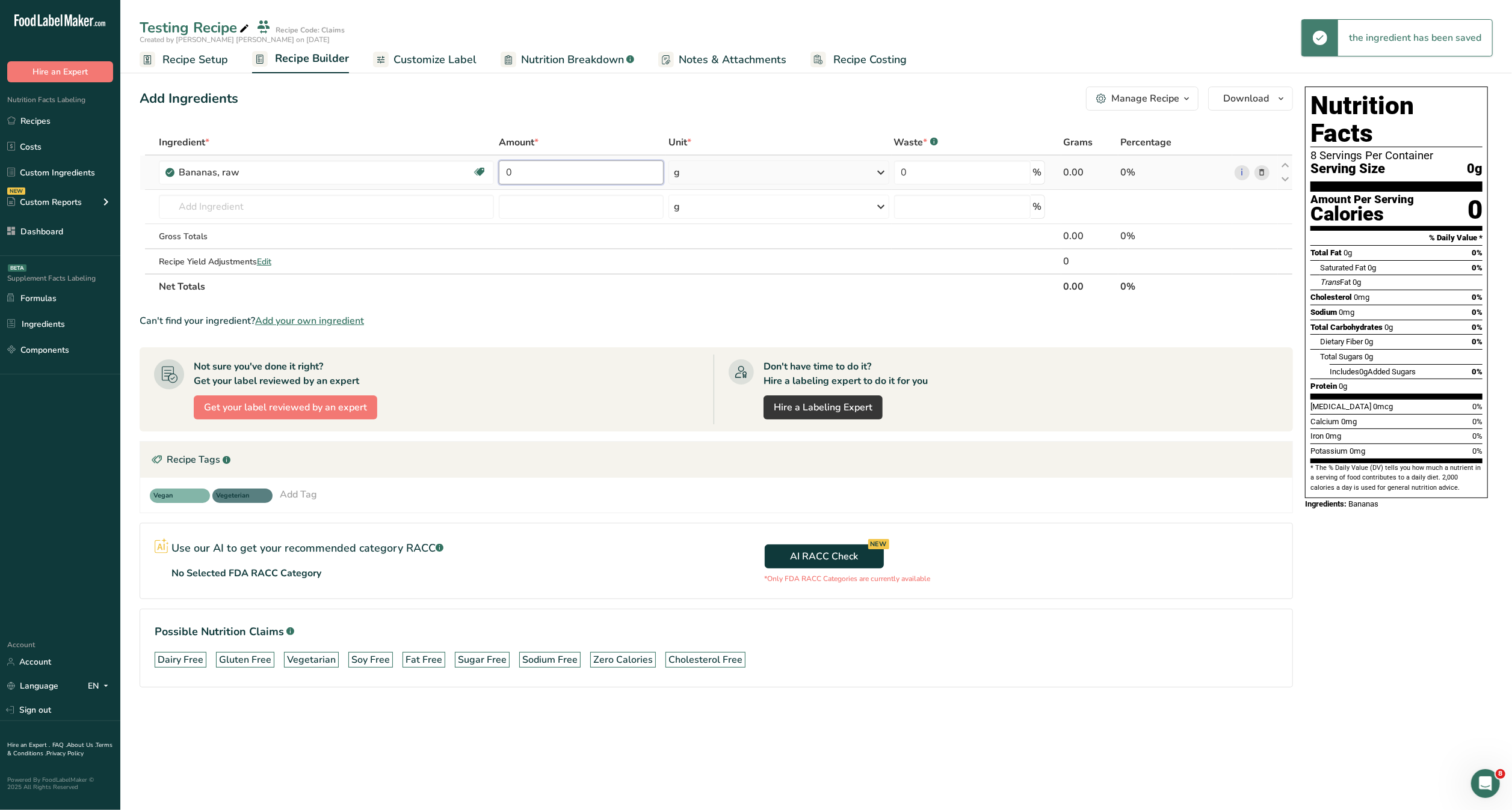
click at [586, 166] on input "0" at bounding box center [581, 172] width 165 height 24
type input "100"
click at [612, 275] on div "Ingredient * Amount * Unit * Waste * .a-a{fill:#347362;}.b-a{fill:#fff;} Grams …" at bounding box center [716, 215] width 1153 height 170
click at [441, 212] on input "text" at bounding box center [326, 206] width 335 height 24
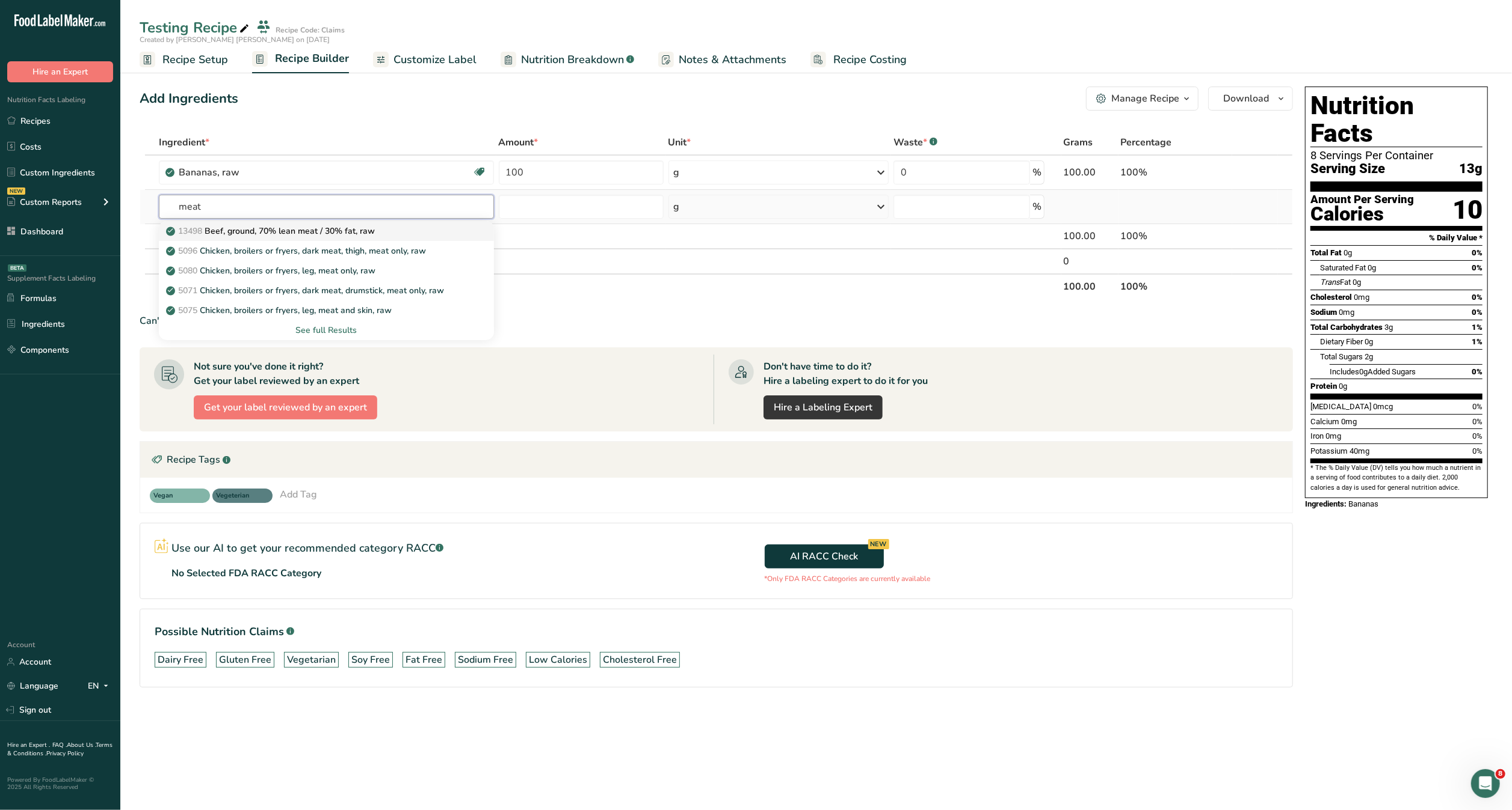
type input "meat"
click at [414, 227] on div "13498 Beef, ground, 70% lean meat / 30% fat, raw" at bounding box center [316, 231] width 296 height 12
type input "Beef, ground, 70% lean meat / 30% fat, raw"
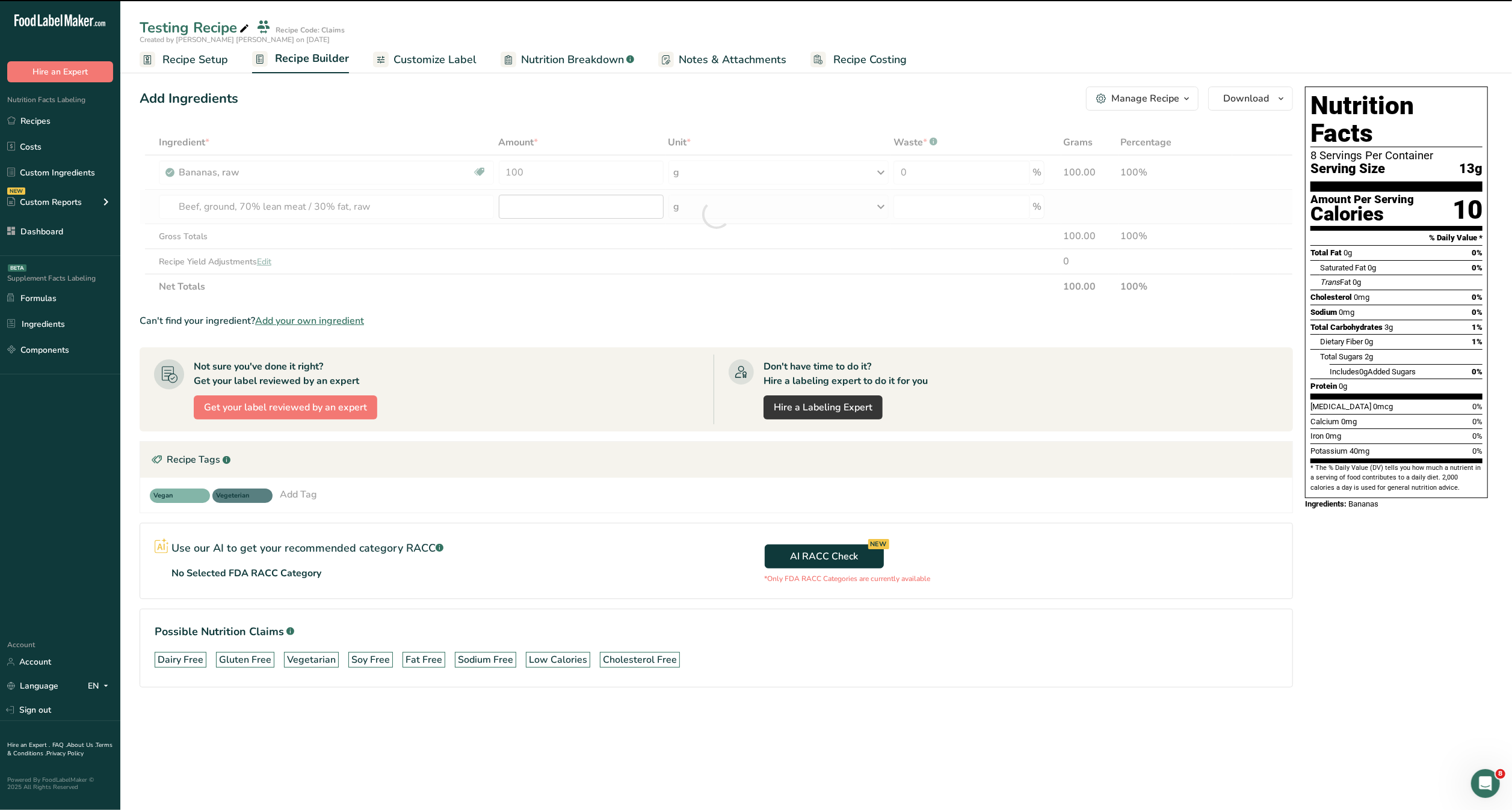
type input "0"
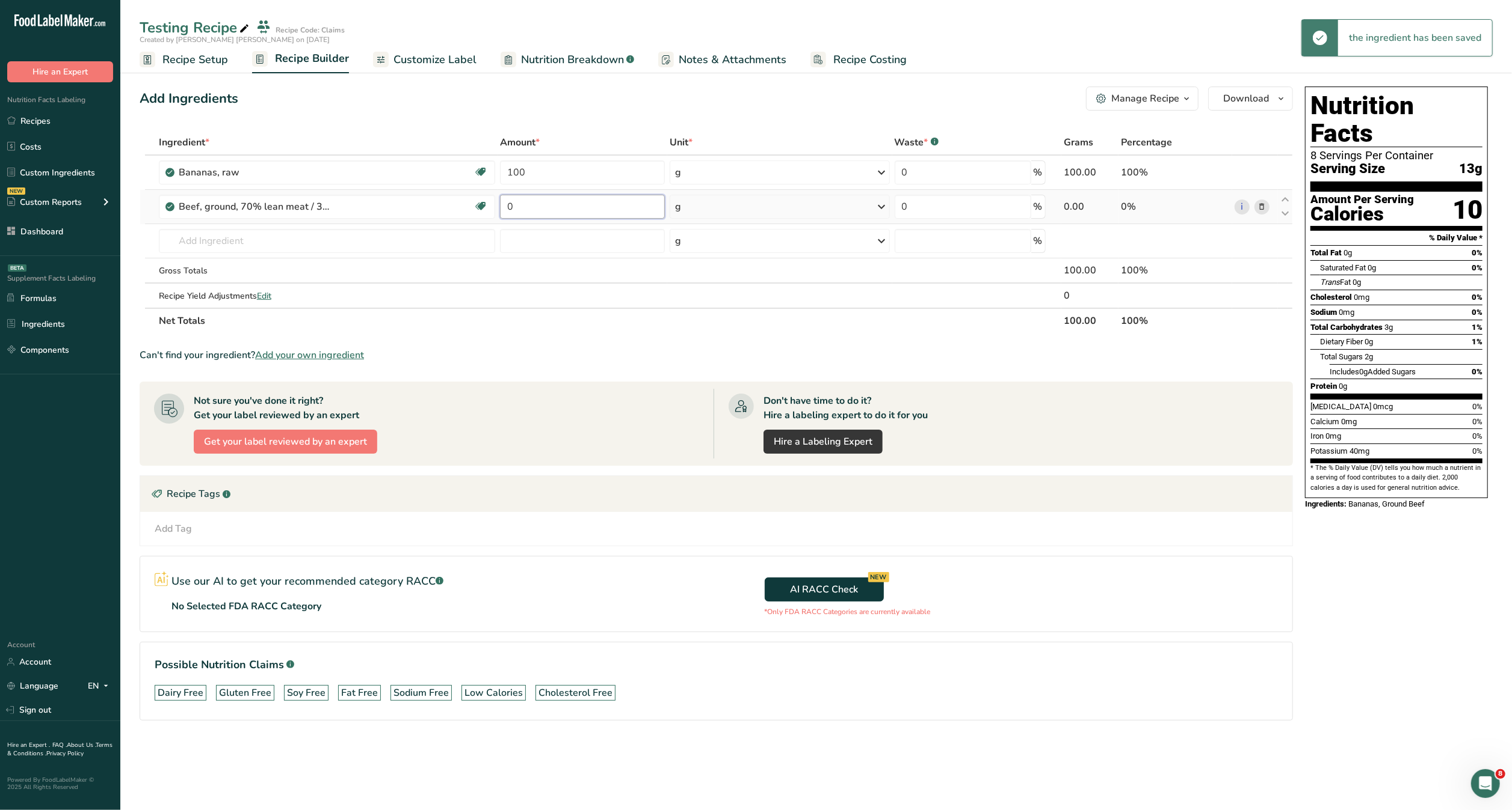
click at [533, 208] on input "0" at bounding box center [582, 206] width 165 height 24
type input "50"
click at [549, 369] on section "Ingredient * Amount * Unit * Waste * .a-a{fill:#347362;}.b-a{fill:#fff;} Grams …" at bounding box center [716, 435] width 1153 height 610
click at [453, 63] on span "Customize Label" at bounding box center [435, 59] width 83 height 16
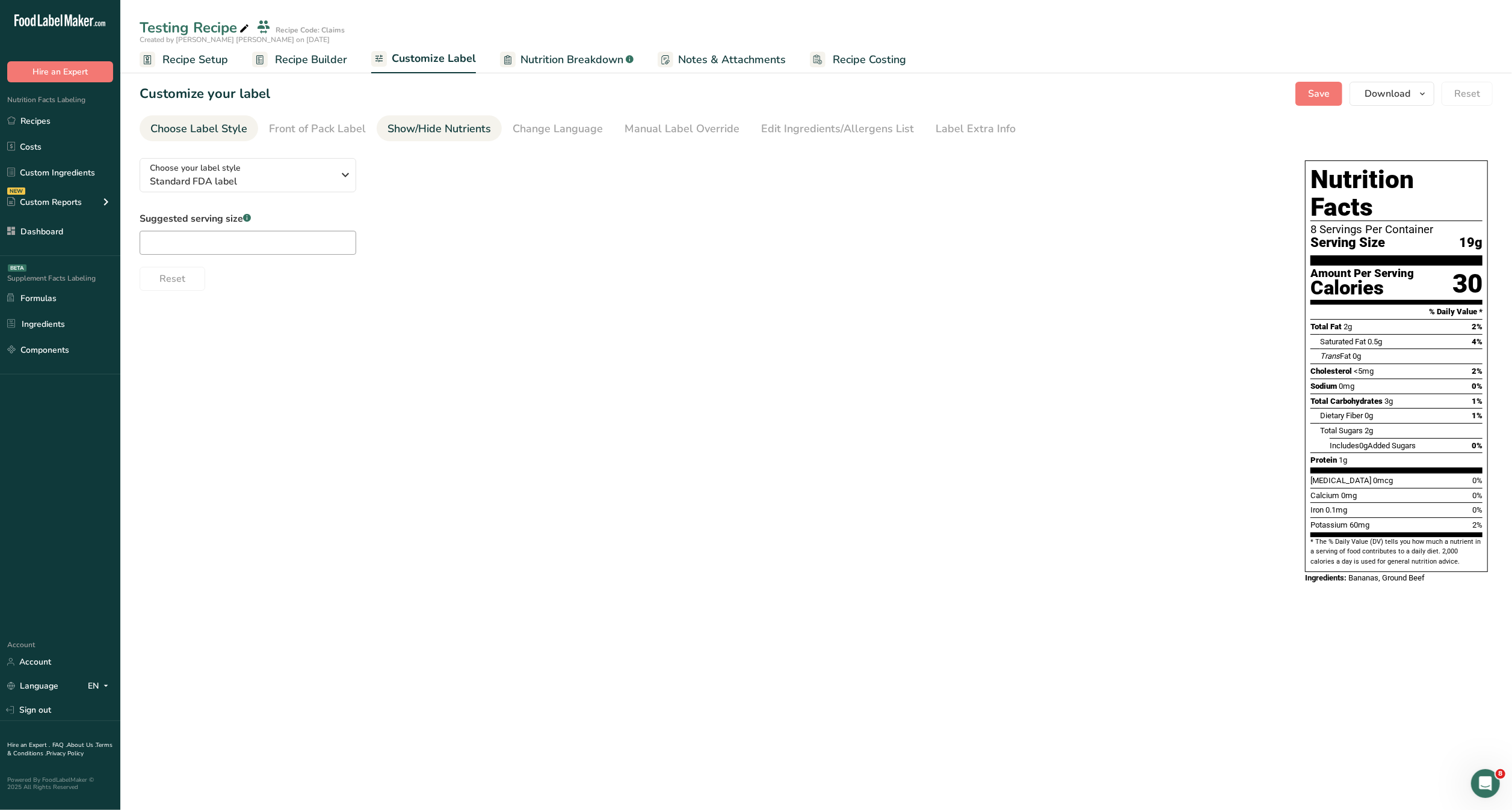
click at [481, 131] on div "Show/Hide Nutrients" at bounding box center [439, 129] width 104 height 16
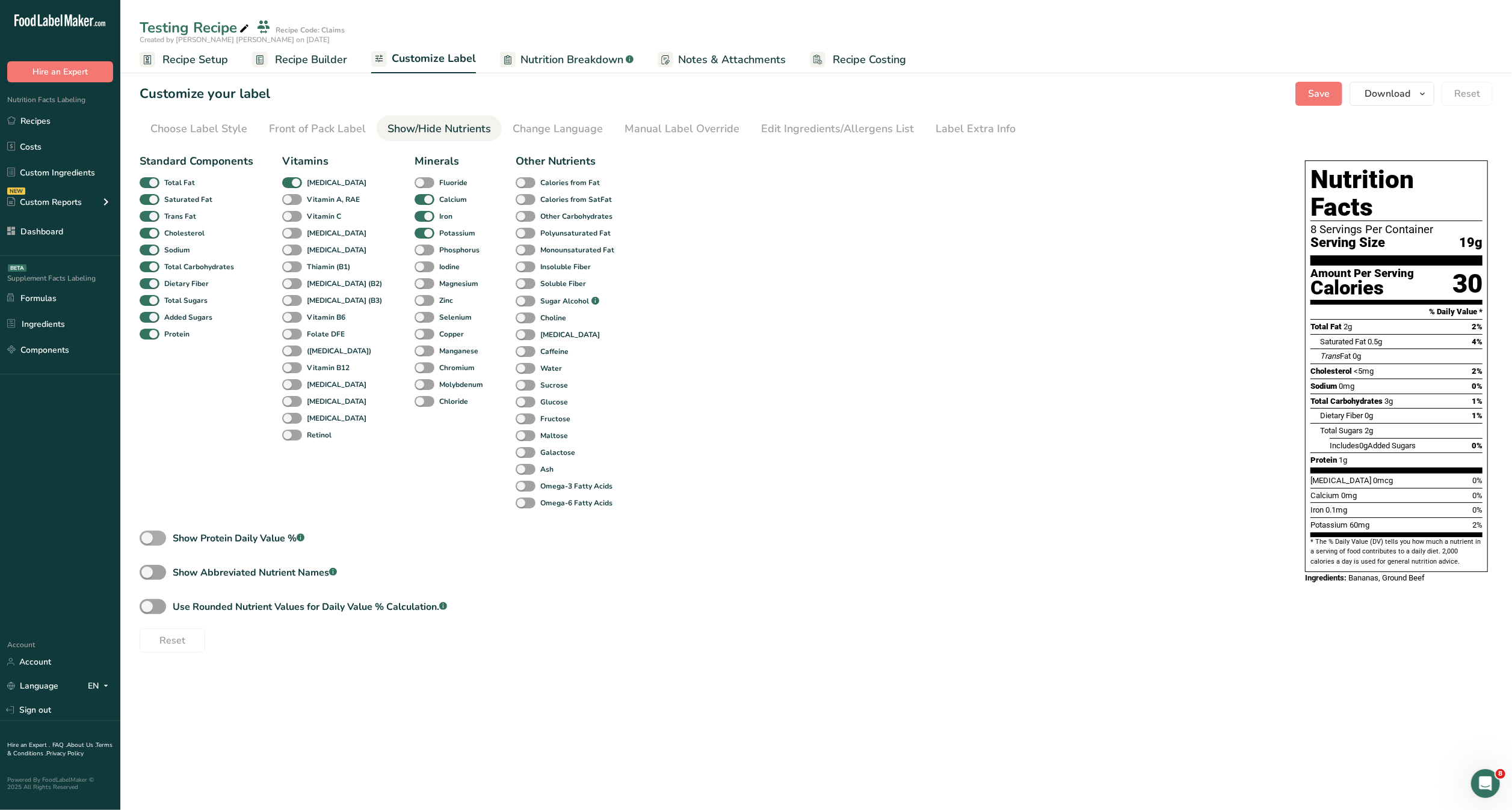
click at [155, 534] on span at bounding box center [153, 538] width 27 height 15
click at [148, 534] on input "Show Protein Daily Value % .a-a{fill:#347362;}.b-a{fill:#fff;}" at bounding box center [143, 538] width 8 height 8
checkbox input "true"
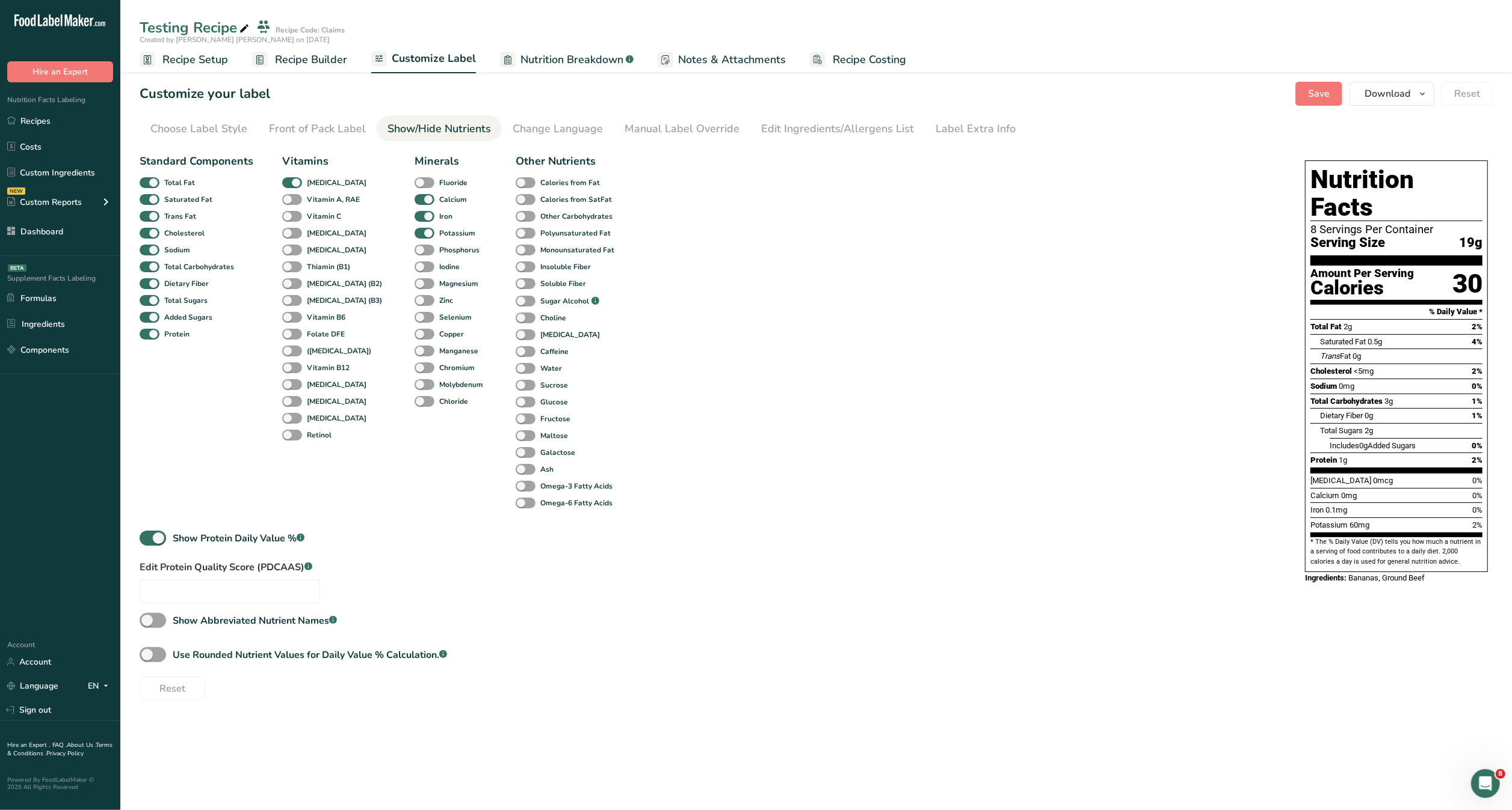
click at [230, 51] on ul "Recipe Setup Recipe Builder Customize Label Nutrition Breakdown .a-a{fill:#3473…" at bounding box center [816, 59] width 1392 height 28
click at [271, 57] on link "Recipe Builder" at bounding box center [299, 59] width 95 height 27
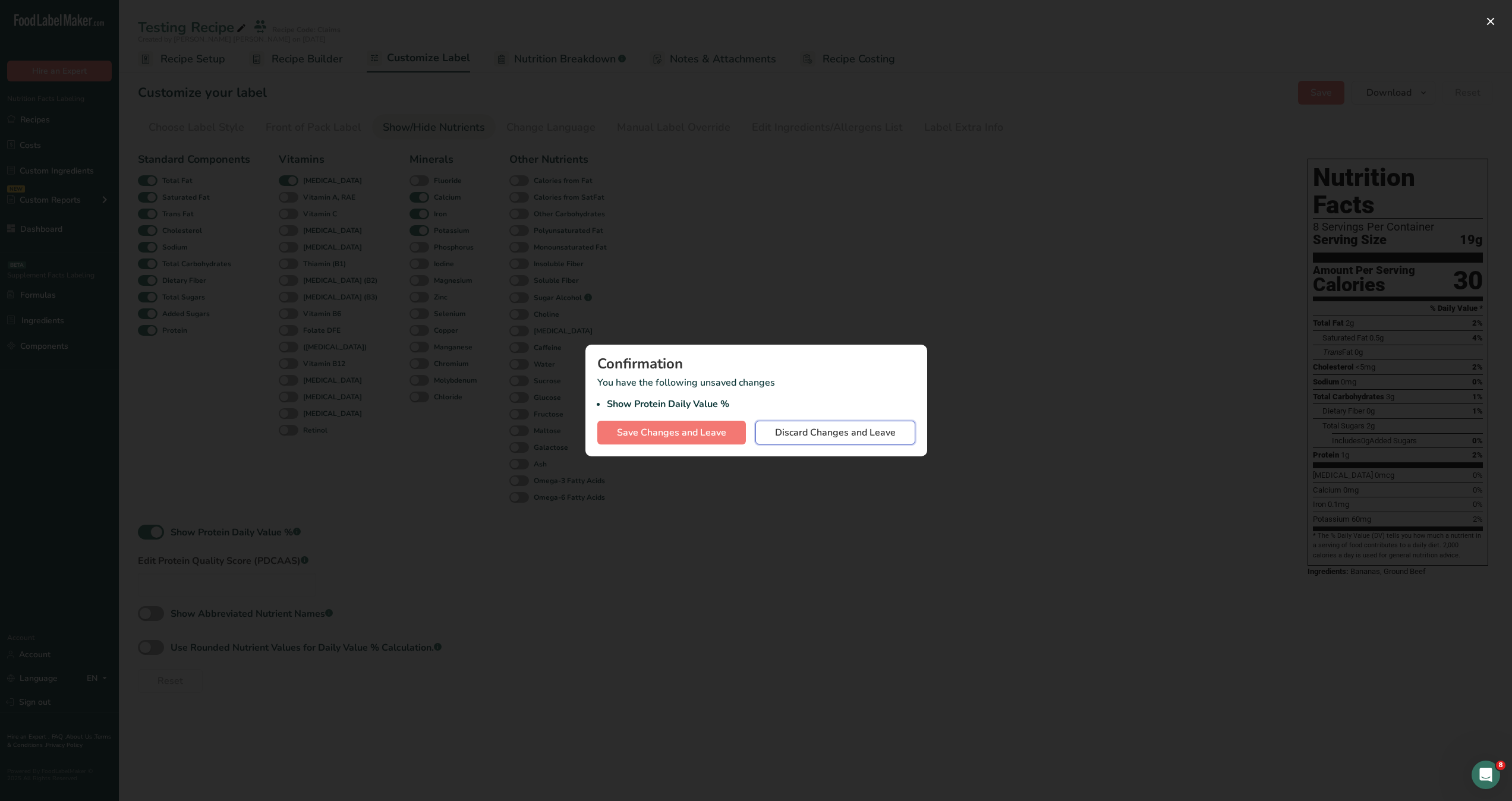
click at [775, 433] on span "Discard Changes and Leave" at bounding box center [836, 433] width 121 height 14
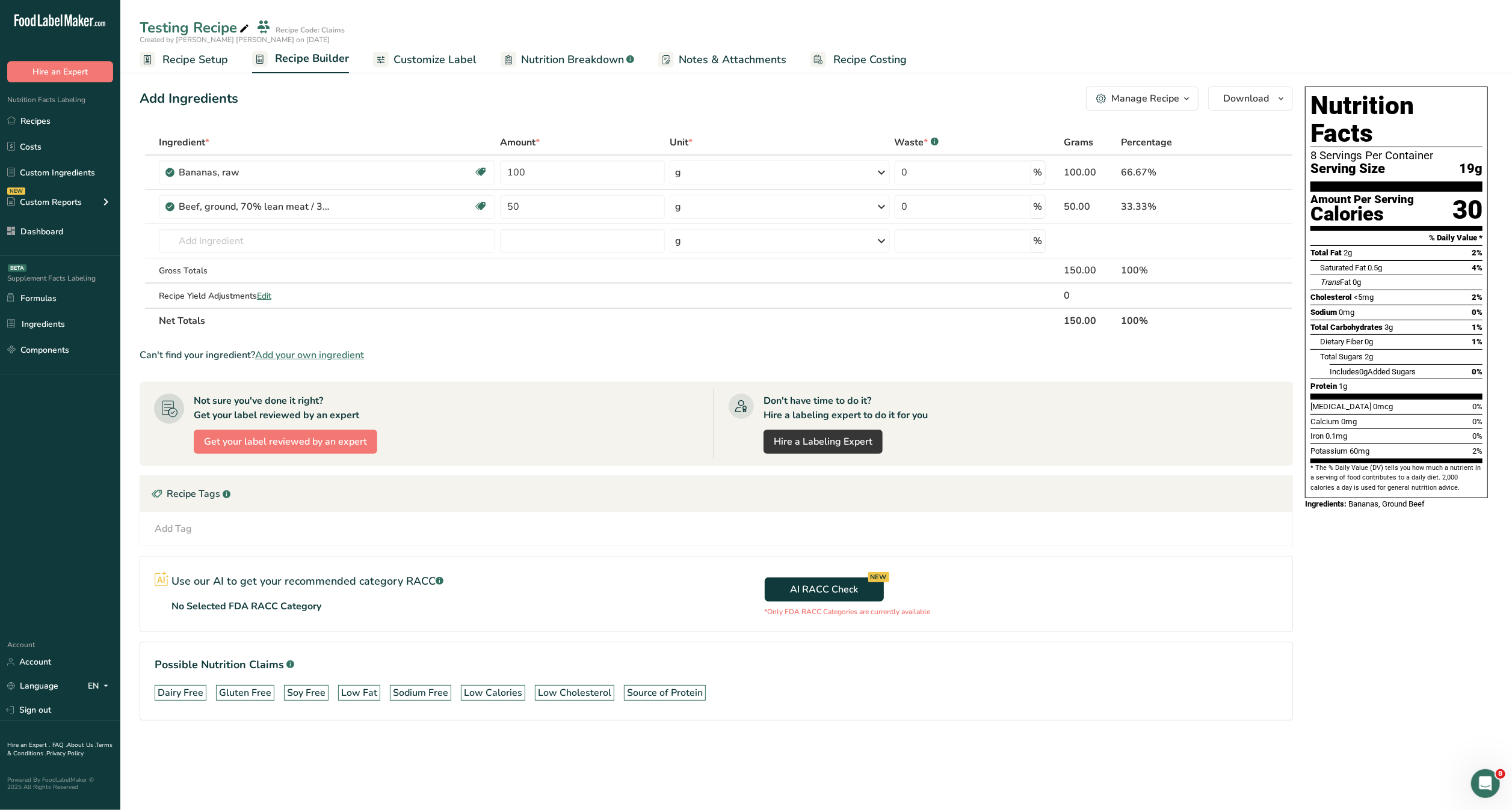
click at [464, 63] on span "Customize Label" at bounding box center [435, 59] width 83 height 16
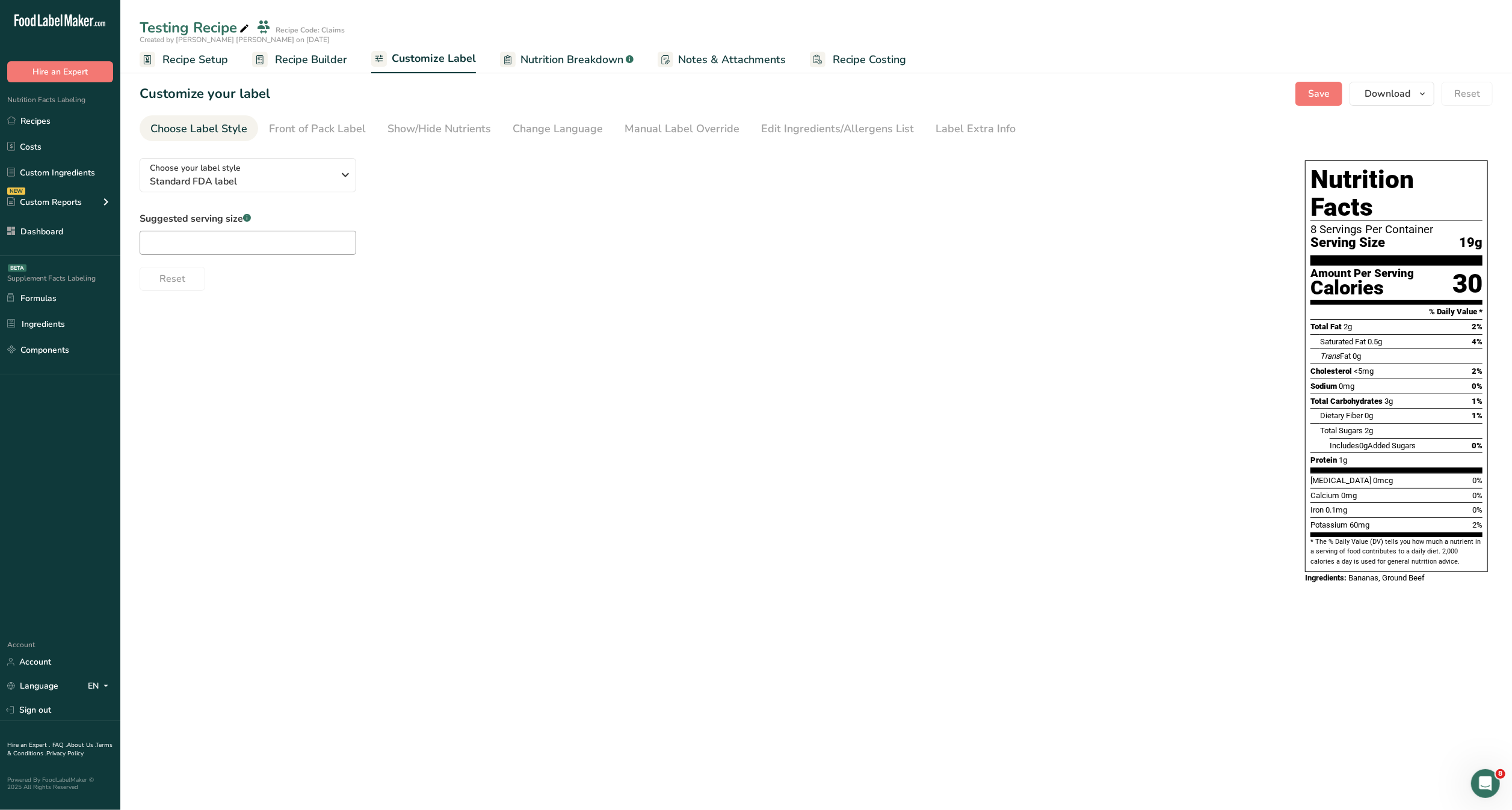
click at [539, 71] on link "Nutrition Breakdown .a-a{fill:#347362;}.b-a{fill:#fff;}" at bounding box center [566, 59] width 134 height 27
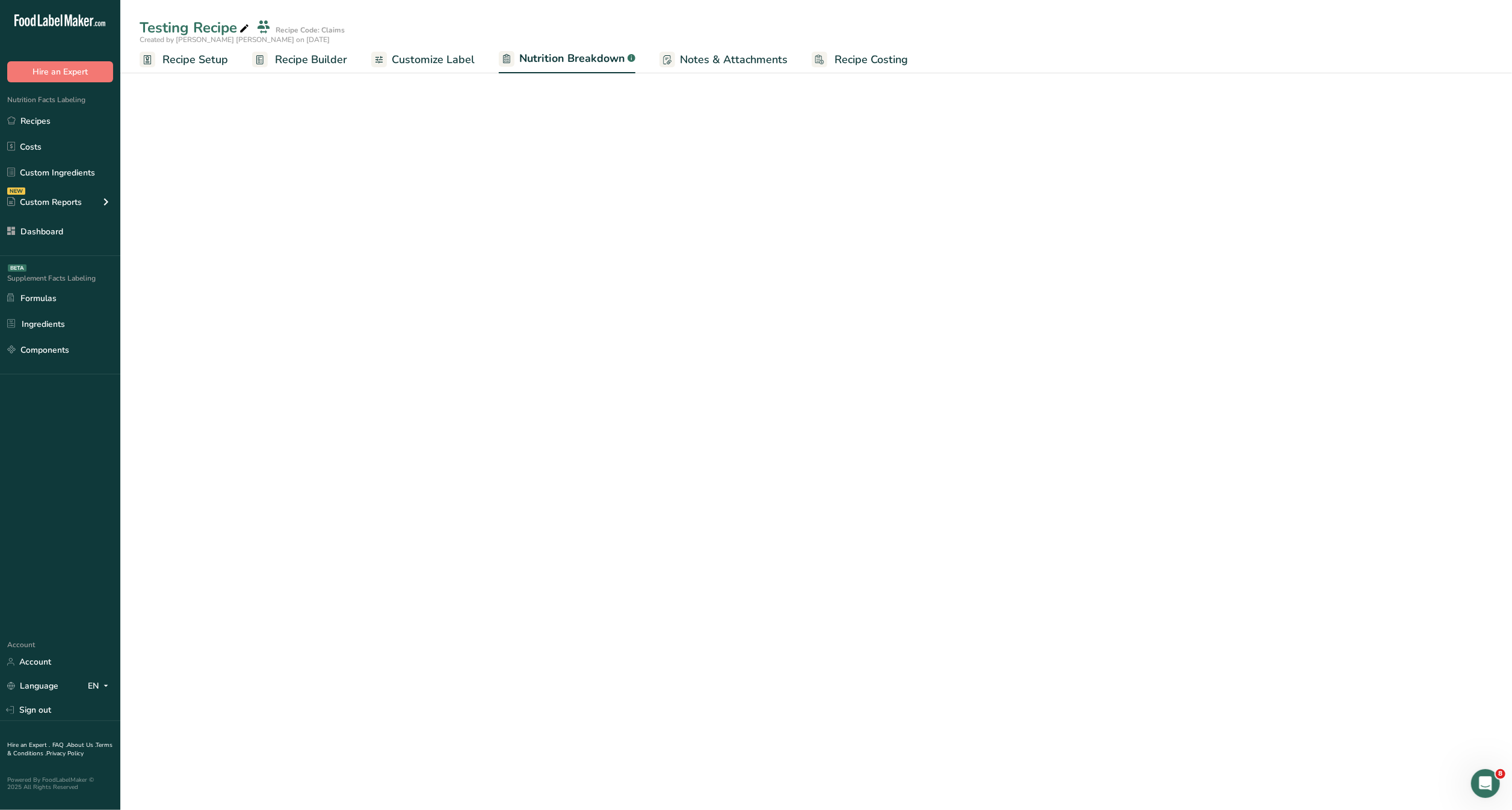
select select "Calories"
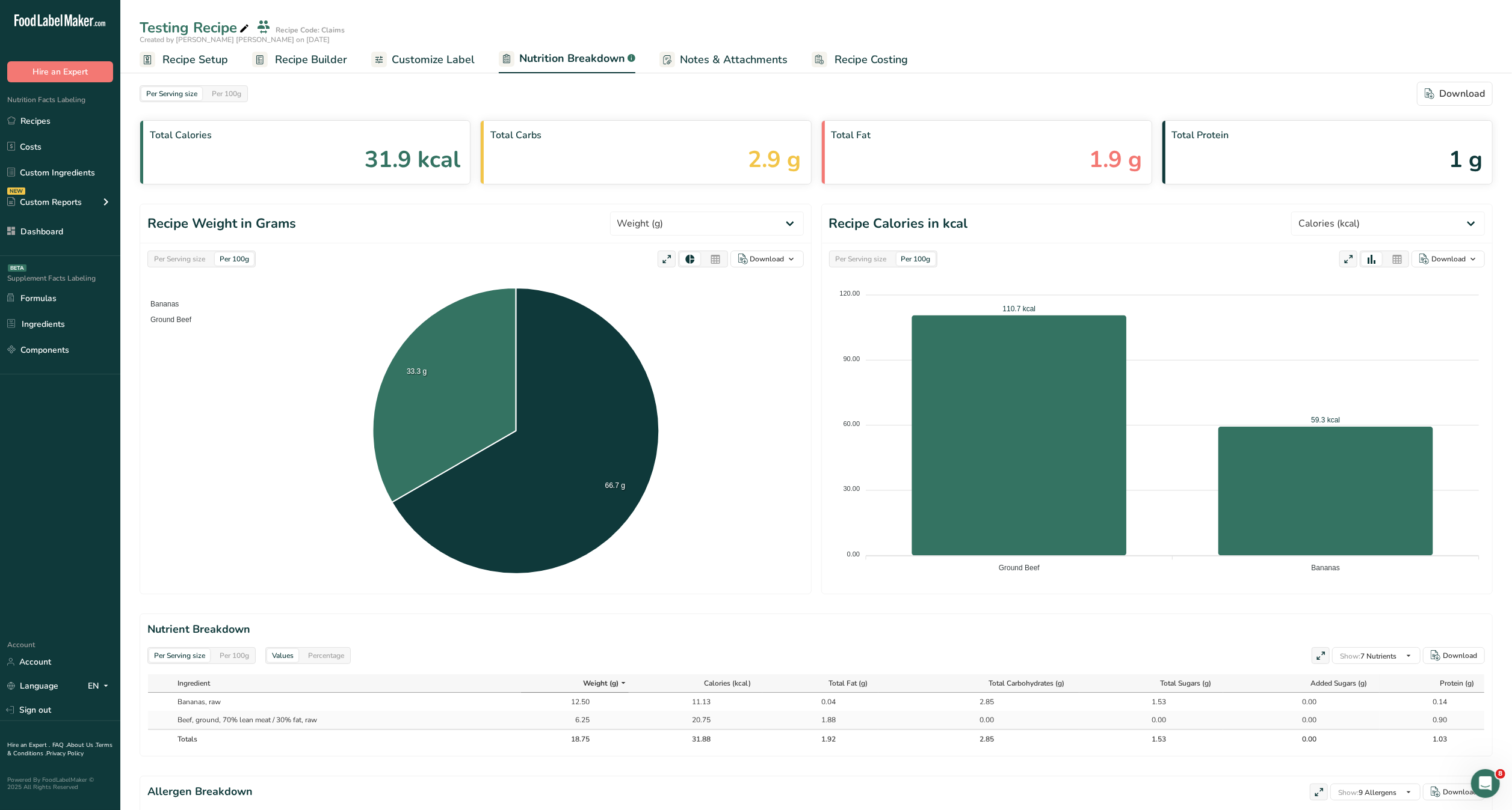
click at [434, 75] on div "Per Serving size Per 100g Download Total Calories 31.9 kcal Total Carbs 2.9 g T…" at bounding box center [816, 487] width 1392 height 850
click at [429, 58] on span "Customize Label" at bounding box center [434, 59] width 83 height 16
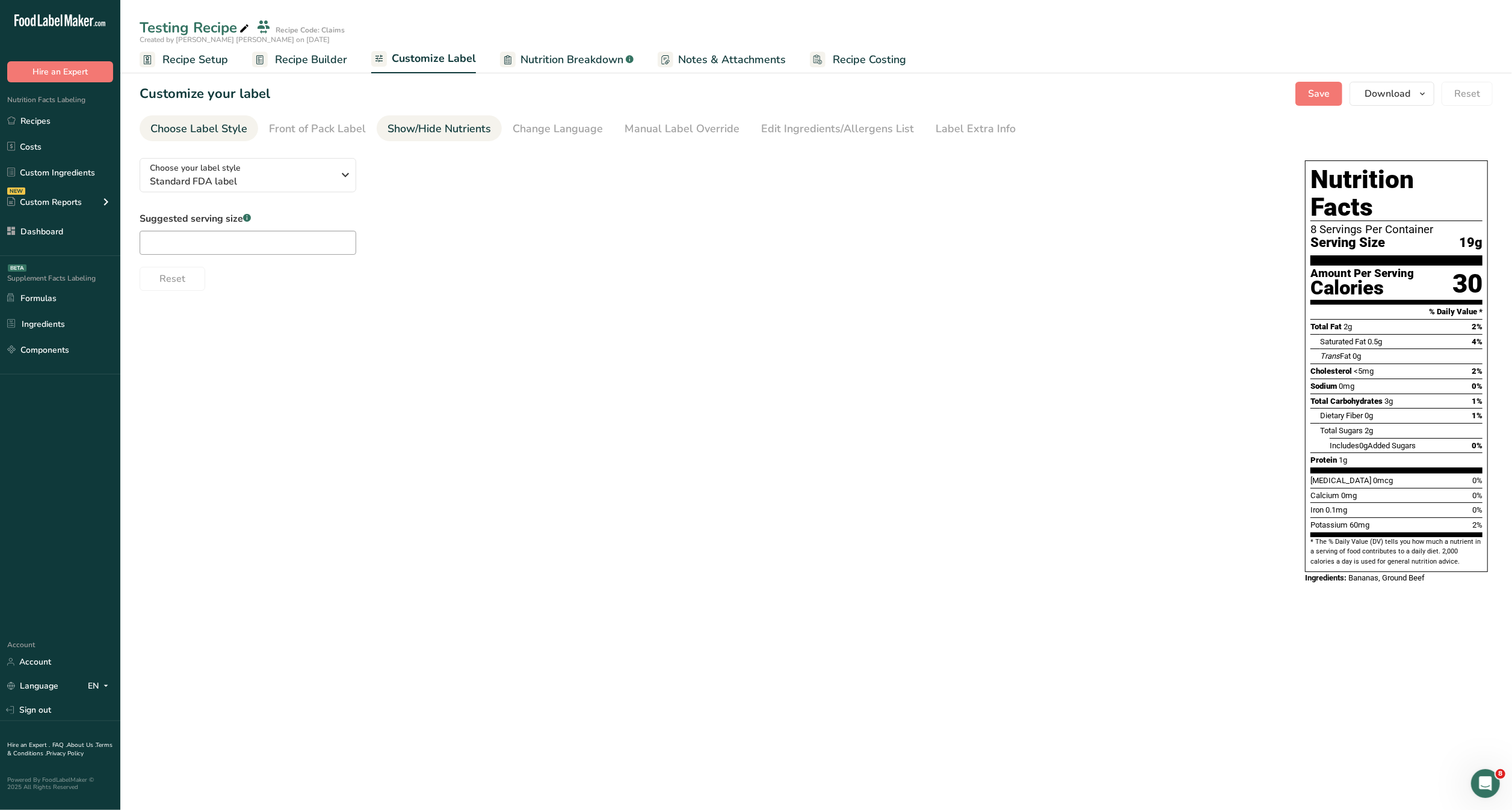
click at [426, 118] on link "Show/Hide Nutrients" at bounding box center [439, 129] width 104 height 27
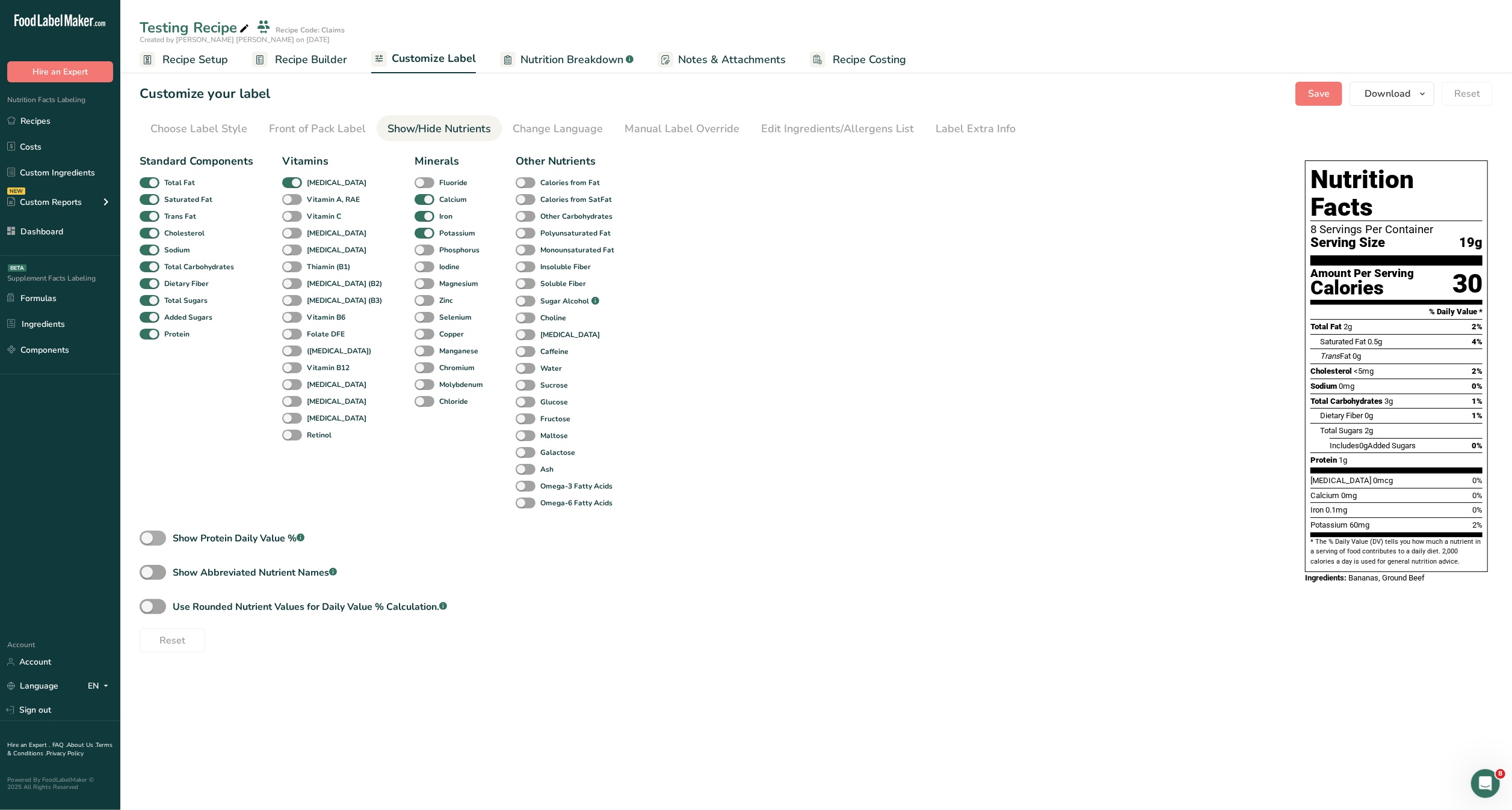
click at [160, 545] on span at bounding box center [153, 538] width 27 height 15
click at [148, 542] on input "Show Protein Daily Value % .a-a{fill:#347362;}.b-a{fill:#fff;}" at bounding box center [143, 538] width 8 height 8
checkbox input "true"
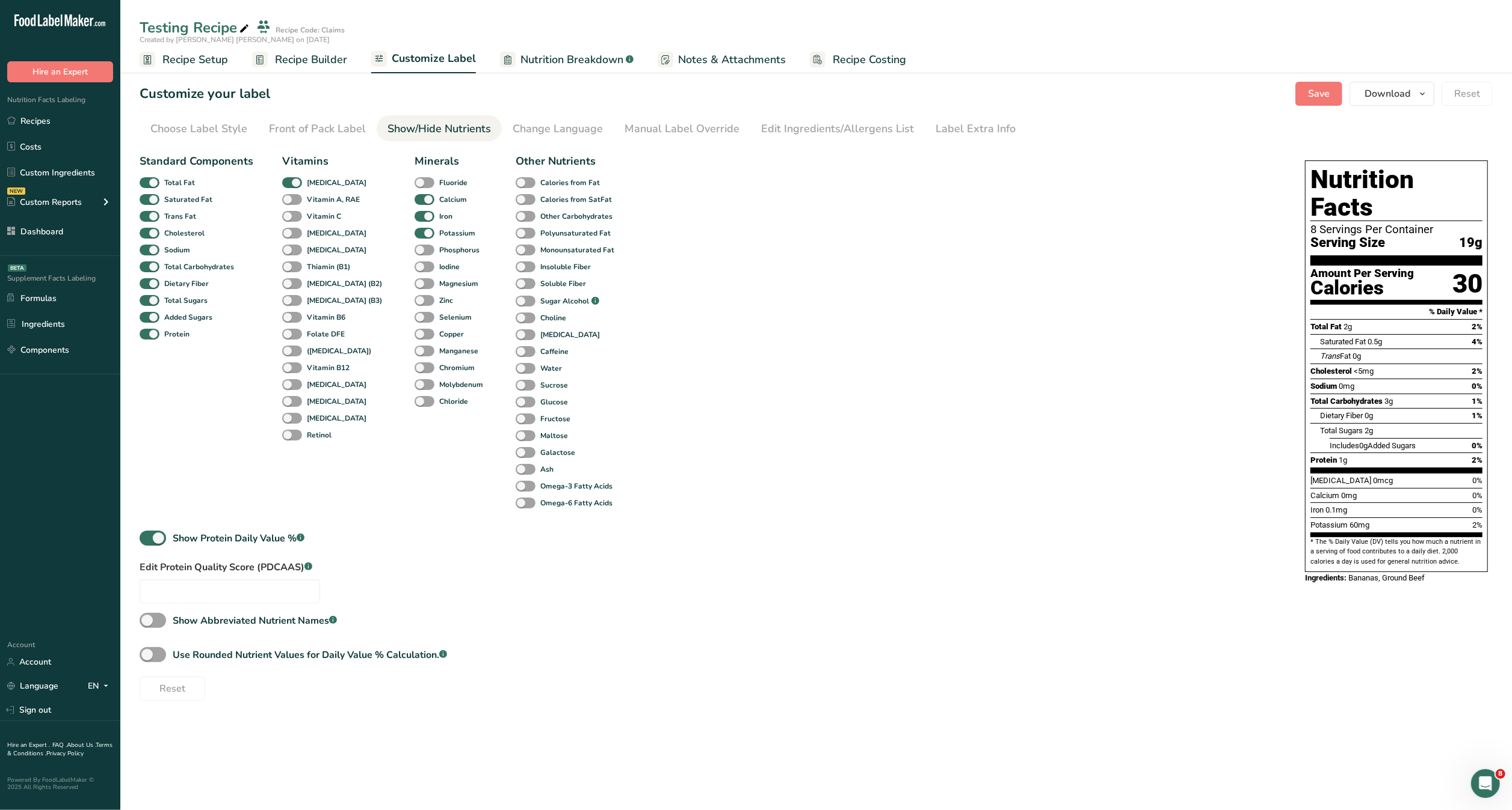
click at [319, 68] on link "Recipe Builder" at bounding box center [299, 59] width 95 height 27
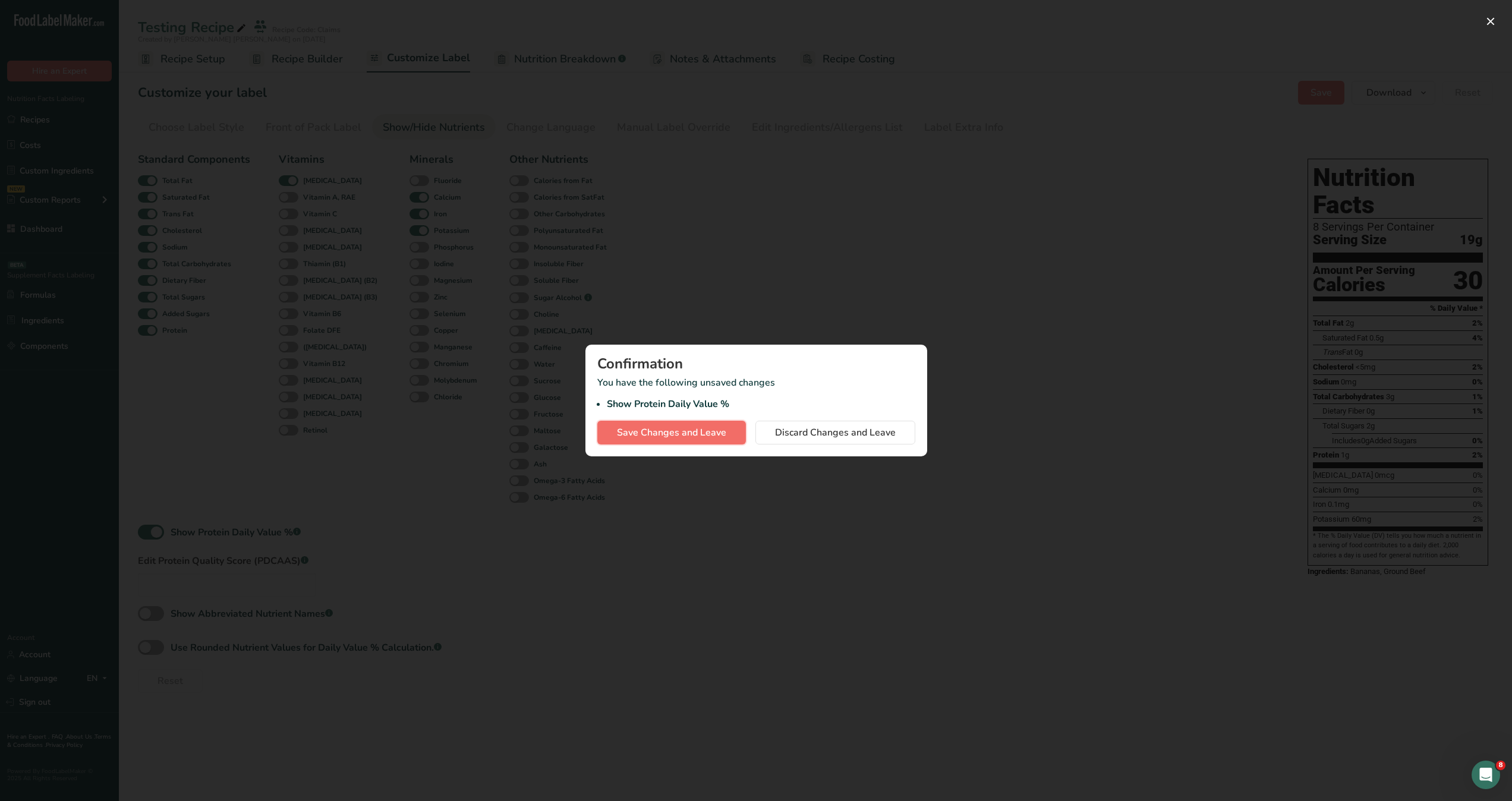
click at [699, 427] on span "Save Changes and Leave" at bounding box center [671, 433] width 109 height 14
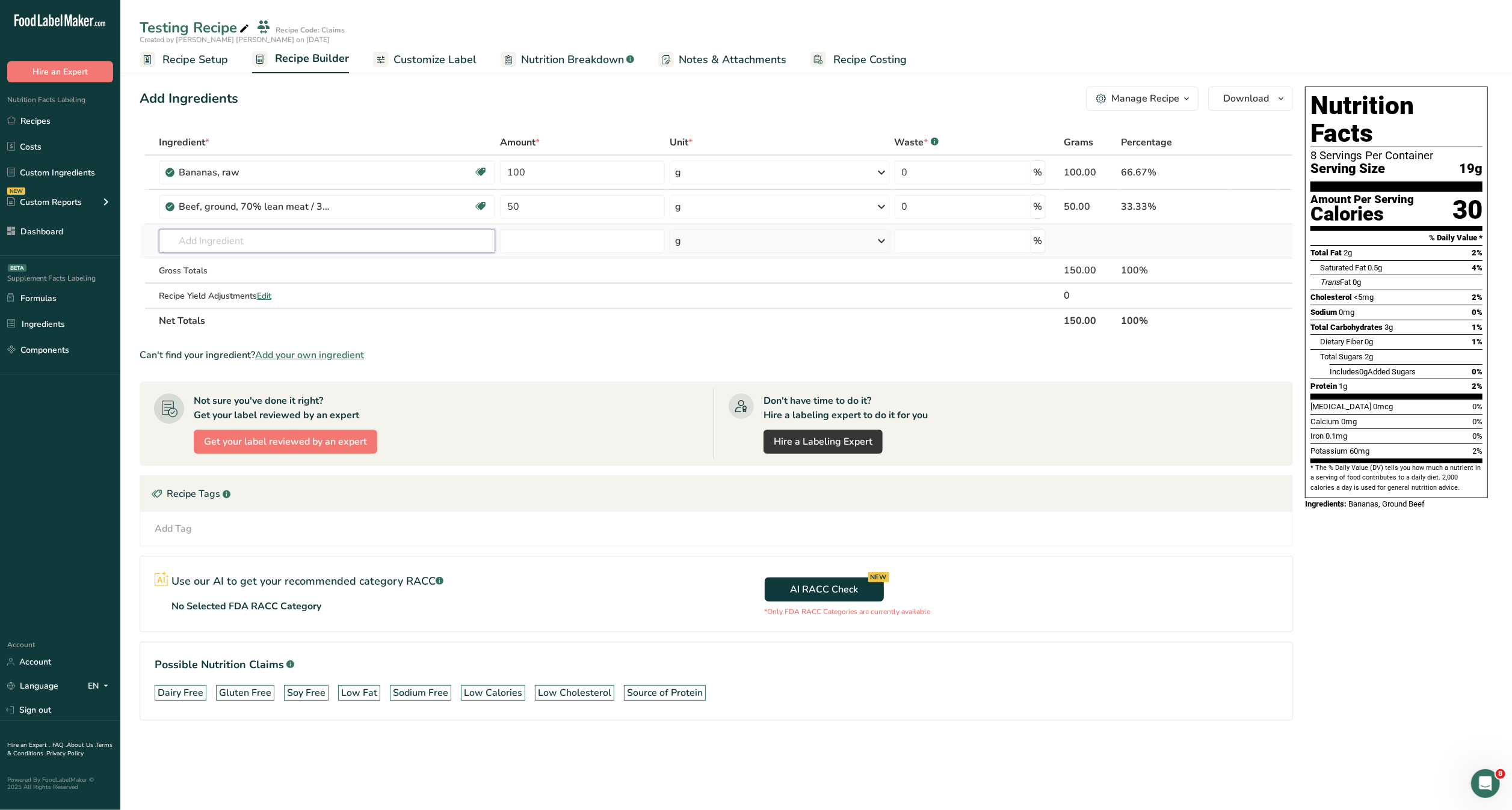
click at [311, 230] on input "text" at bounding box center [326, 241] width 337 height 24
drag, startPoint x: 549, startPoint y: 208, endPoint x: 481, endPoint y: 218, distance: 68.7
click at [481, 218] on tr "Beef, ground, 70% lean meat / 30% fat, raw Dairy free Gluten free Soy free 50 g…" at bounding box center [716, 207] width 1152 height 34
type input "70"
click at [491, 271] on div "Ingredient * Amount * Unit * Waste * .a-a{fill:#347362;}.b-a{fill:#fff;} Grams …" at bounding box center [716, 232] width 1153 height 203
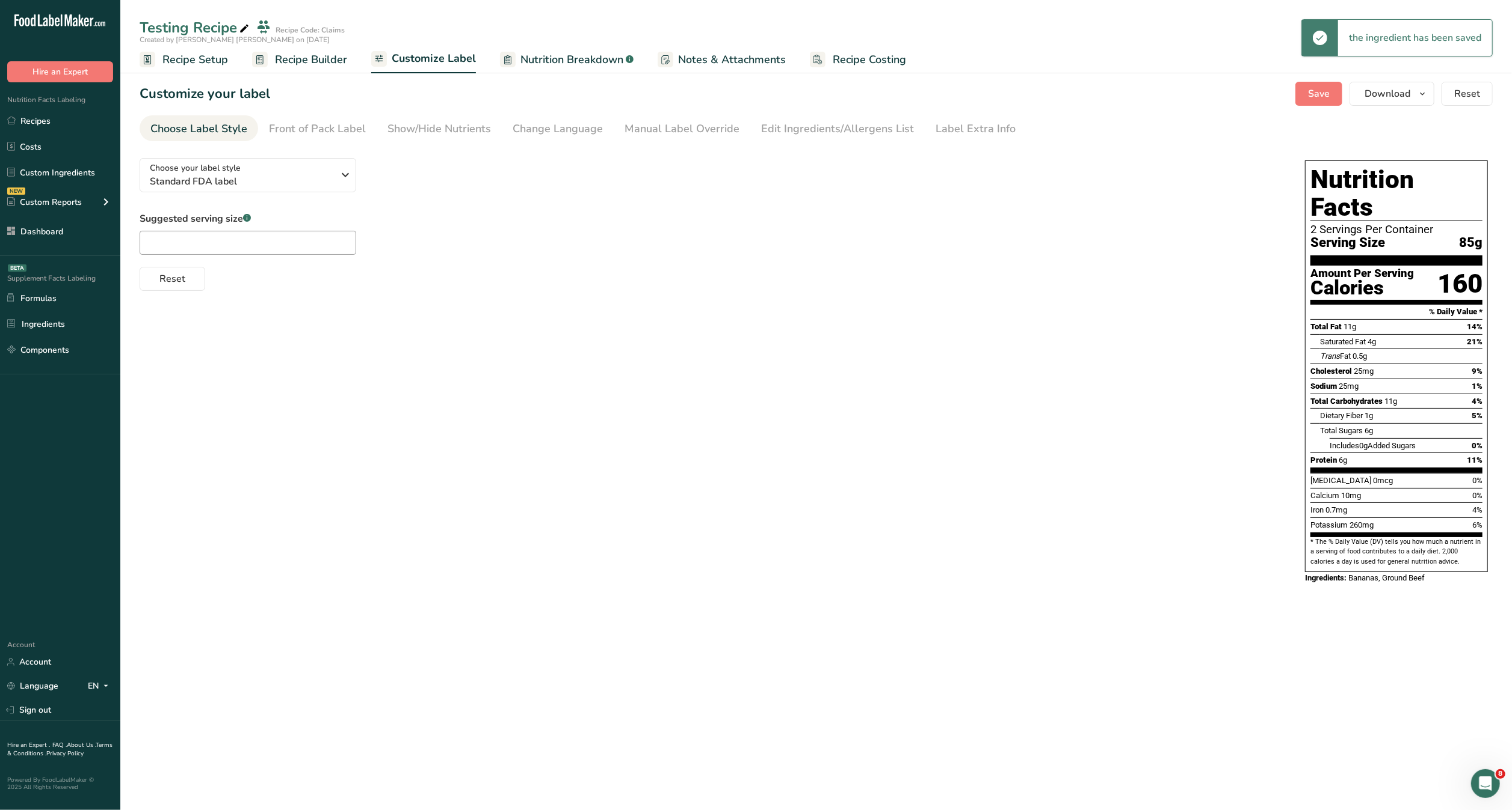
click at [171, 53] on span "Recipe Setup" at bounding box center [196, 59] width 65 height 16
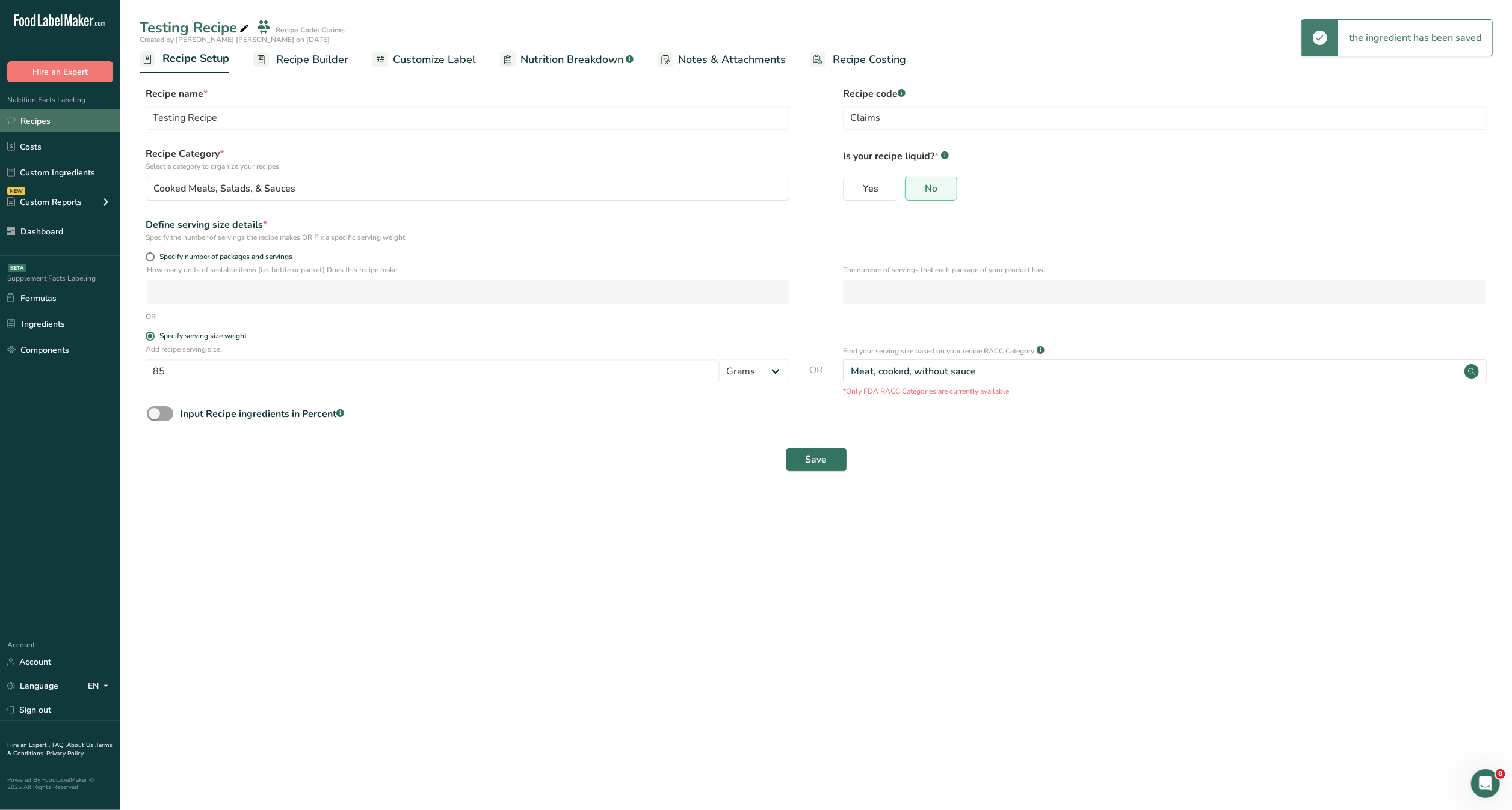
click at [63, 116] on link "Recipes" at bounding box center [60, 121] width 120 height 23
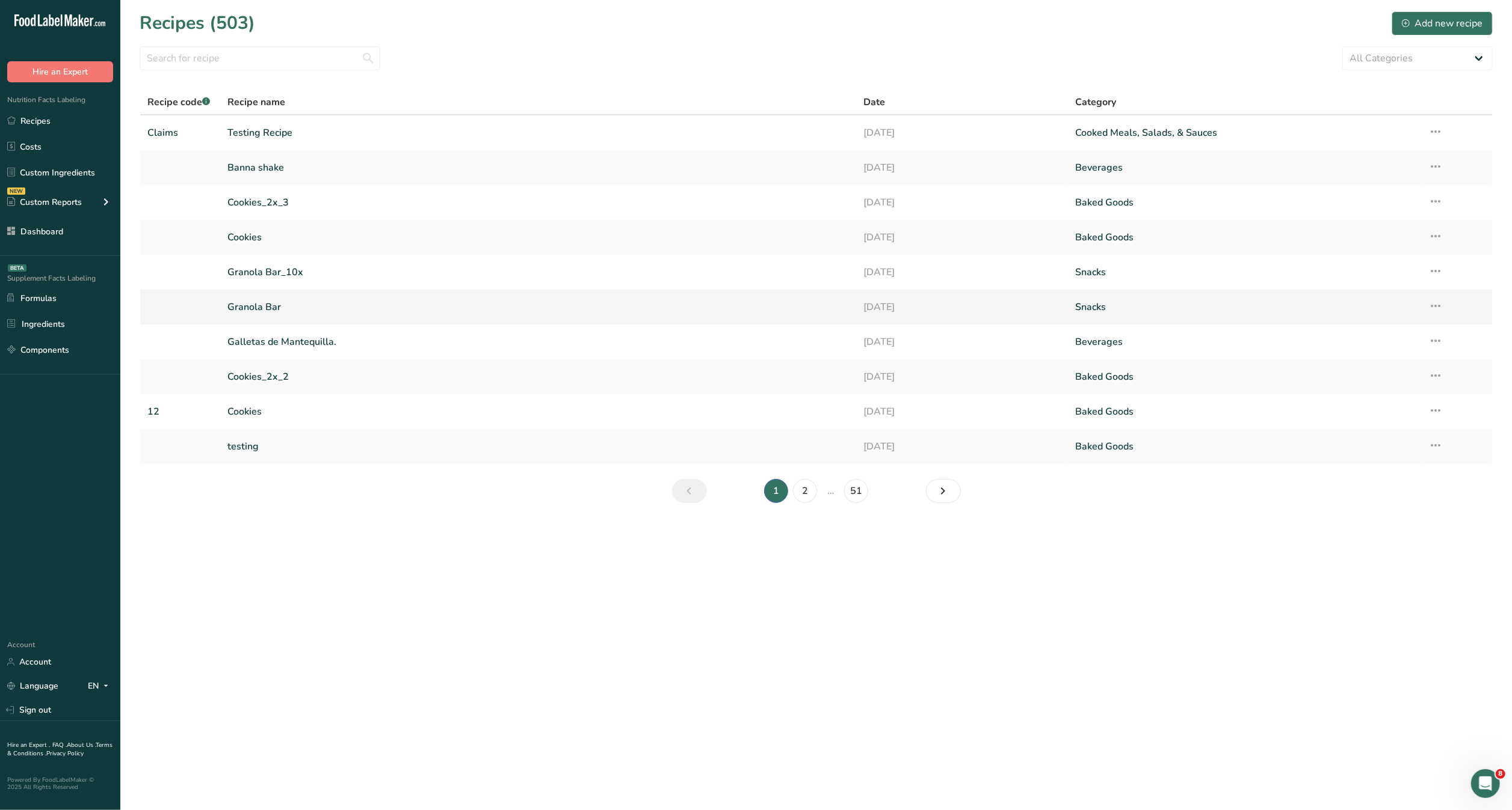
click at [277, 306] on link "Granola Bar" at bounding box center [538, 307] width 621 height 26
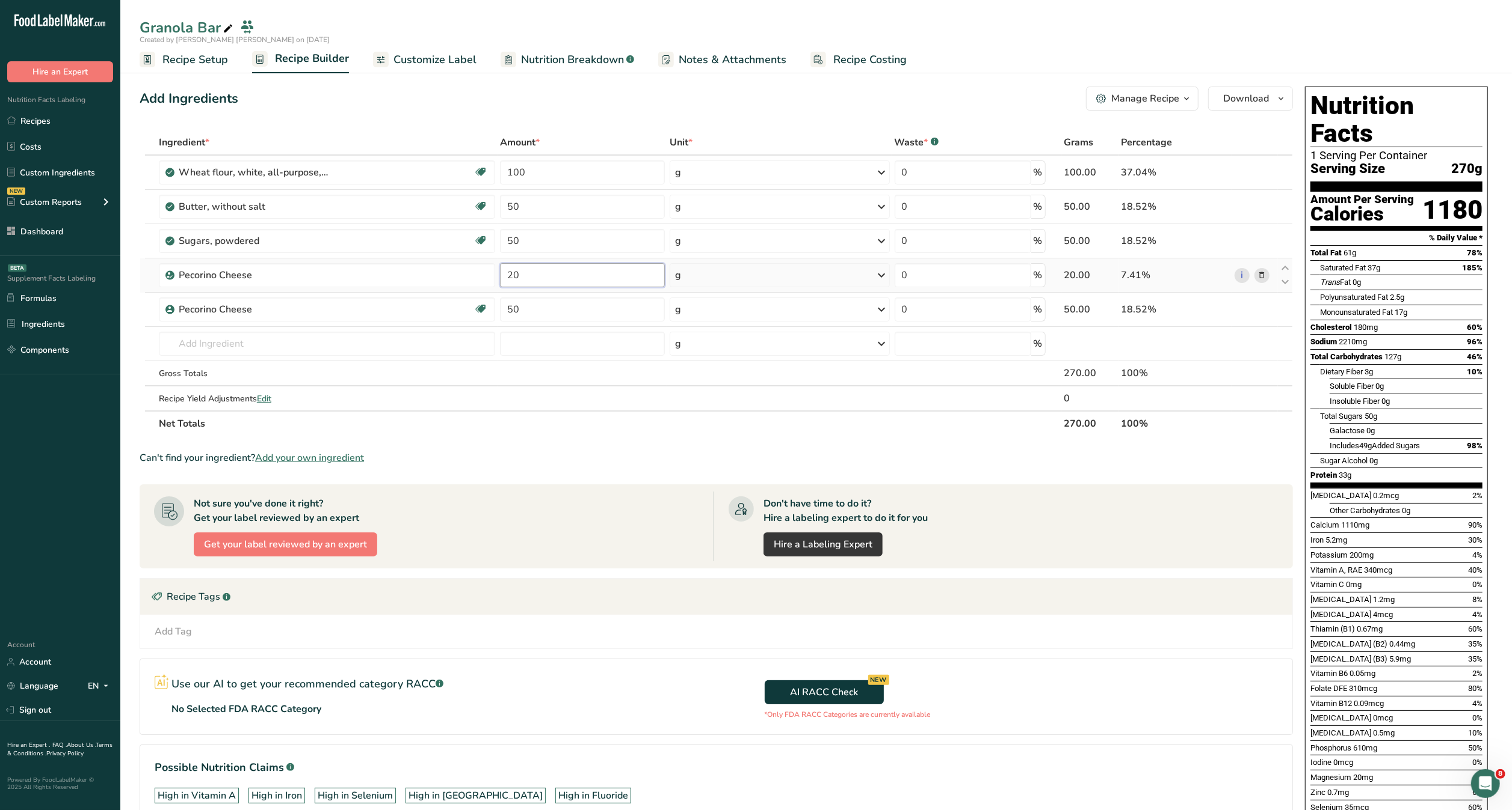
click at [536, 273] on input "20" at bounding box center [582, 275] width 165 height 24
type input "2"
click at [583, 401] on div "Ingredient * Amount * Unit * Waste * .a-a{fill:#347362;}.b-a{fill:#fff;} Grams …" at bounding box center [716, 283] width 1153 height 307
click at [1256, 274] on span at bounding box center [1262, 275] width 14 height 14
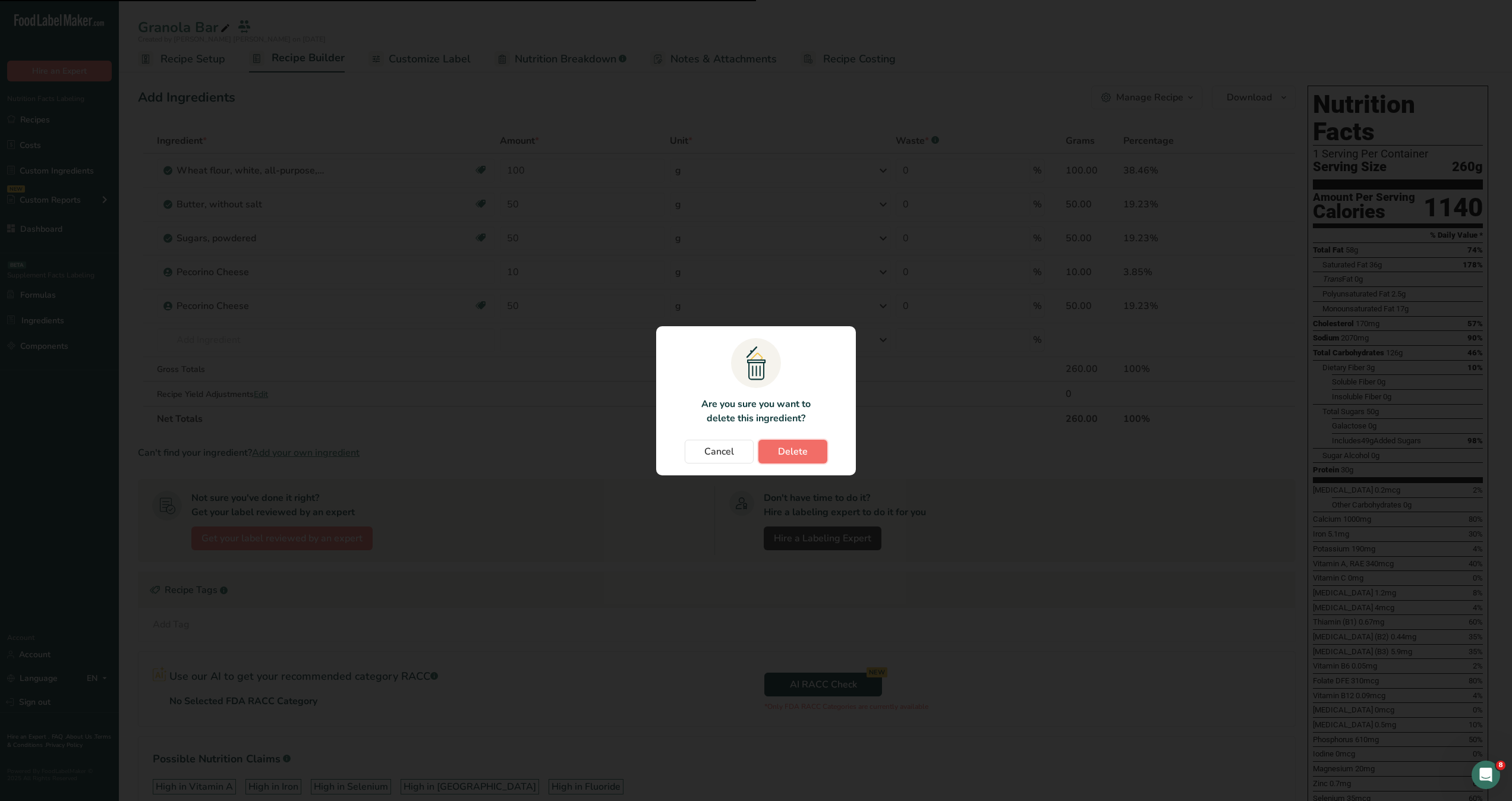
click at [825, 456] on button "Delete" at bounding box center [793, 451] width 69 height 24
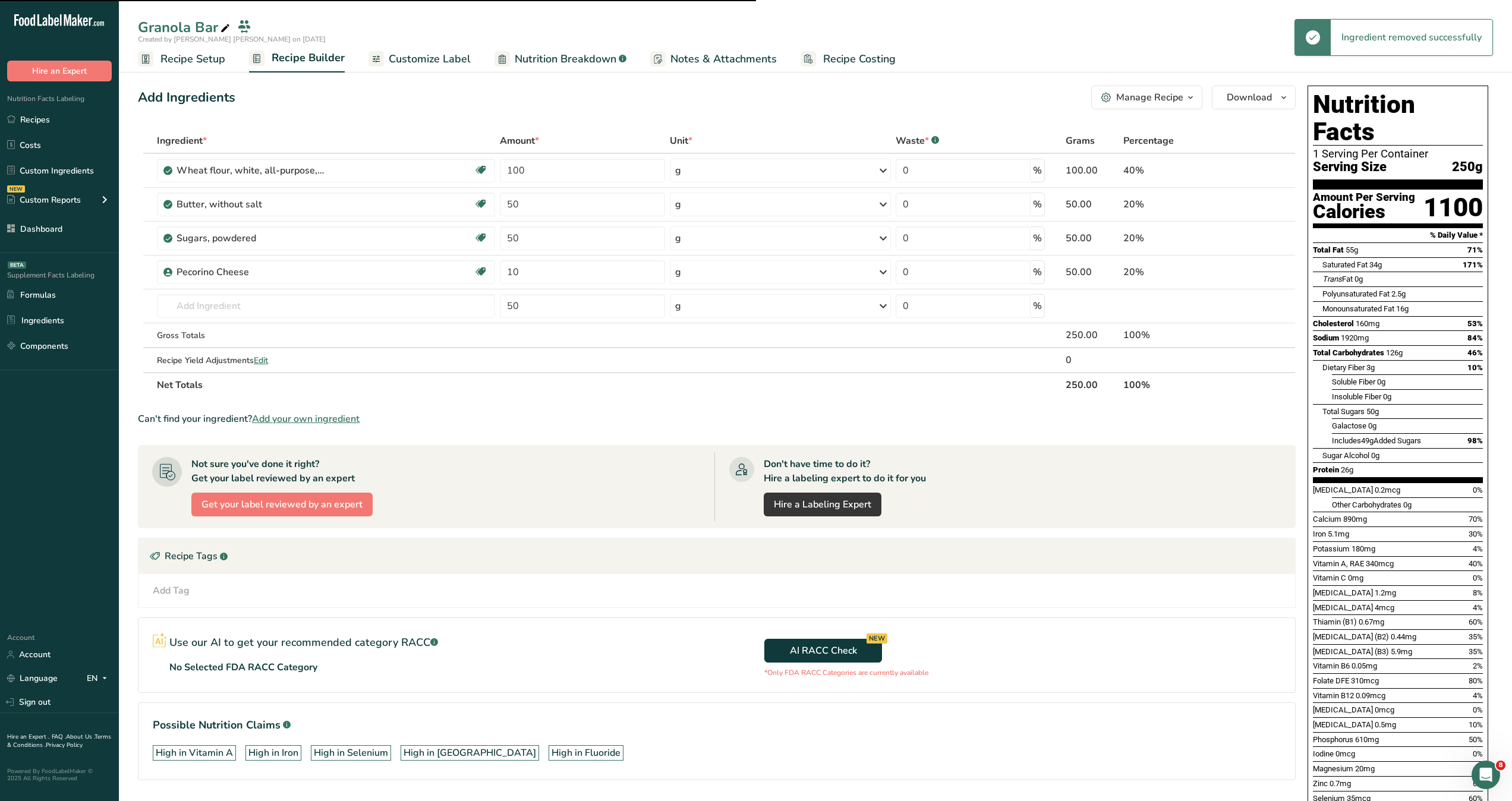
type input "50"
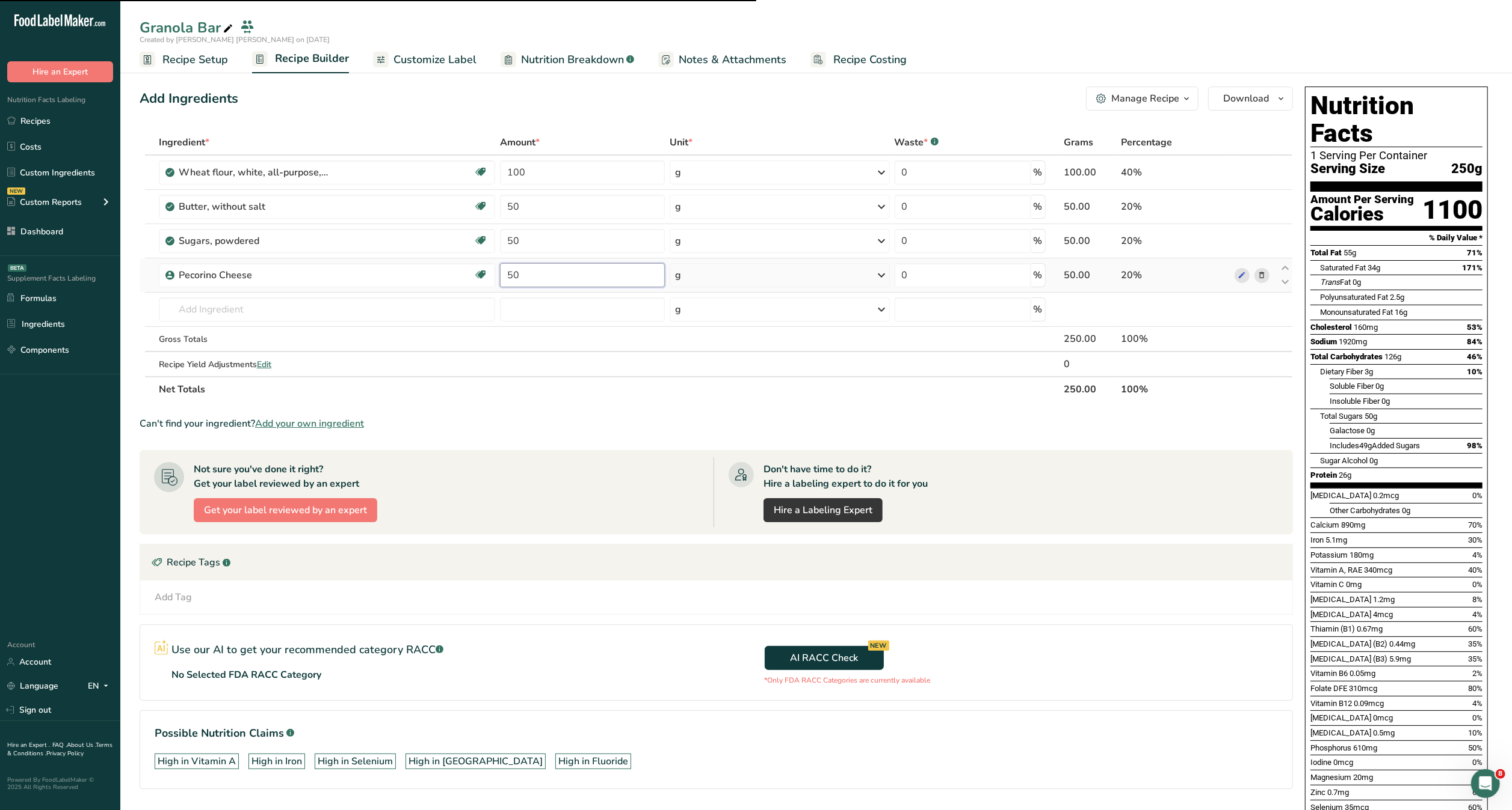
click at [631, 279] on input "50" at bounding box center [582, 275] width 165 height 24
type input "5"
click at [590, 375] on div "Ingredient * Amount * Unit * Waste * .a-a{fill:#347362;}.b-a{fill:#fff;} Grams …" at bounding box center [716, 266] width 1153 height 272
click at [601, 271] on input "20" at bounding box center [582, 275] width 165 height 24
type input "2"
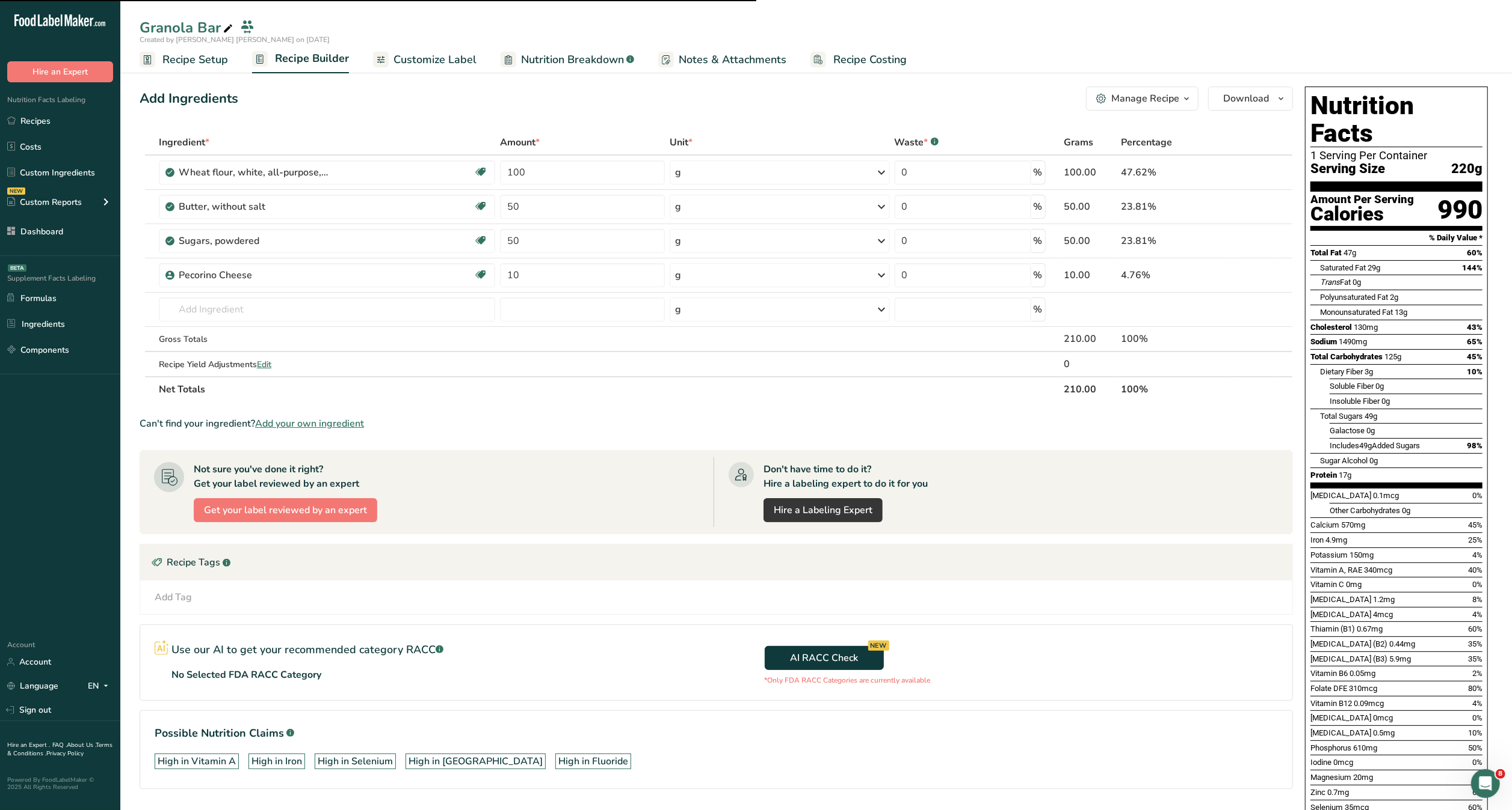
click at [578, 407] on section "Ingredient * Amount * Unit * Waste * .a-a{fill:#347362;}.b-a{fill:#fff;} Grams …" at bounding box center [716, 470] width 1153 height 679
click at [583, 279] on input "10" at bounding box center [582, 275] width 165 height 24
type input "1"
type input "5"
click at [502, 363] on div "Ingredient * Amount * Unit * Waste * .a-a{fill:#347362;}.b-a{fill:#fff;} Grams …" at bounding box center [716, 266] width 1153 height 272
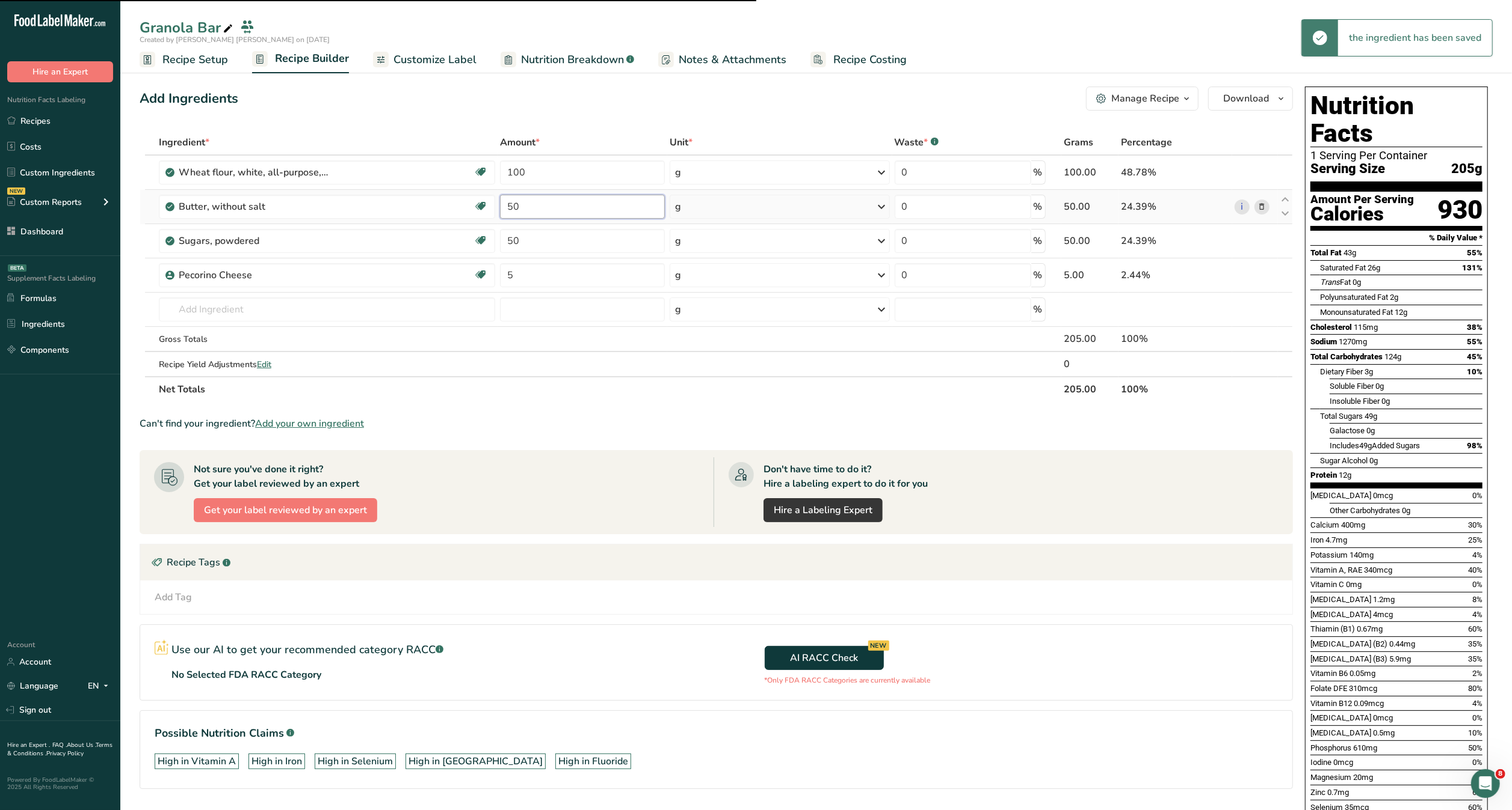
click at [565, 206] on input "50" at bounding box center [582, 206] width 165 height 24
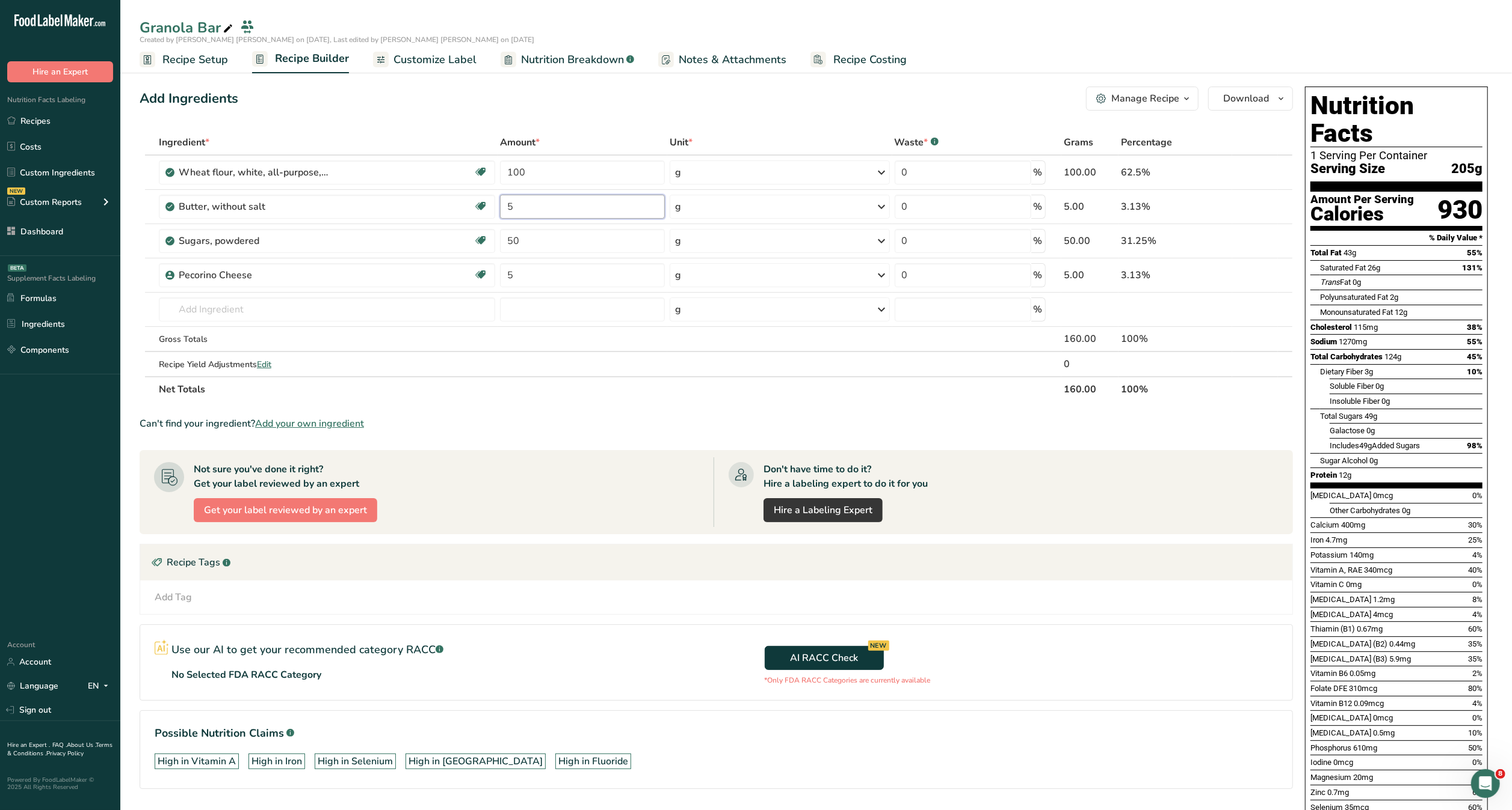
type input "5"
click at [485, 134] on div "Ingredient * Amount * Unit * Waste * .a-a{fill:#347362;}.b-a{fill:#fff;} Grams …" at bounding box center [716, 266] width 1153 height 272
click at [547, 172] on input "100" at bounding box center [582, 172] width 165 height 24
type input "1"
click at [388, 111] on div "Add Ingredients Manage Recipe Delete Recipe Duplicate Recipe Scale Recipe Save …" at bounding box center [720, 588] width 1161 height 1014
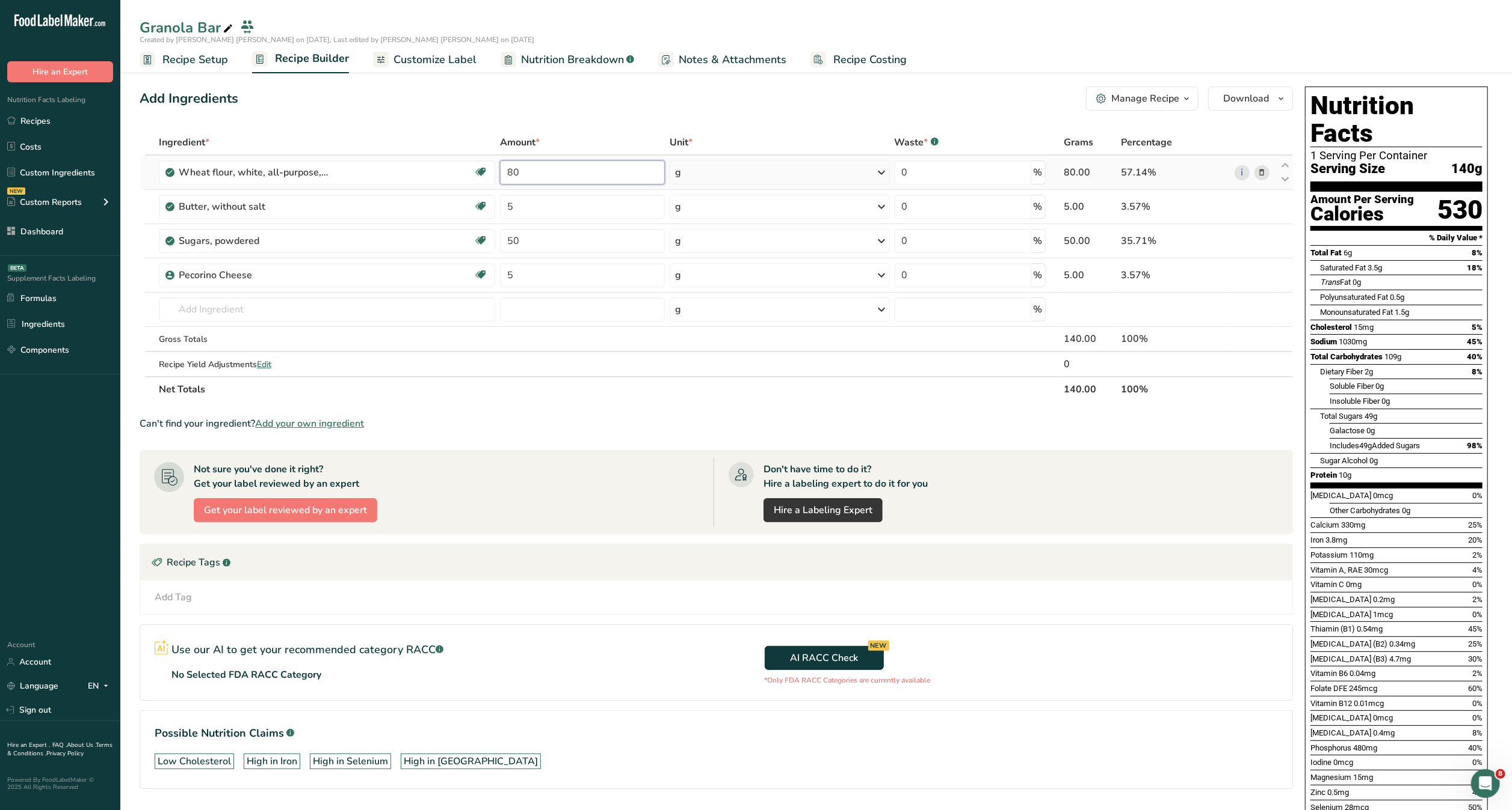
click at [604, 176] on input "80" at bounding box center [582, 172] width 165 height 24
type input "8"
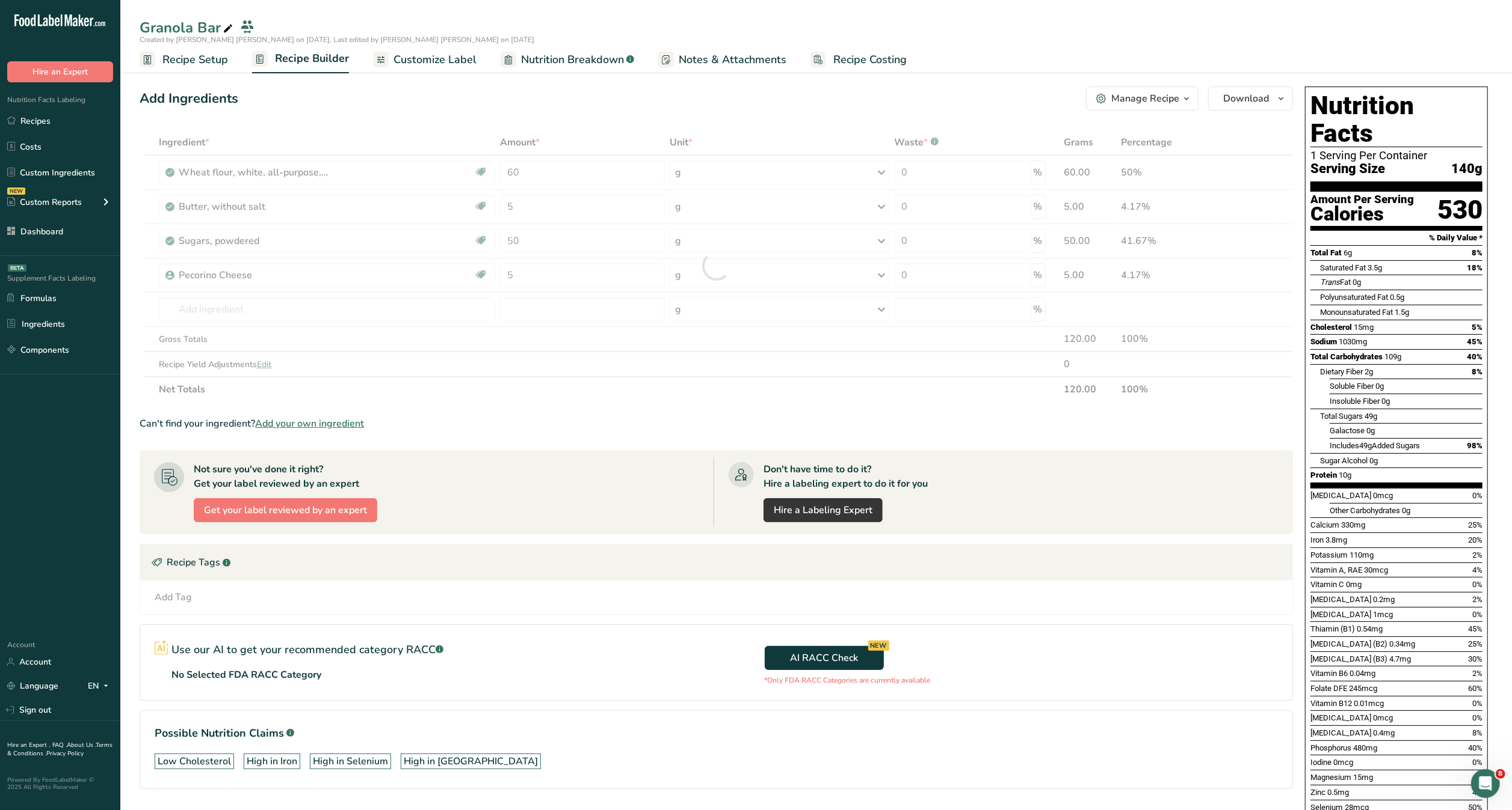
click at [549, 137] on div "Ingredient * Amount * Unit * Waste * .a-a{fill:#347362;}.b-a{fill:#fff;} Grams …" at bounding box center [716, 266] width 1153 height 272
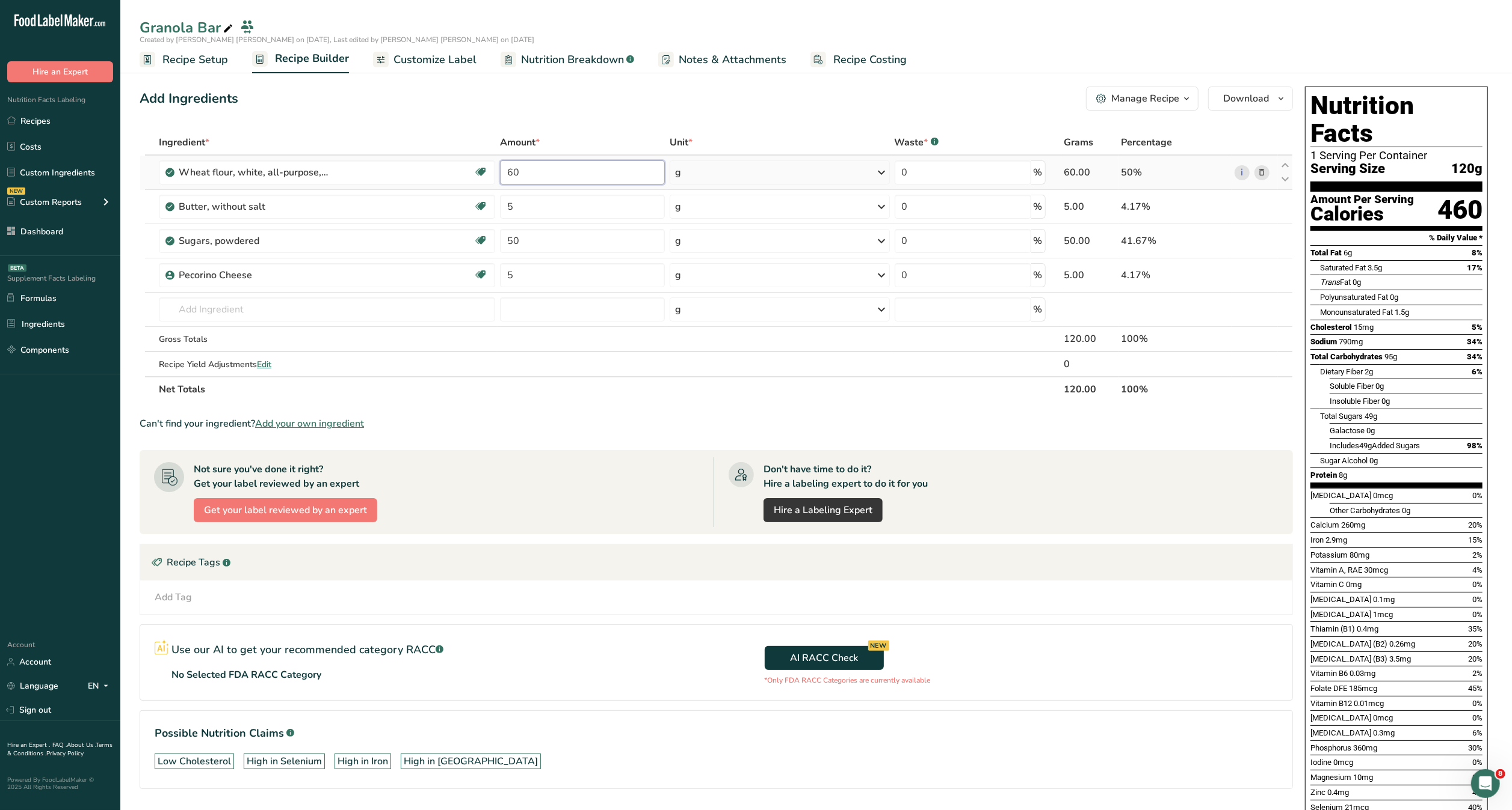
click at [561, 164] on input "60" at bounding box center [582, 172] width 165 height 24
type input "6"
click at [542, 110] on div "Add Ingredients Manage Recipe Delete Recipe Duplicate Recipe Scale Recipe Save …" at bounding box center [716, 98] width 1153 height 24
click at [542, 173] on input "50" at bounding box center [582, 172] width 165 height 24
type input "5"
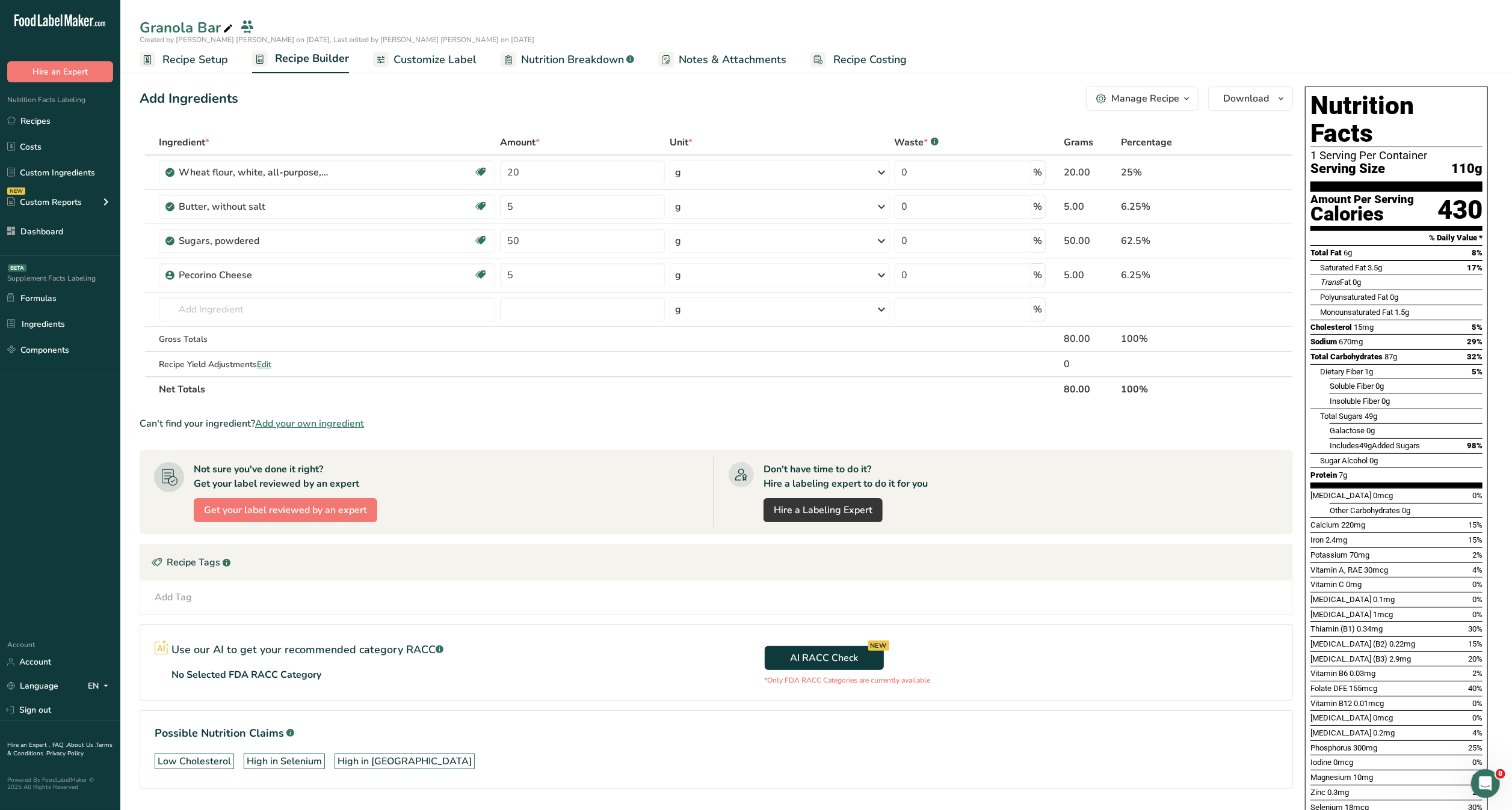
click at [502, 116] on div "Add Ingredients Manage Recipe Delete Recipe Duplicate Recipe Scale Recipe Save …" at bounding box center [720, 588] width 1161 height 1014
click at [546, 181] on input "20" at bounding box center [582, 172] width 165 height 24
type input "2"
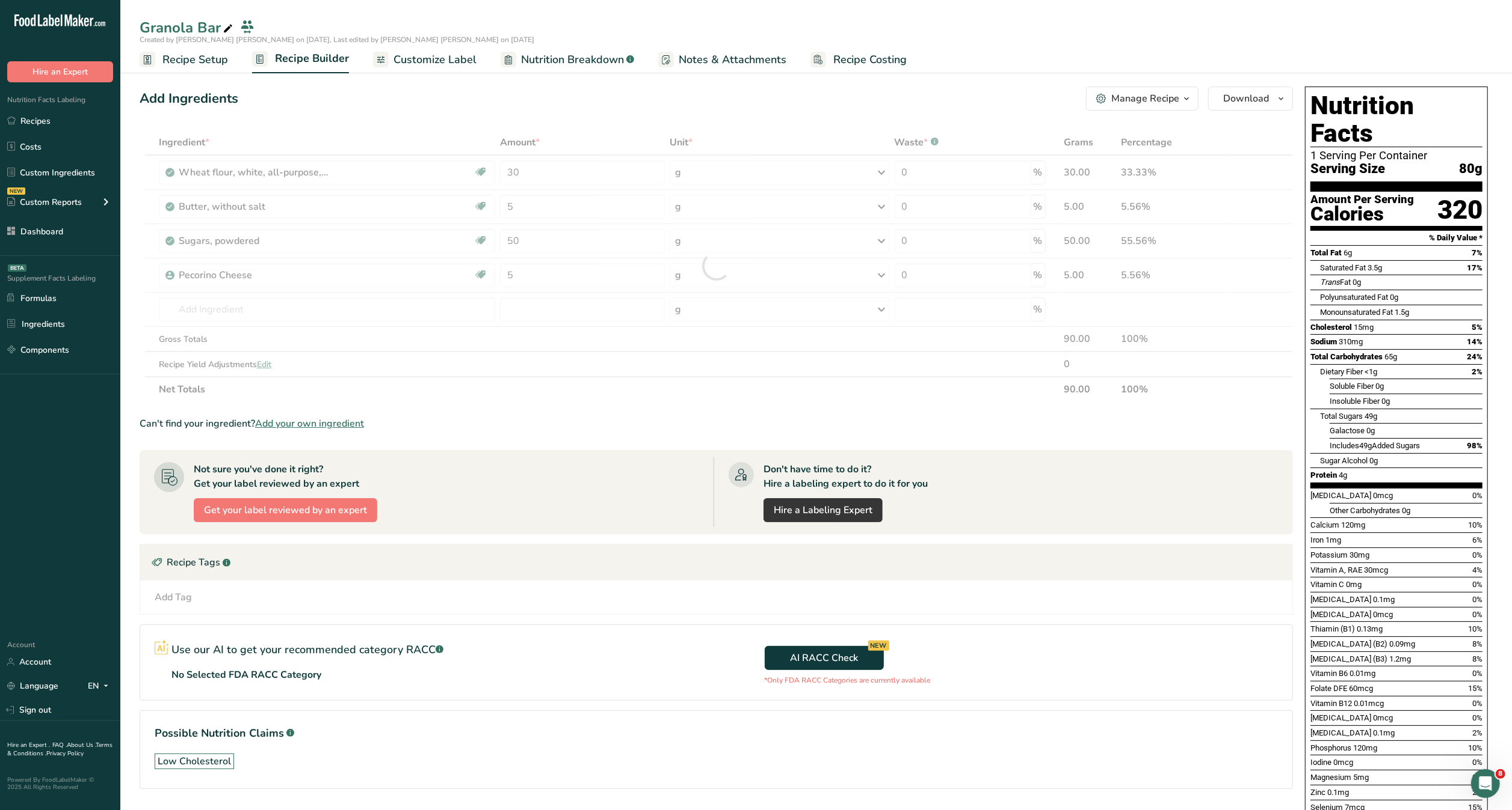
click at [635, 621] on section "Ingredient * Amount * Unit * Waste * .a-a{fill:#347362;}.b-a{fill:#fff;} Grams …" at bounding box center [716, 470] width 1153 height 679
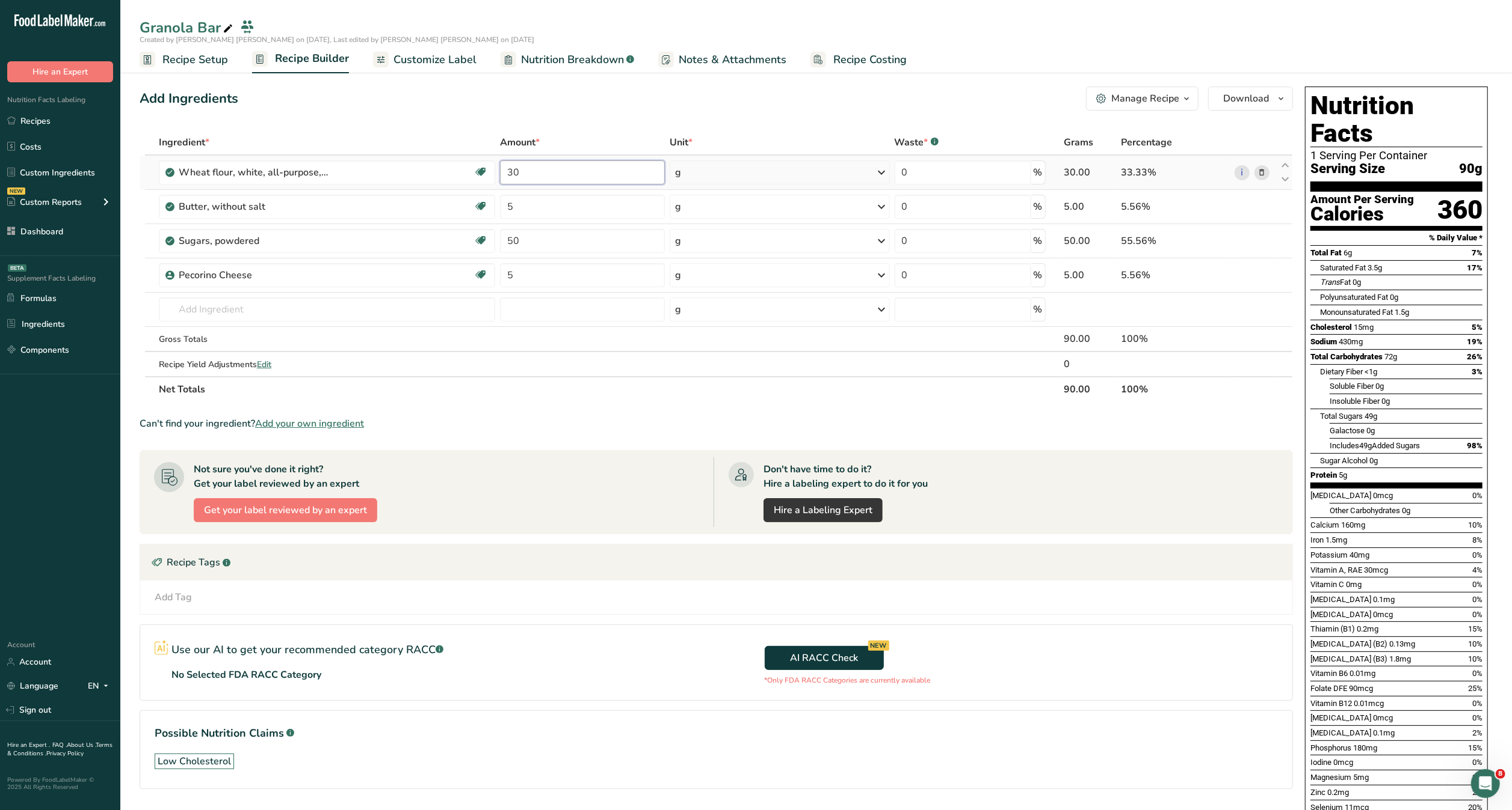
drag, startPoint x: 542, startPoint y: 173, endPoint x: 502, endPoint y: 178, distance: 40.3
click at [502, 178] on input "30" at bounding box center [582, 172] width 165 height 24
type input "40"
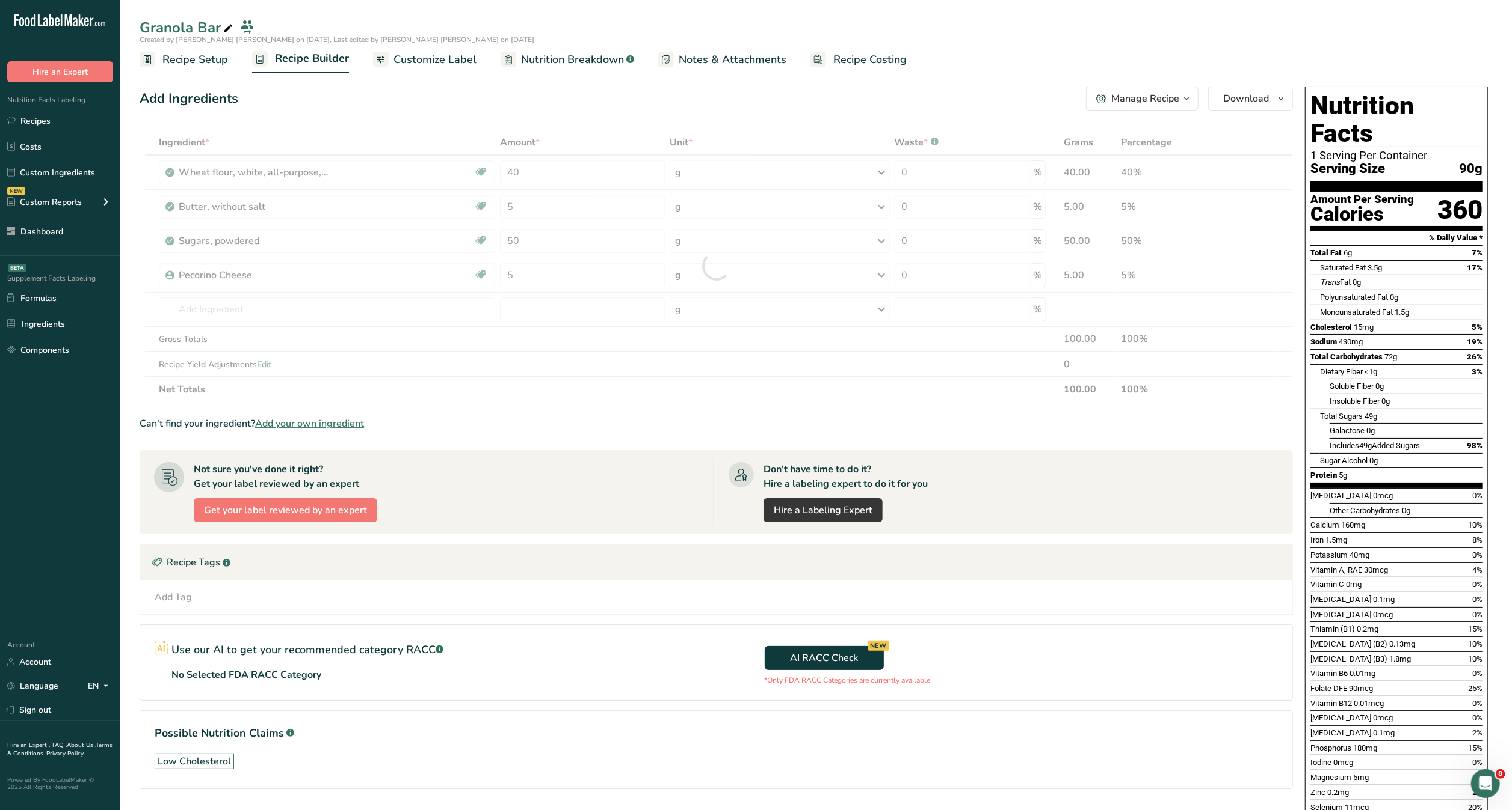
click at [442, 99] on div "Add Ingredients Manage Recipe Delete Recipe Duplicate Recipe Scale Recipe Save …" at bounding box center [716, 98] width 1153 height 24
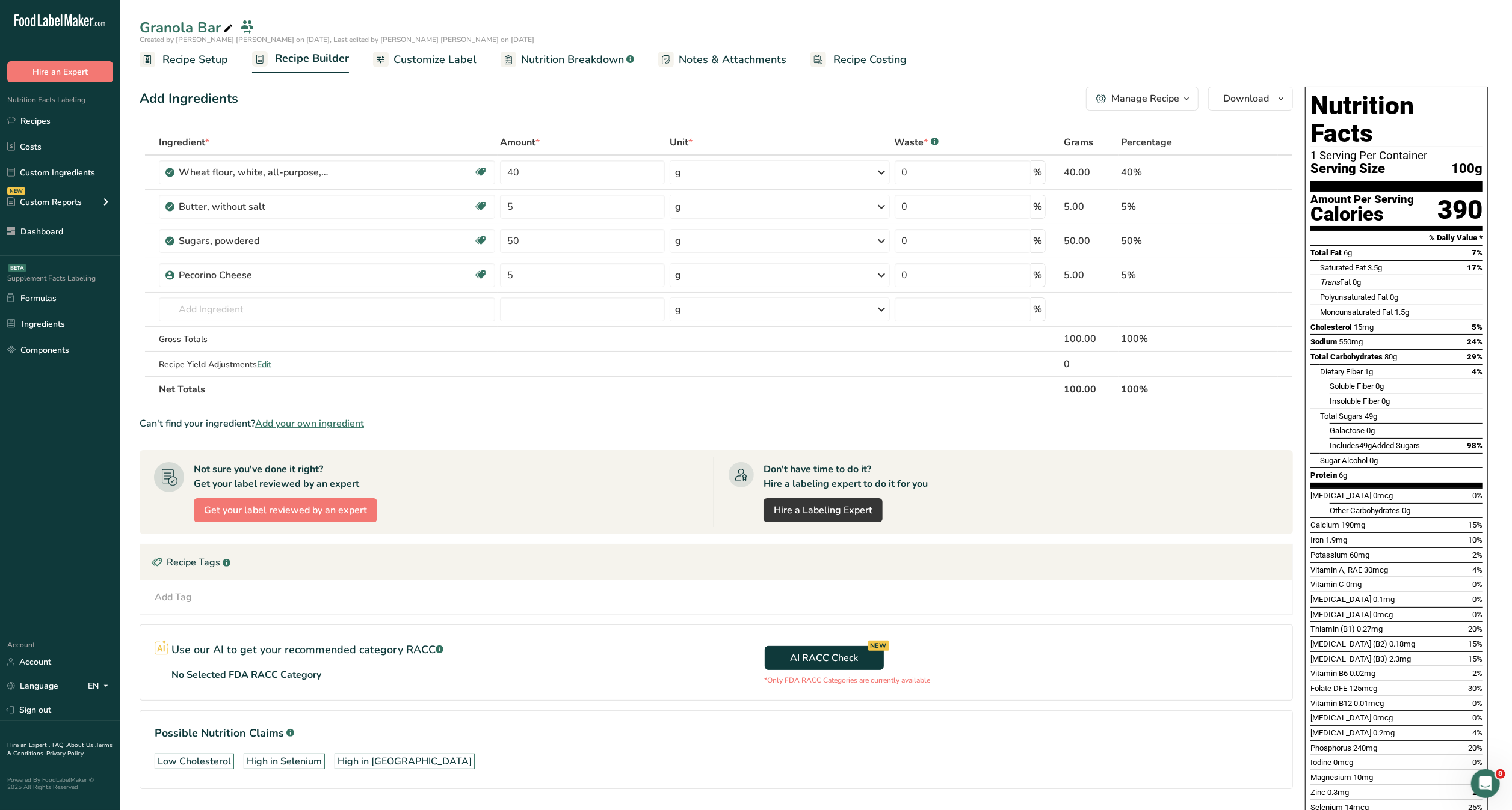
click at [194, 58] on span "Recipe Setup" at bounding box center [196, 59] width 65 height 16
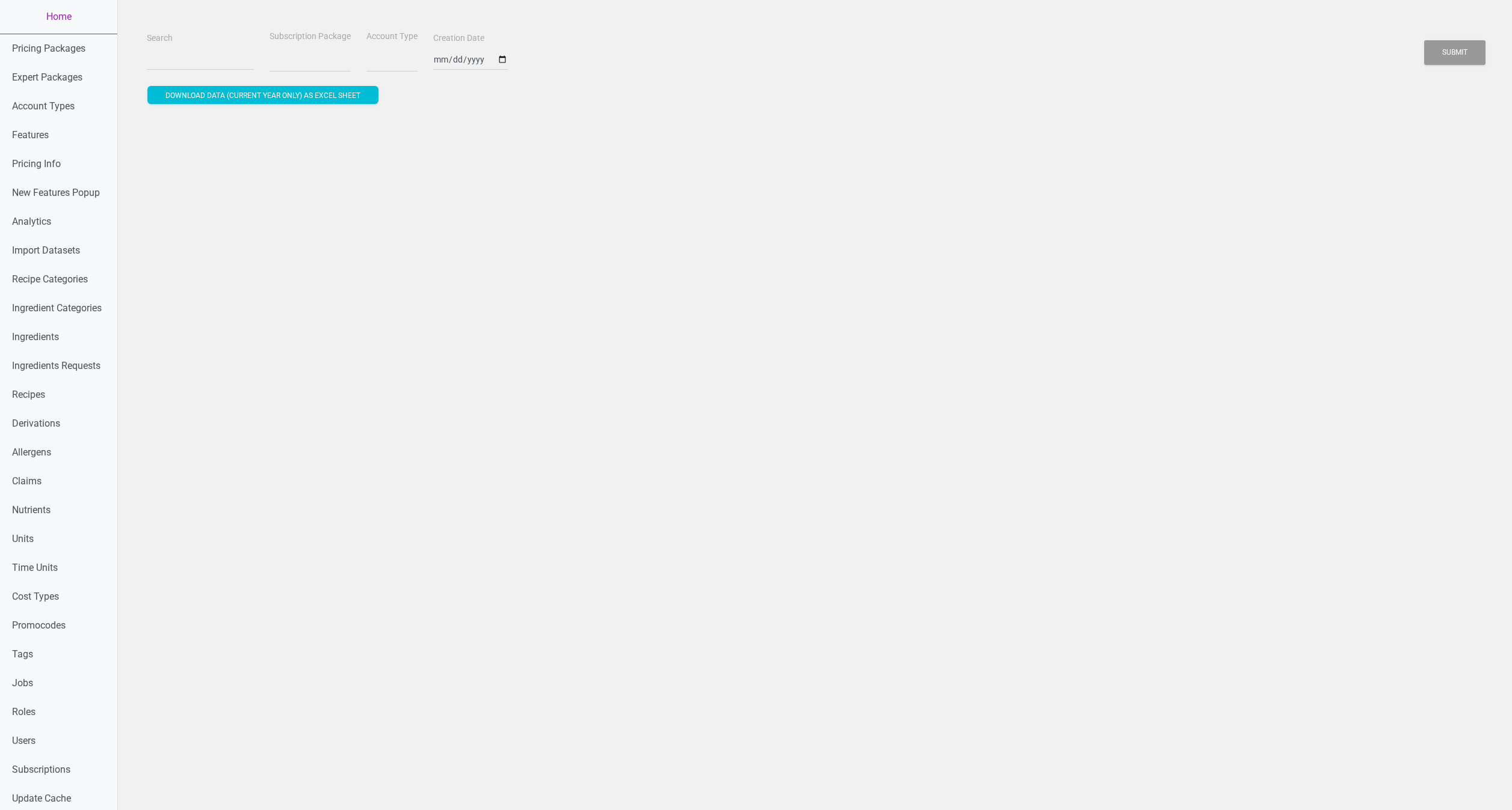
select select
